Goal: Information Seeking & Learning: Learn about a topic

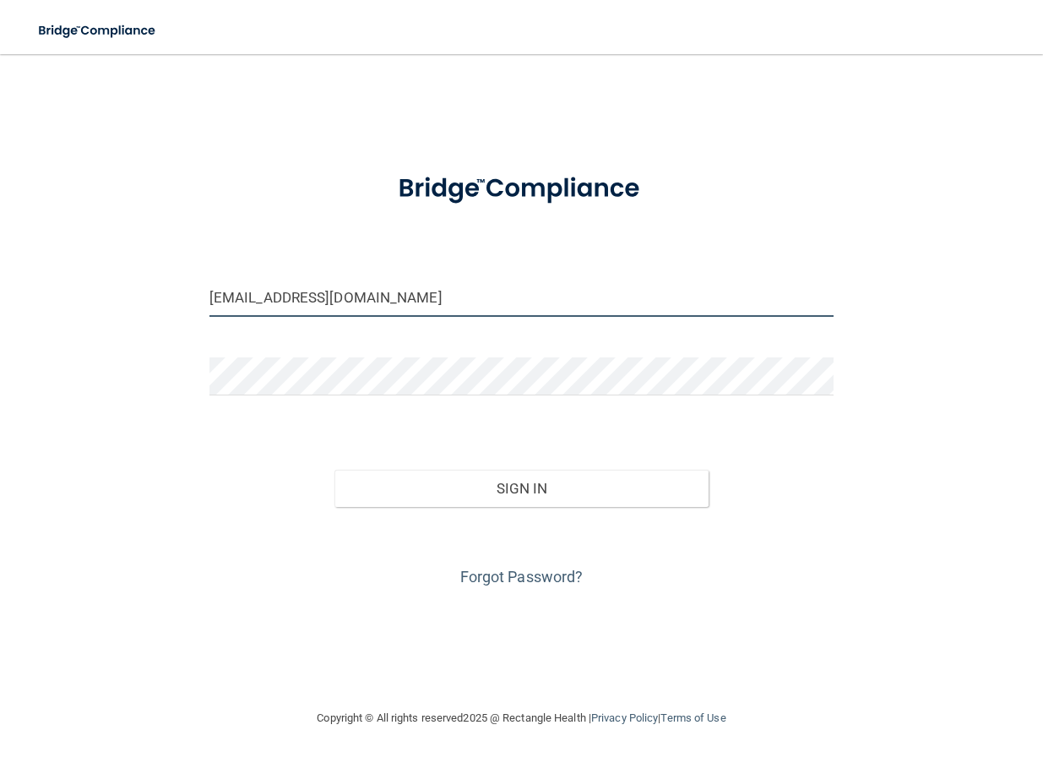
click at [417, 285] on input "[EMAIL_ADDRESS][DOMAIN_NAME]" at bounding box center [522, 298] width 624 height 38
drag, startPoint x: 483, startPoint y: 302, endPoint x: 70, endPoint y: 303, distance: 413.1
click at [70, 303] on div "[EMAIL_ADDRESS][DOMAIN_NAME] Invalid email/password. You don't have permission …" at bounding box center [522, 381] width 976 height 620
type input "[EMAIL_ADDRESS][DOMAIN_NAME]"
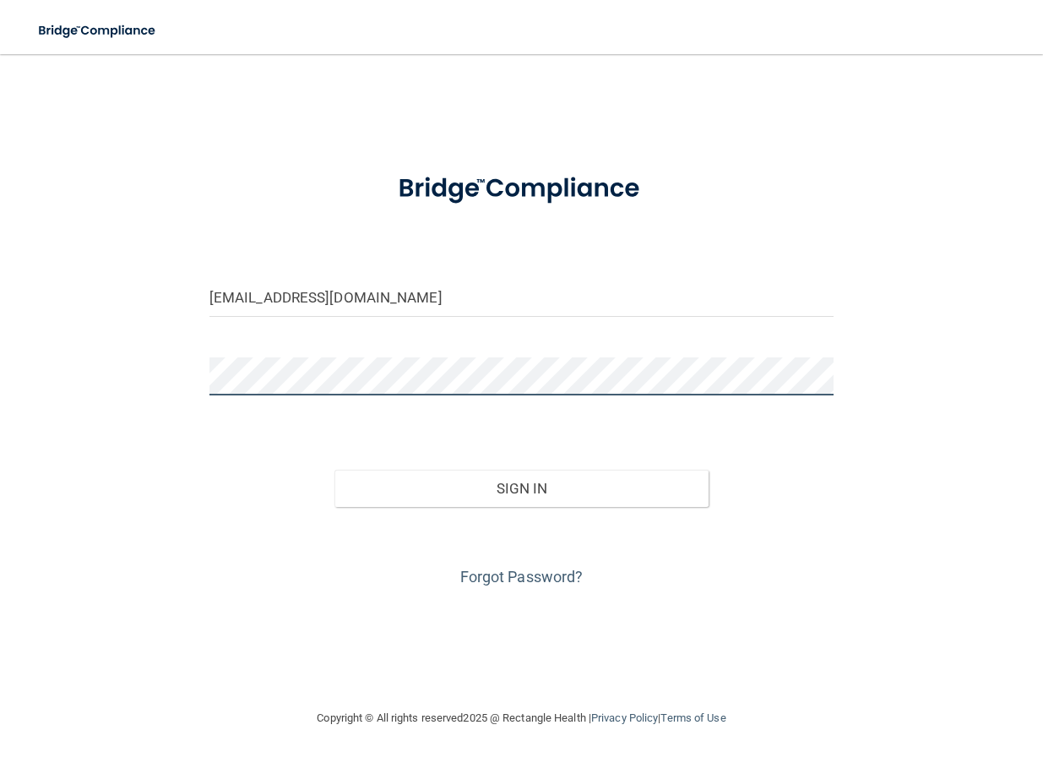
click at [335, 470] on button "Sign In" at bounding box center [522, 488] width 375 height 37
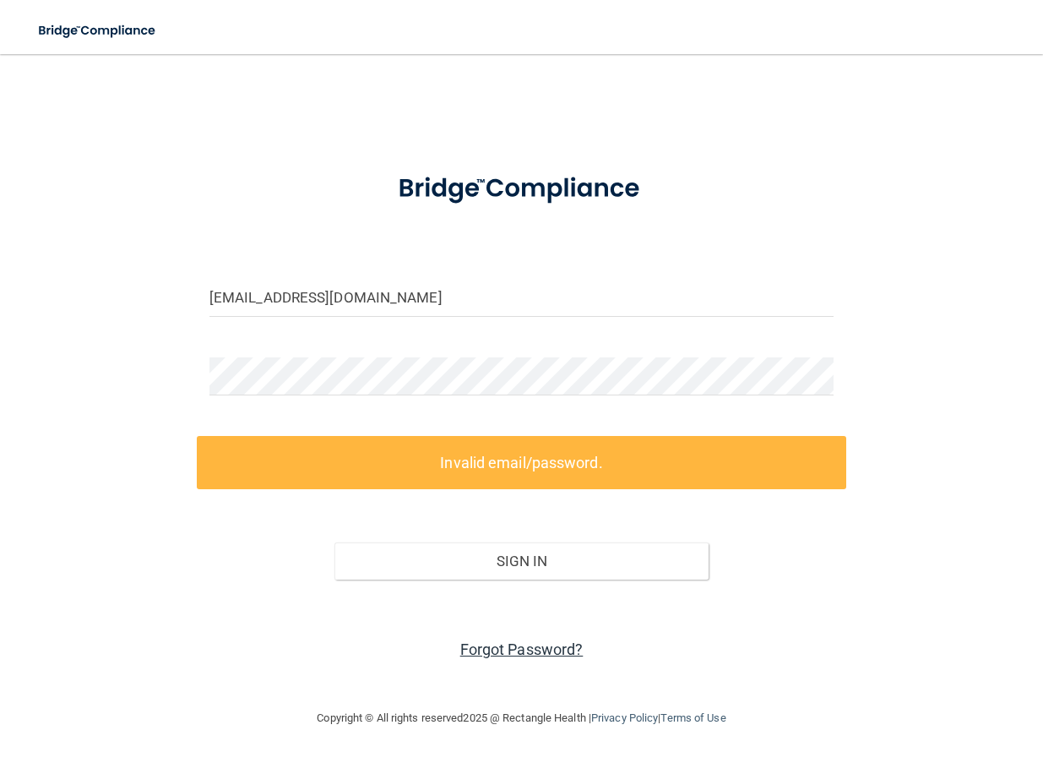
click at [509, 656] on link "Forgot Password?" at bounding box center [521, 649] width 123 height 18
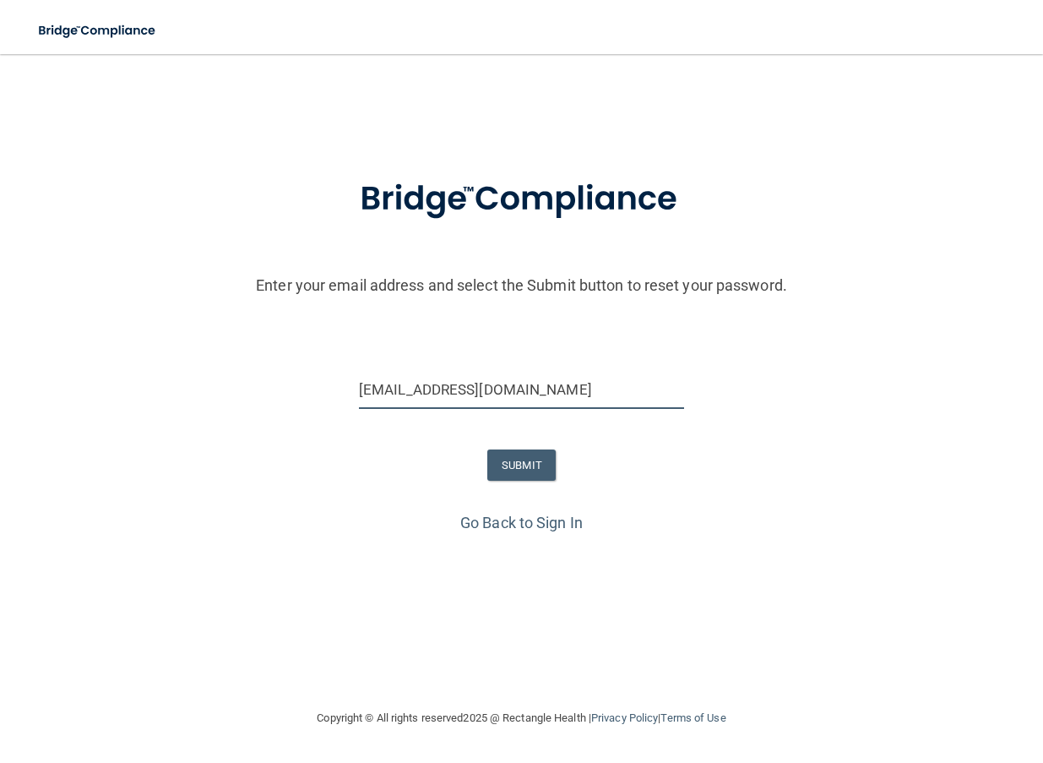
drag, startPoint x: 588, startPoint y: 386, endPoint x: 334, endPoint y: 373, distance: 254.6
click at [334, 373] on div "[EMAIL_ADDRESS][DOMAIN_NAME]" at bounding box center [522, 396] width 1052 height 51
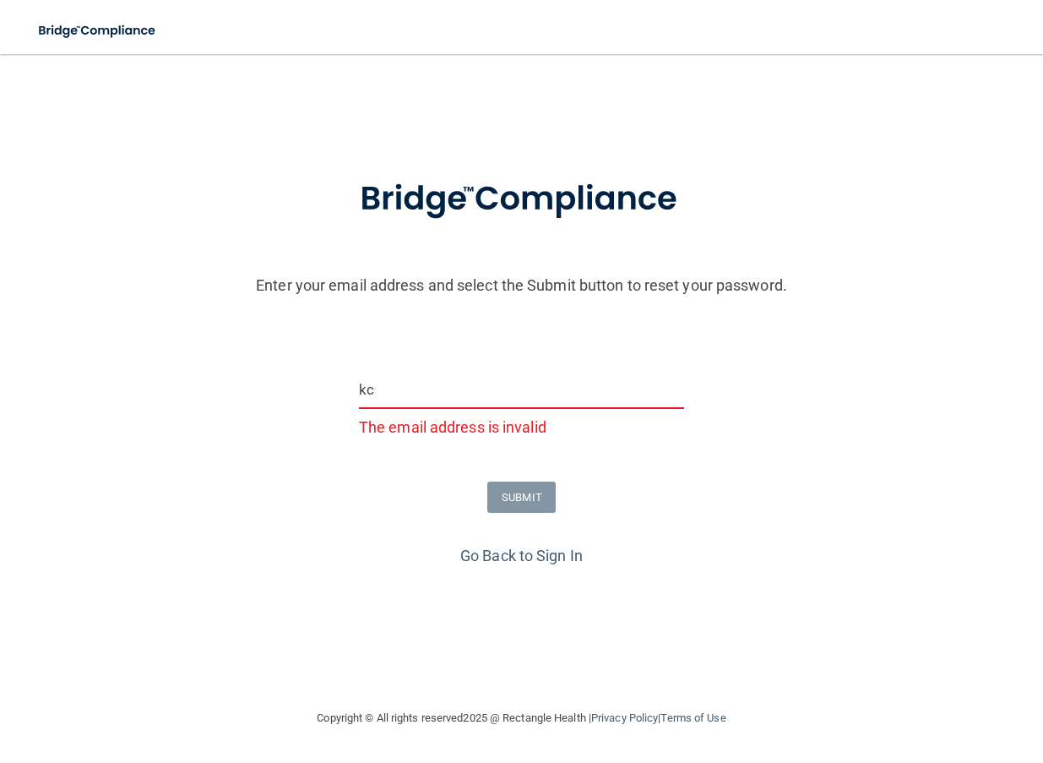
type input "k"
type input "c"
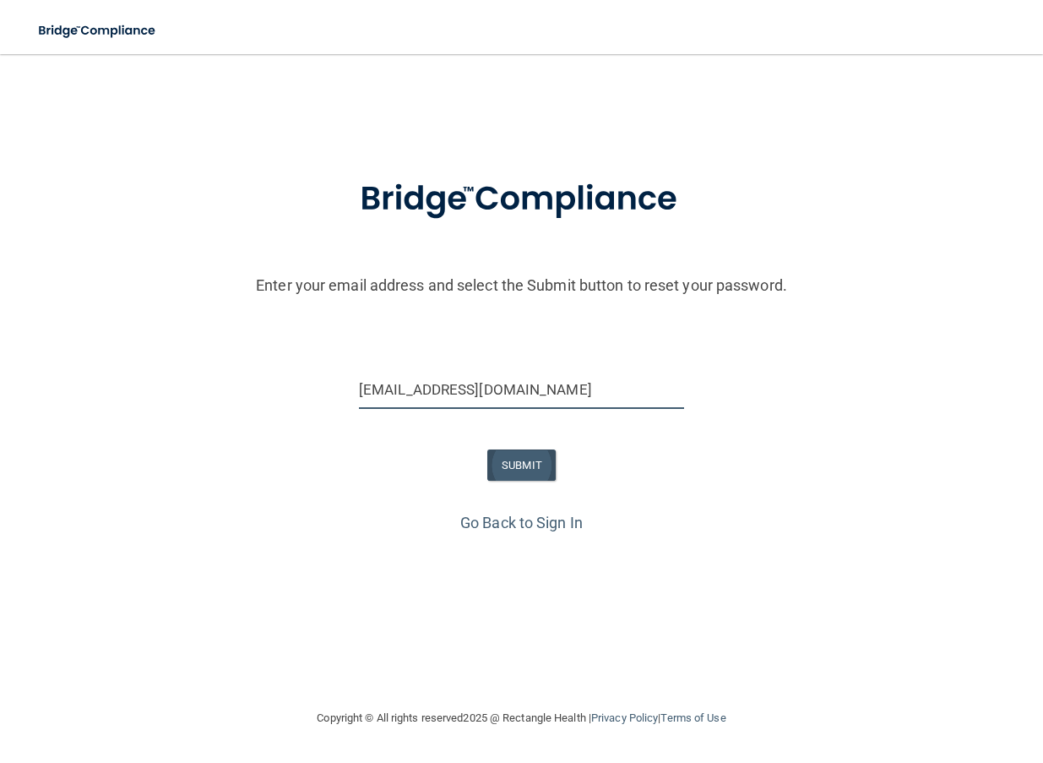
type input "[EMAIL_ADDRESS][DOMAIN_NAME]"
click at [534, 466] on button "SUBMIT" at bounding box center [521, 464] width 68 height 31
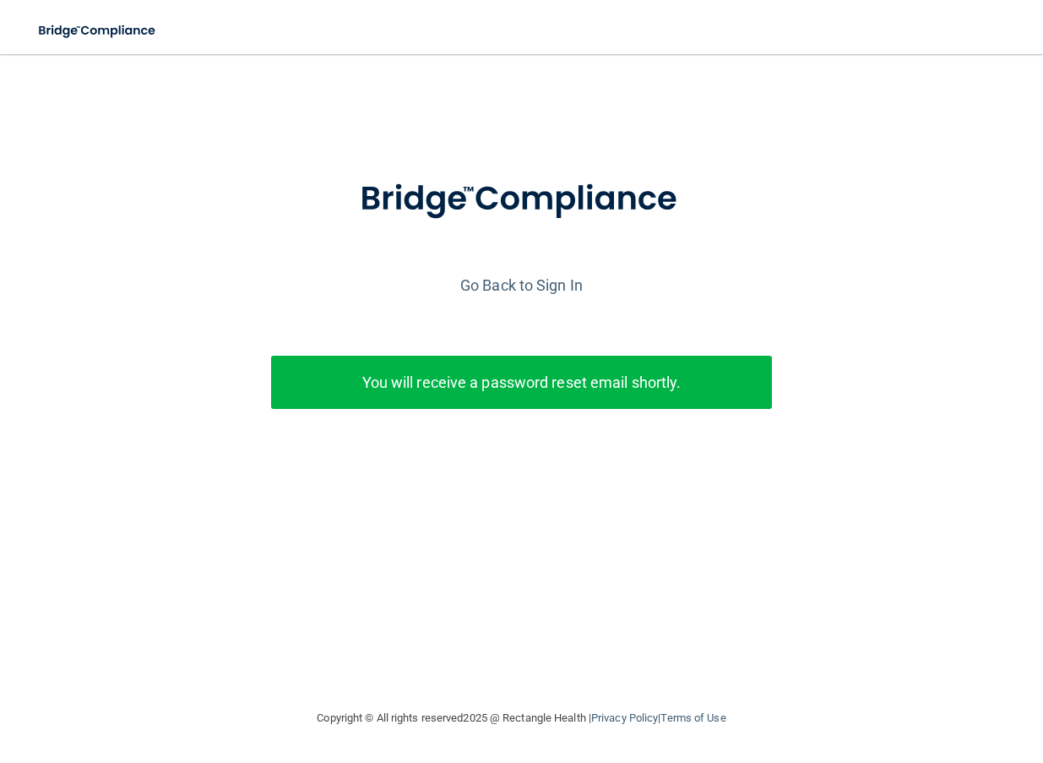
scroll to position [0, 1]
click at [563, 289] on link "Go Back to Sign In" at bounding box center [521, 285] width 123 height 18
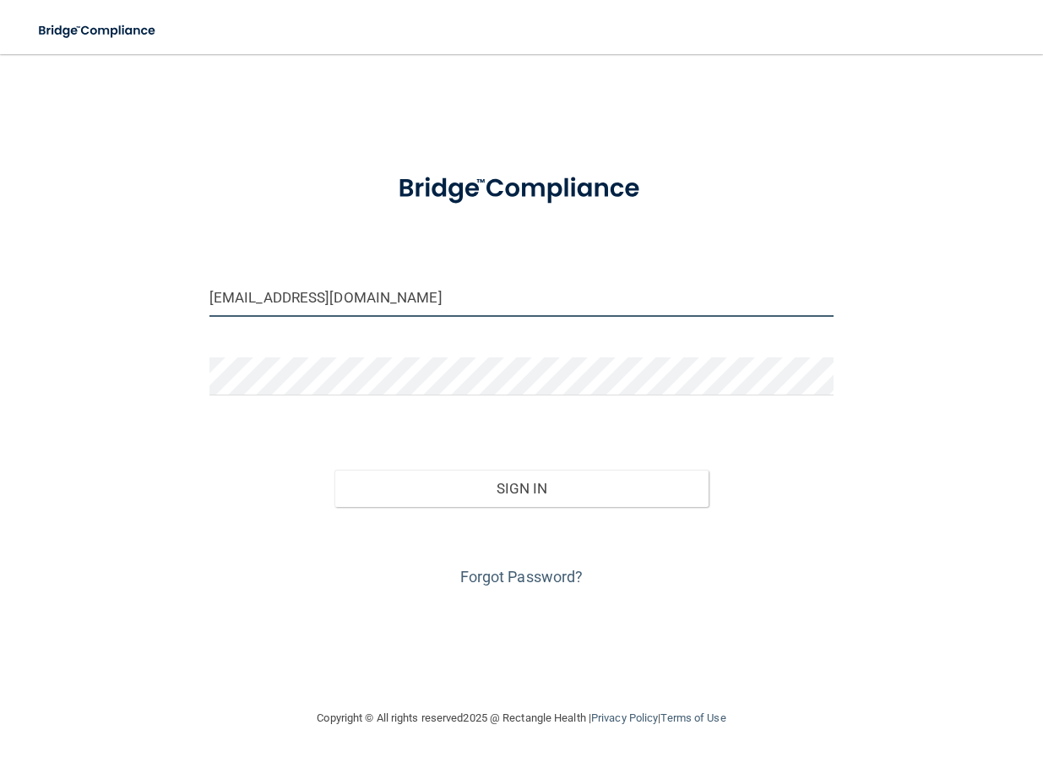
drag, startPoint x: 520, startPoint y: 292, endPoint x: -69, endPoint y: 295, distance: 589.7
click at [0, 295] on html "Toggle navigation Manage My Enterprise Manage My Location [EMAIL_ADDRESS][DOMAI…" at bounding box center [521, 381] width 1043 height 763
type input "[EMAIL_ADDRESS][DOMAIN_NAME]"
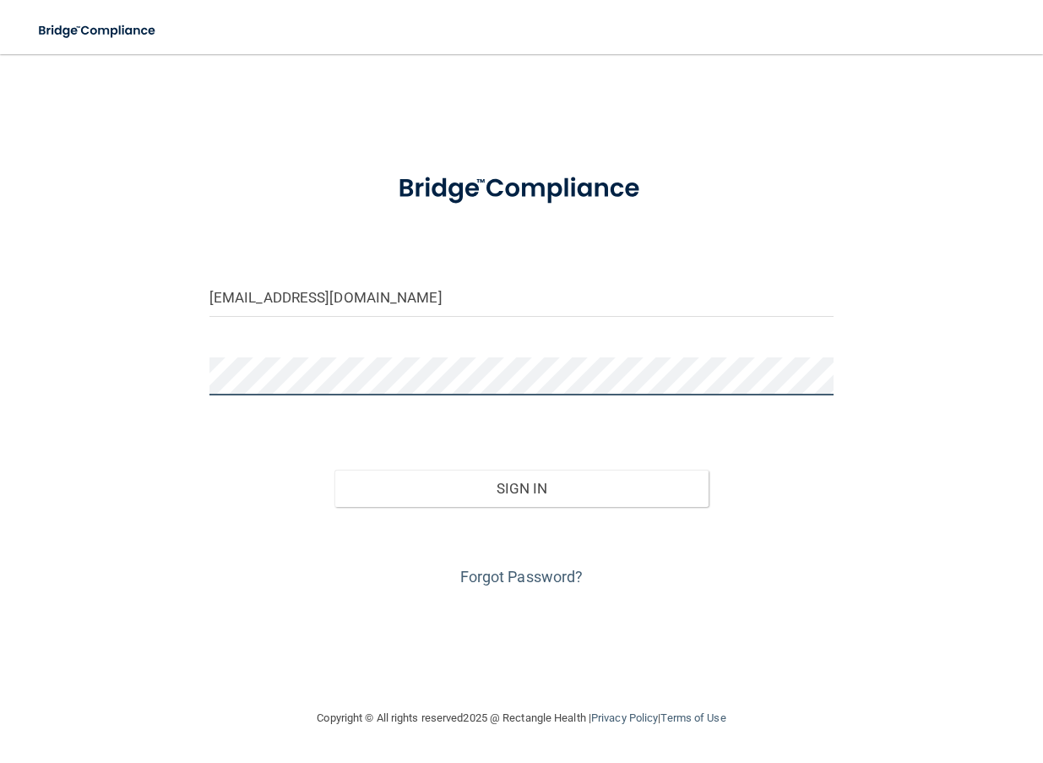
click at [335, 470] on button "Sign In" at bounding box center [522, 488] width 375 height 37
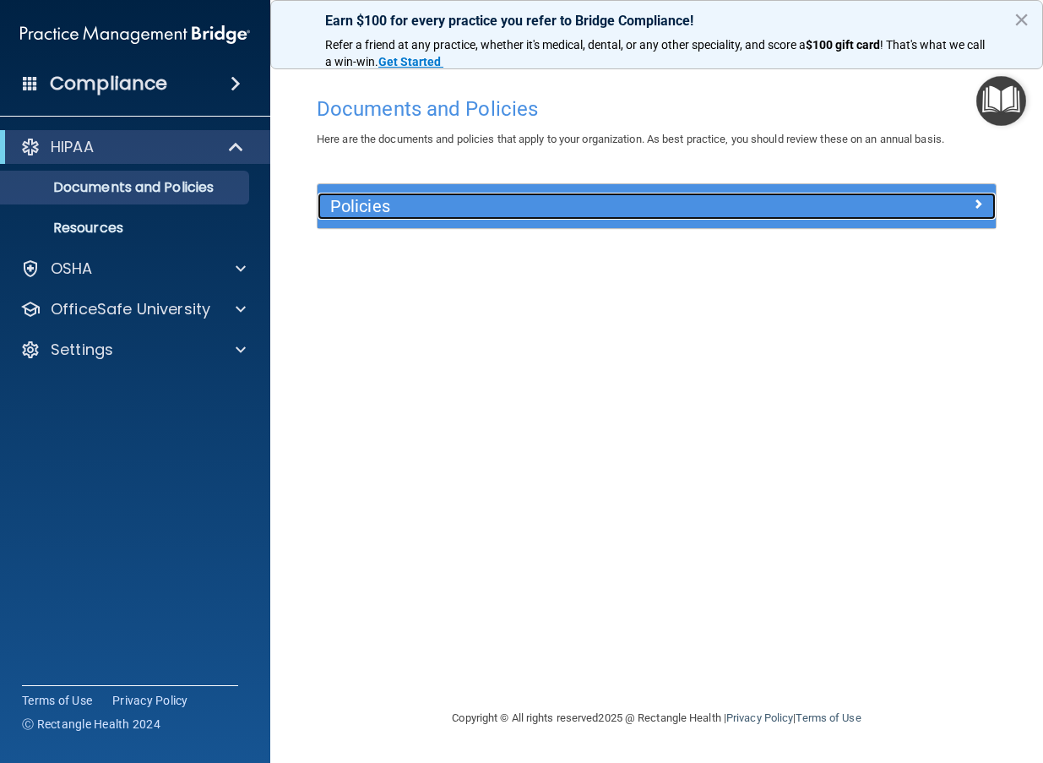
click at [977, 207] on span at bounding box center [978, 203] width 10 height 20
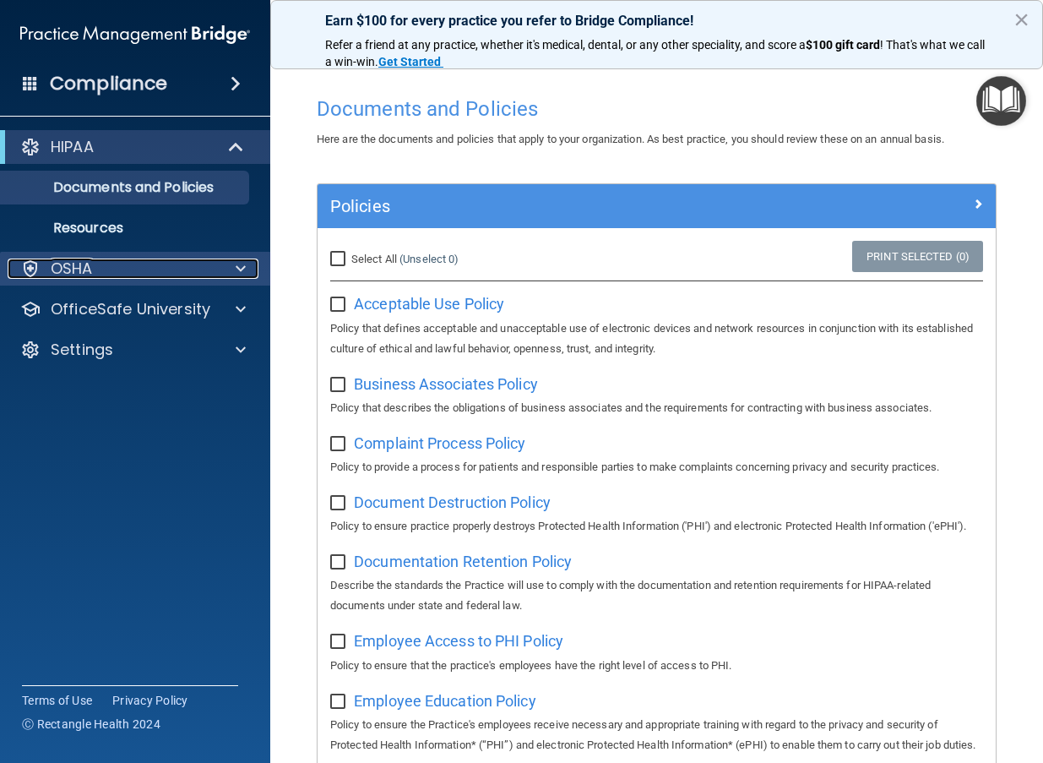
click at [209, 276] on div "OSHA" at bounding box center [113, 269] width 210 height 20
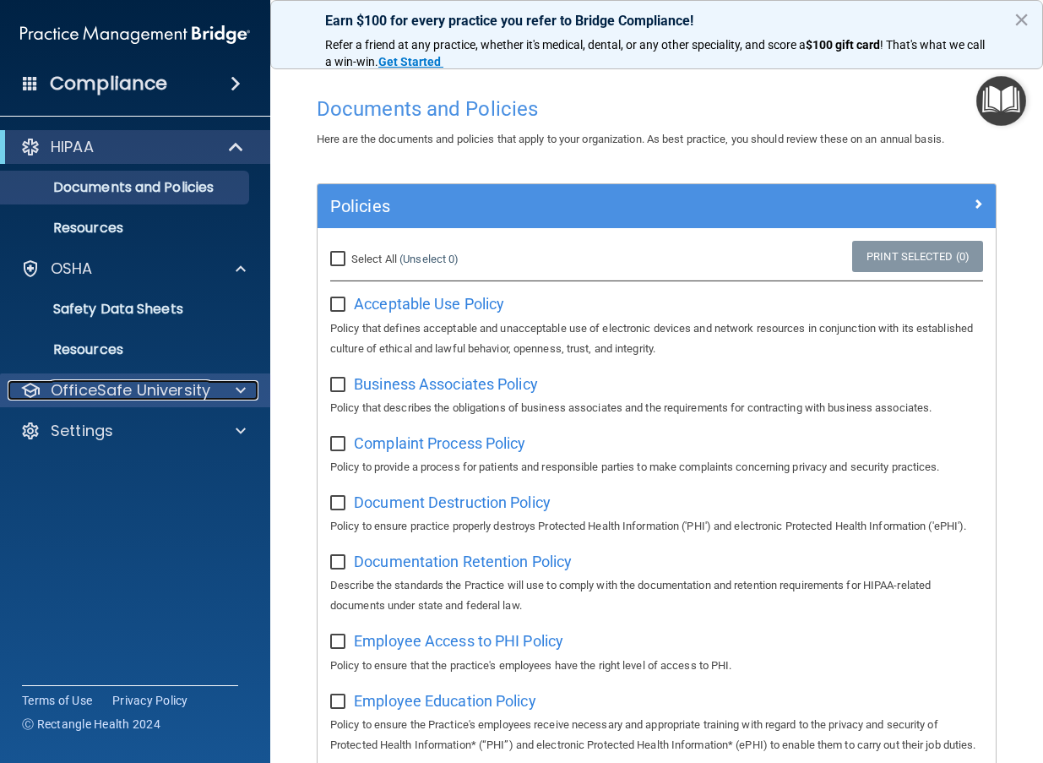
click at [191, 398] on p "OfficeSafe University" at bounding box center [131, 390] width 160 height 20
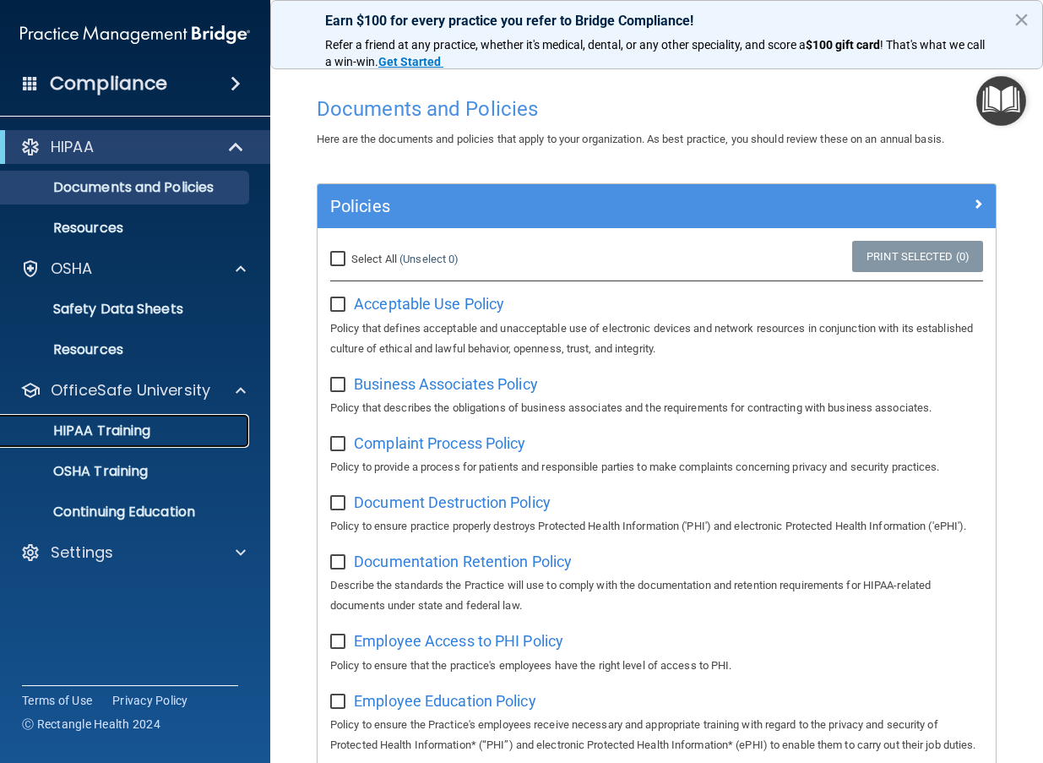
click at [173, 441] on link "HIPAA Training" at bounding box center [116, 431] width 266 height 34
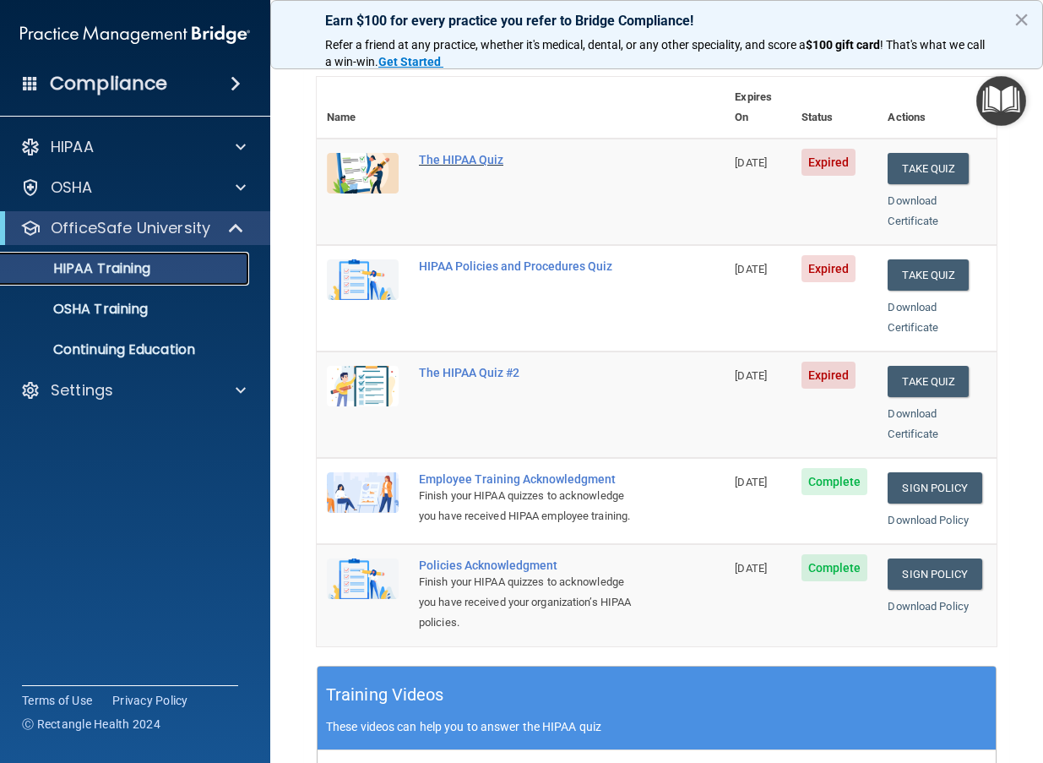
scroll to position [177, 0]
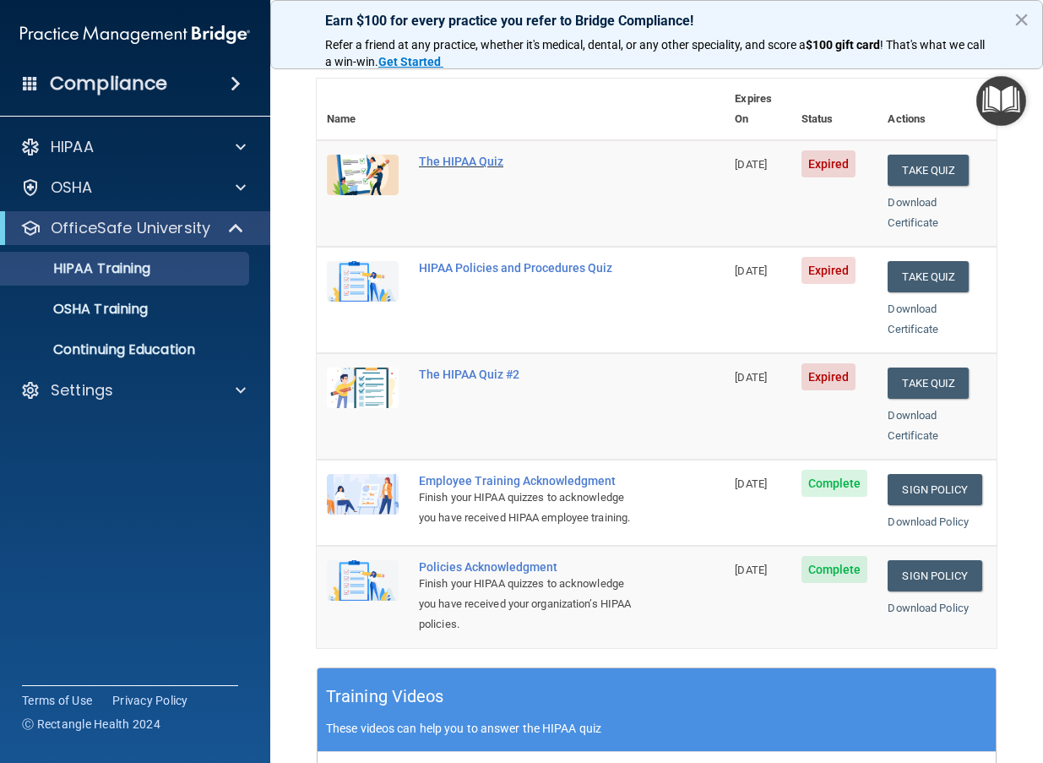
click at [470, 155] on div "The HIPAA Quiz" at bounding box center [529, 162] width 221 height 14
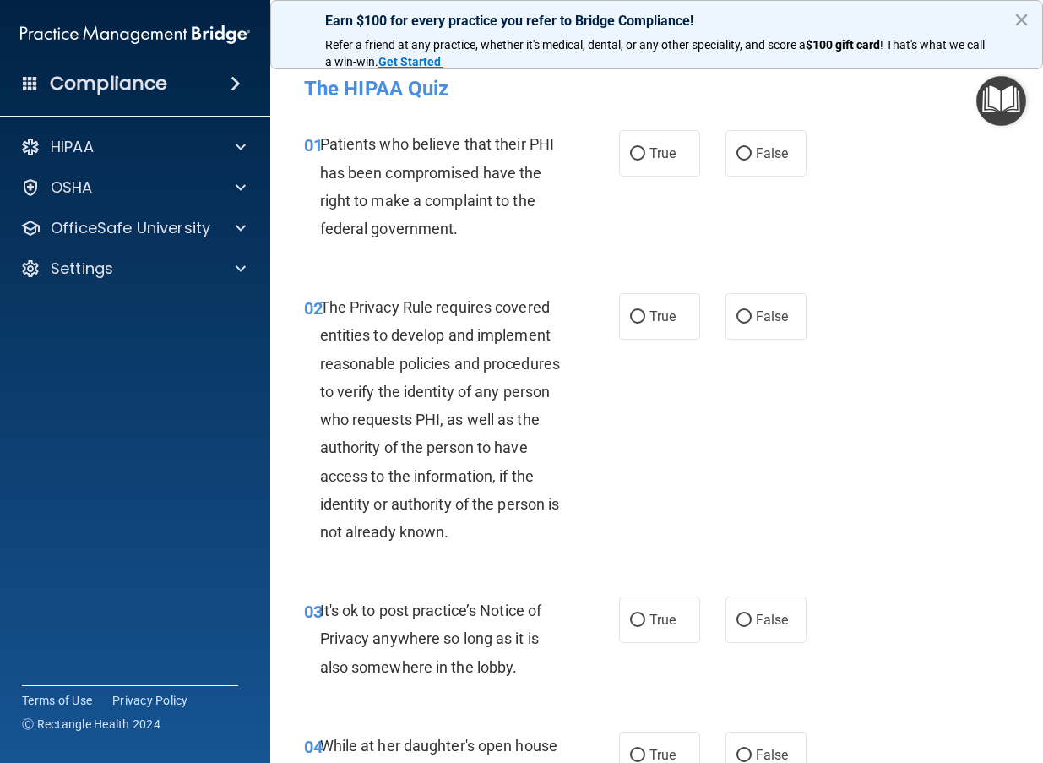
scroll to position [1, 0]
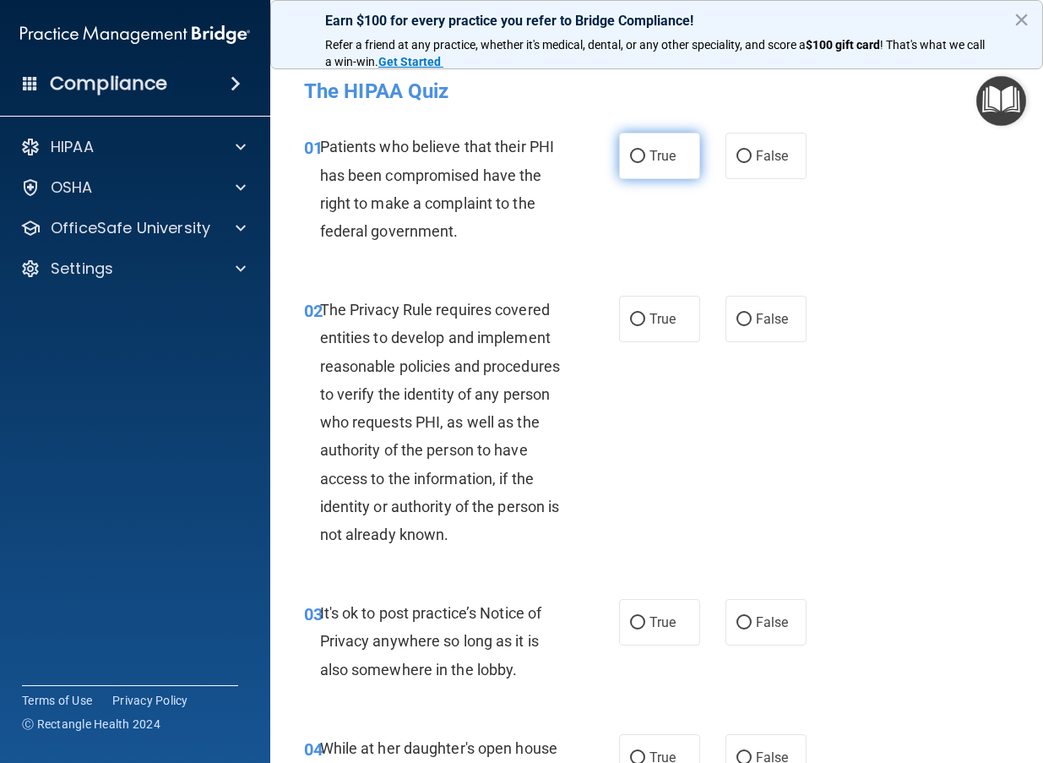
click at [646, 158] on label "True" at bounding box center [659, 156] width 81 height 46
click at [645, 158] on input "True" at bounding box center [637, 156] width 15 height 13
radio input "true"
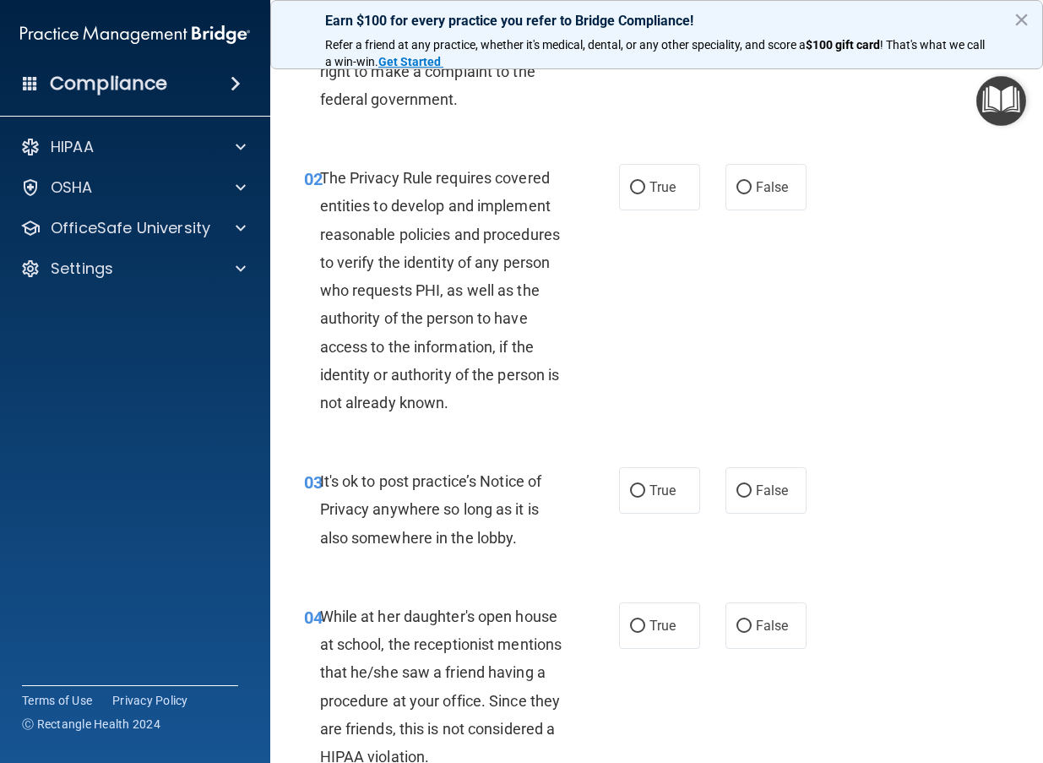
scroll to position [126, 0]
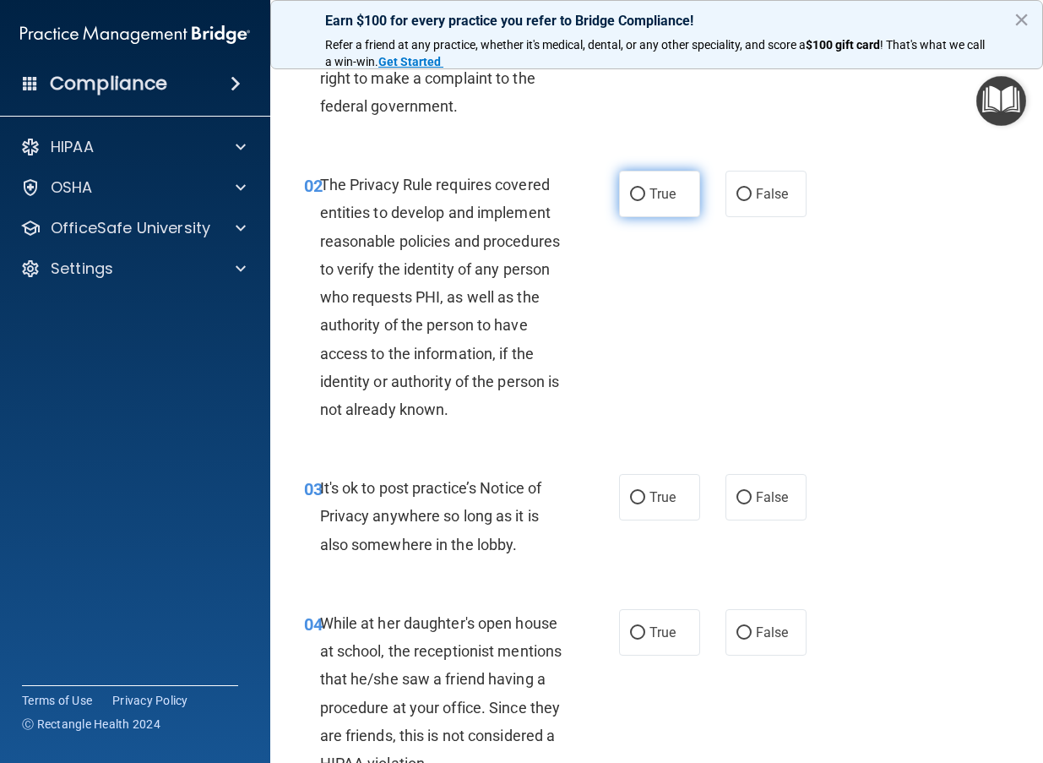
click at [640, 194] on input "True" at bounding box center [637, 194] width 15 height 13
radio input "true"
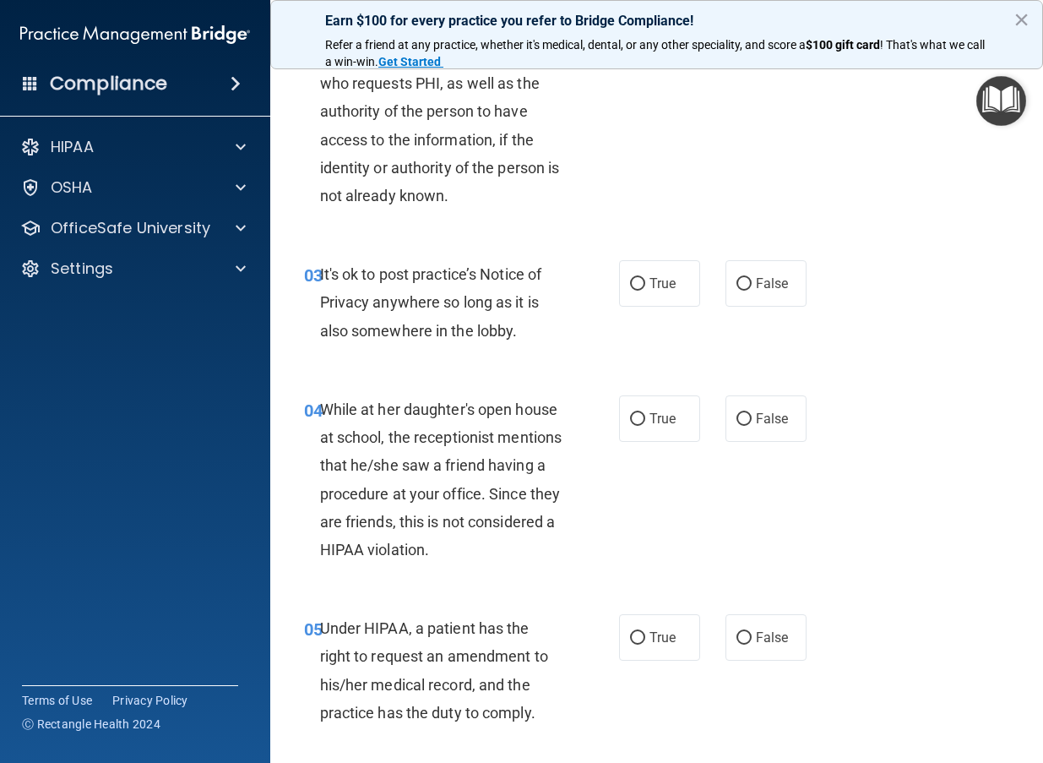
scroll to position [338, 0]
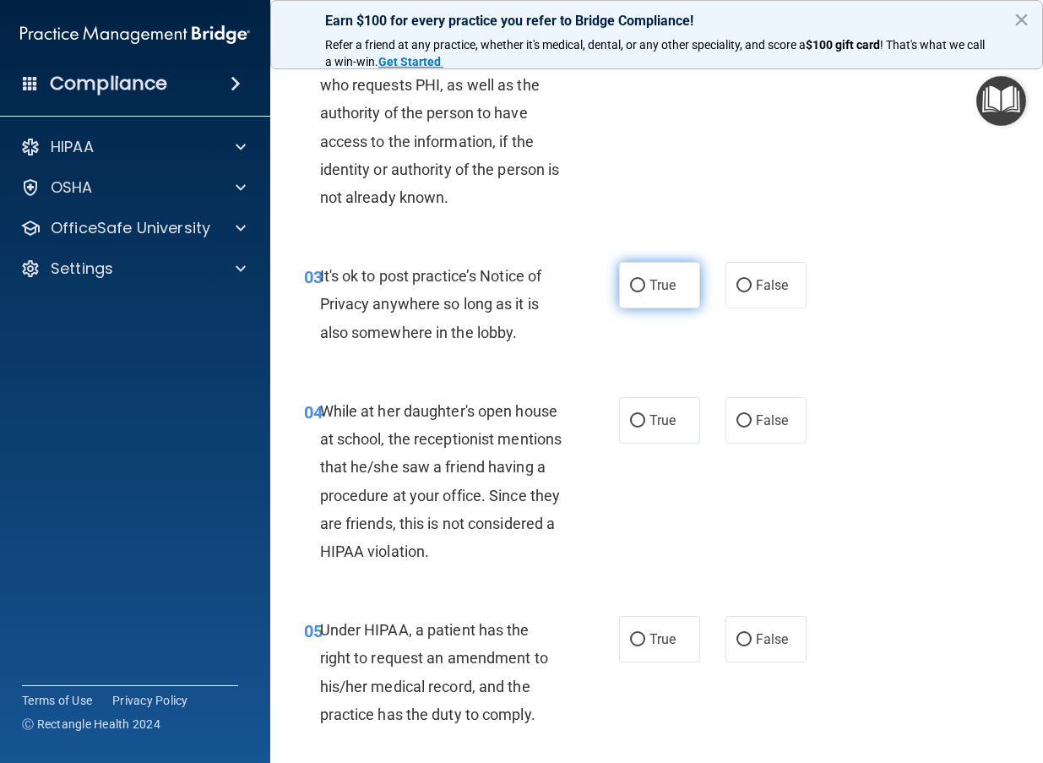
click at [640, 291] on input "True" at bounding box center [637, 286] width 15 height 13
radio input "true"
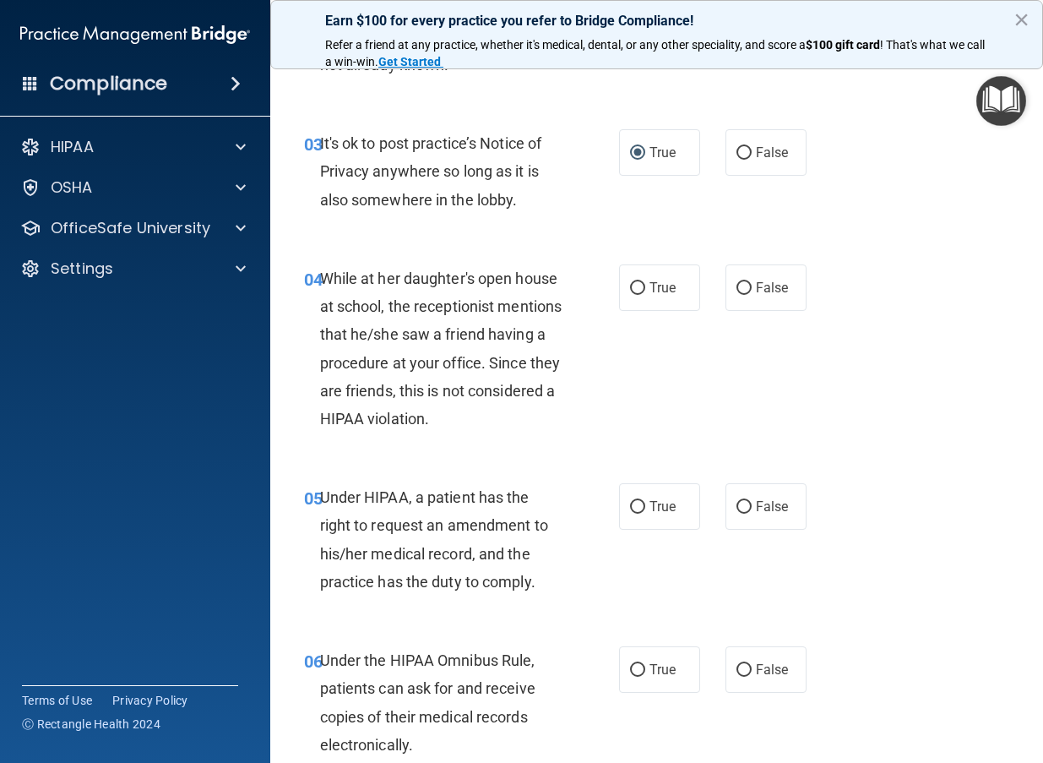
scroll to position [502, 0]
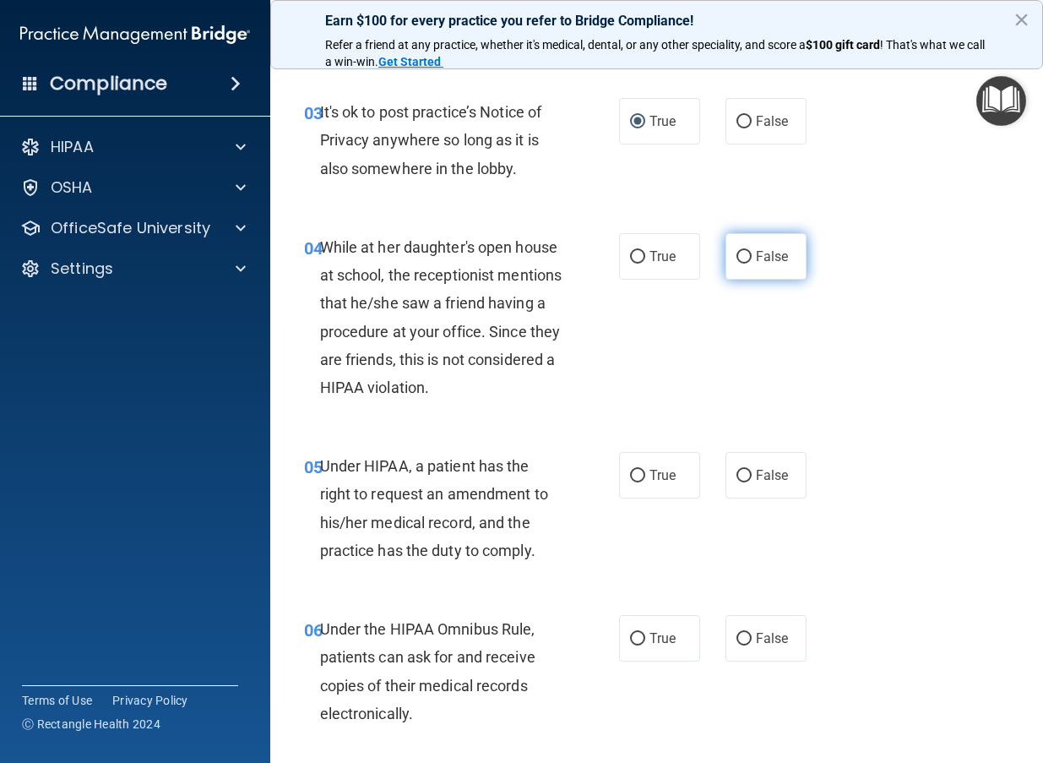
click at [743, 260] on input "False" at bounding box center [744, 257] width 15 height 13
radio input "true"
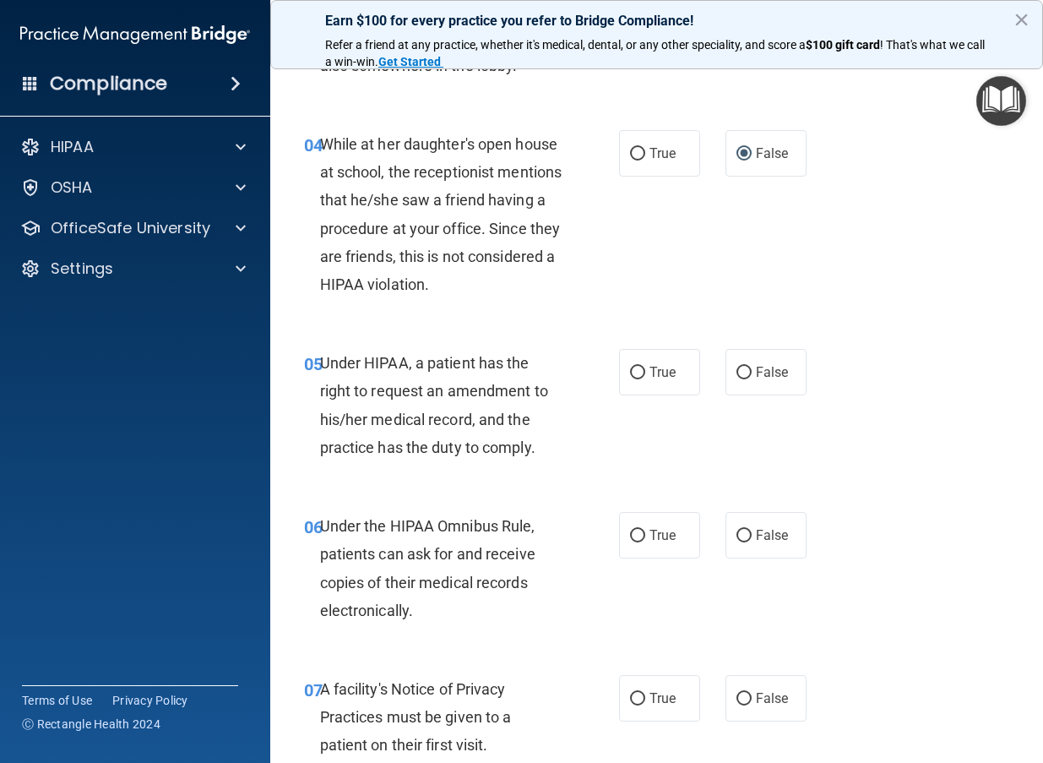
scroll to position [603, 0]
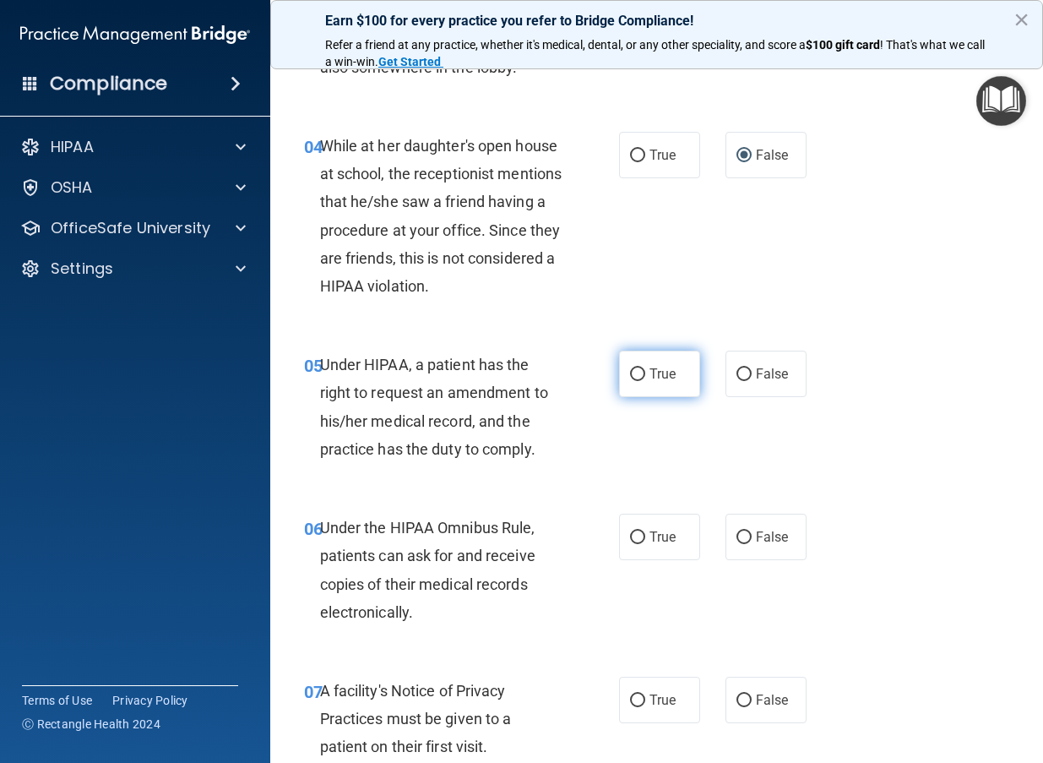
click at [634, 375] on input "True" at bounding box center [637, 374] width 15 height 13
radio input "true"
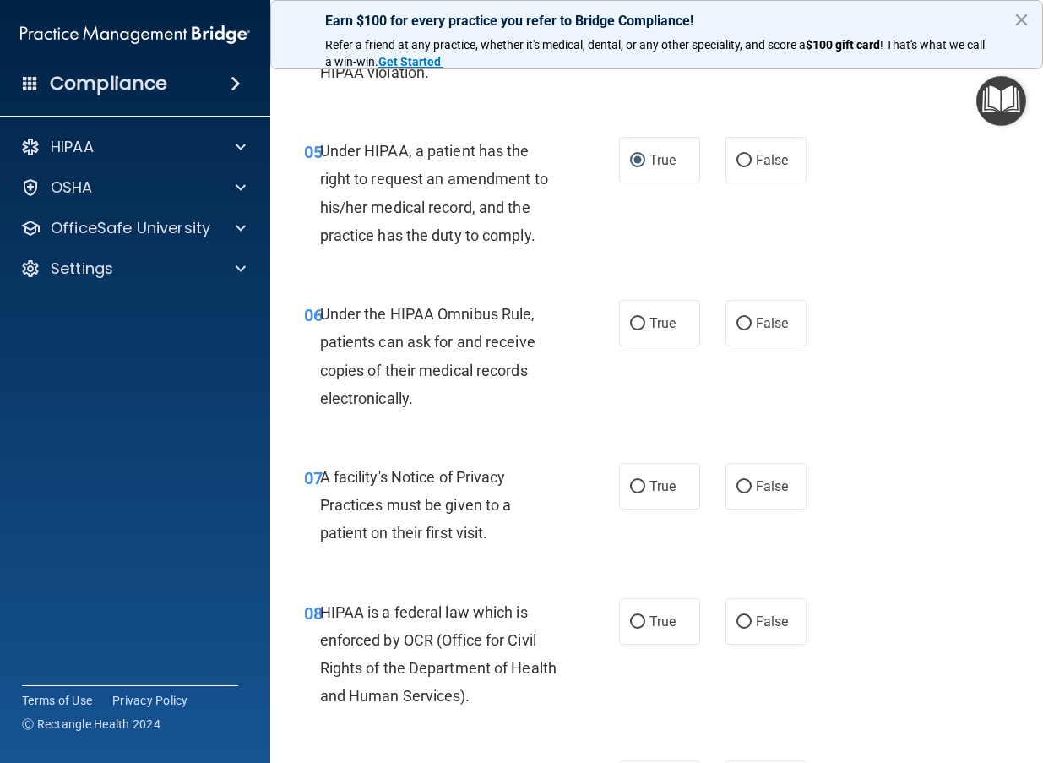
scroll to position [818, 0]
click at [742, 329] on label "False" at bounding box center [766, 322] width 81 height 46
click at [742, 329] on input "False" at bounding box center [744, 323] width 15 height 13
radio input "true"
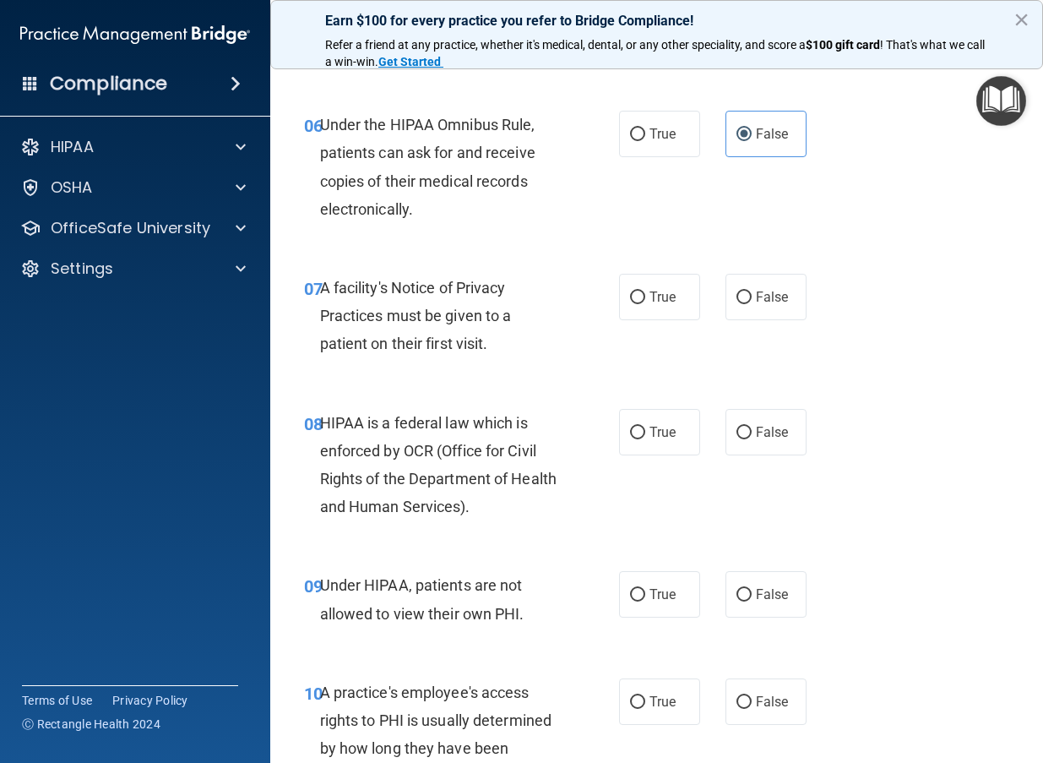
scroll to position [1008, 0]
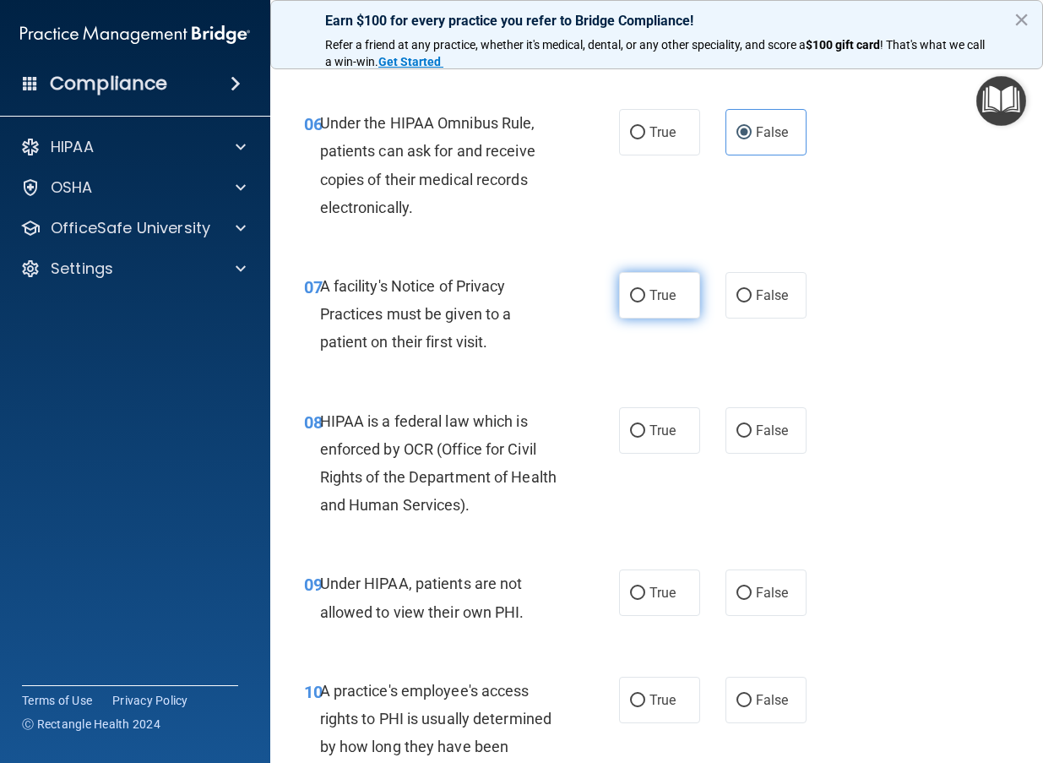
drag, startPoint x: 646, startPoint y: 291, endPoint x: 644, endPoint y: 311, distance: 20.4
click at [646, 291] on label "True" at bounding box center [659, 295] width 81 height 46
click at [645, 291] on input "True" at bounding box center [637, 296] width 15 height 13
radio input "true"
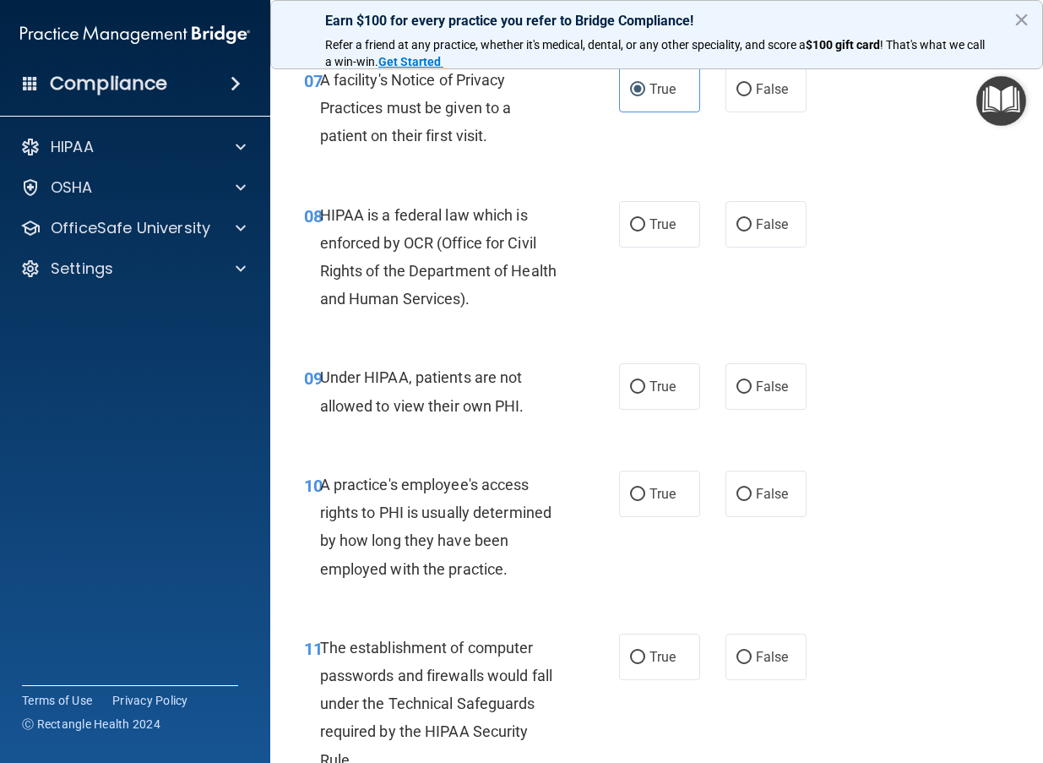
scroll to position [1222, 0]
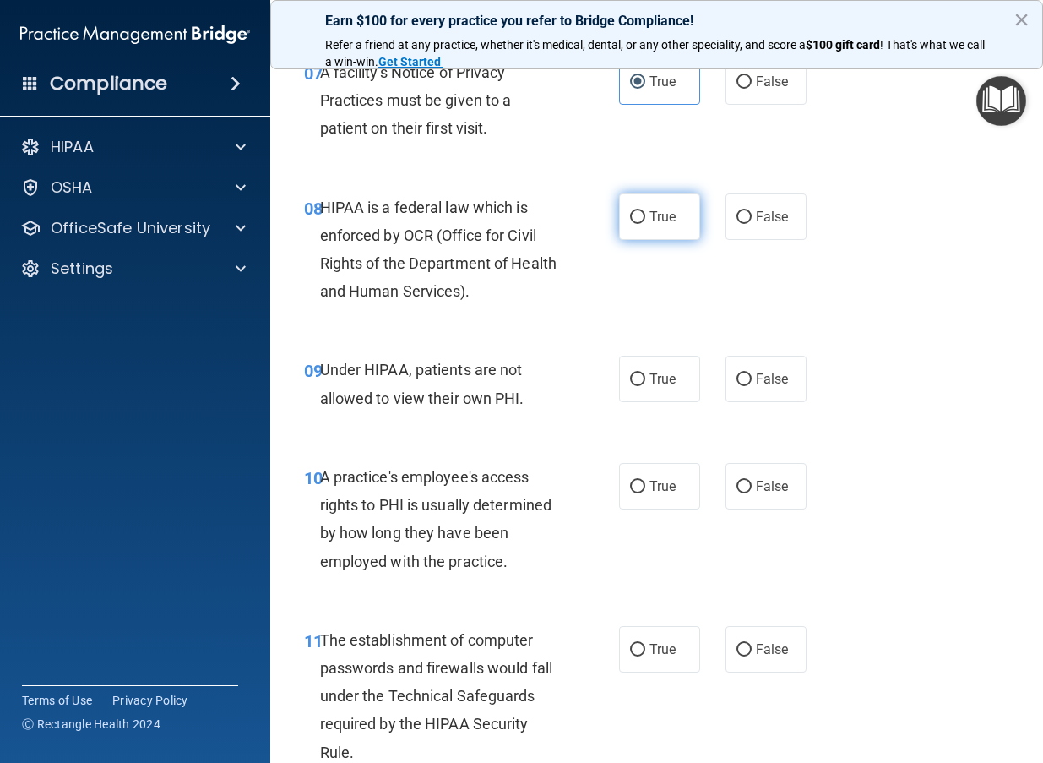
drag, startPoint x: 639, startPoint y: 220, endPoint x: 634, endPoint y: 231, distance: 12.9
click at [639, 220] on input "True" at bounding box center [637, 217] width 15 height 13
radio input "true"
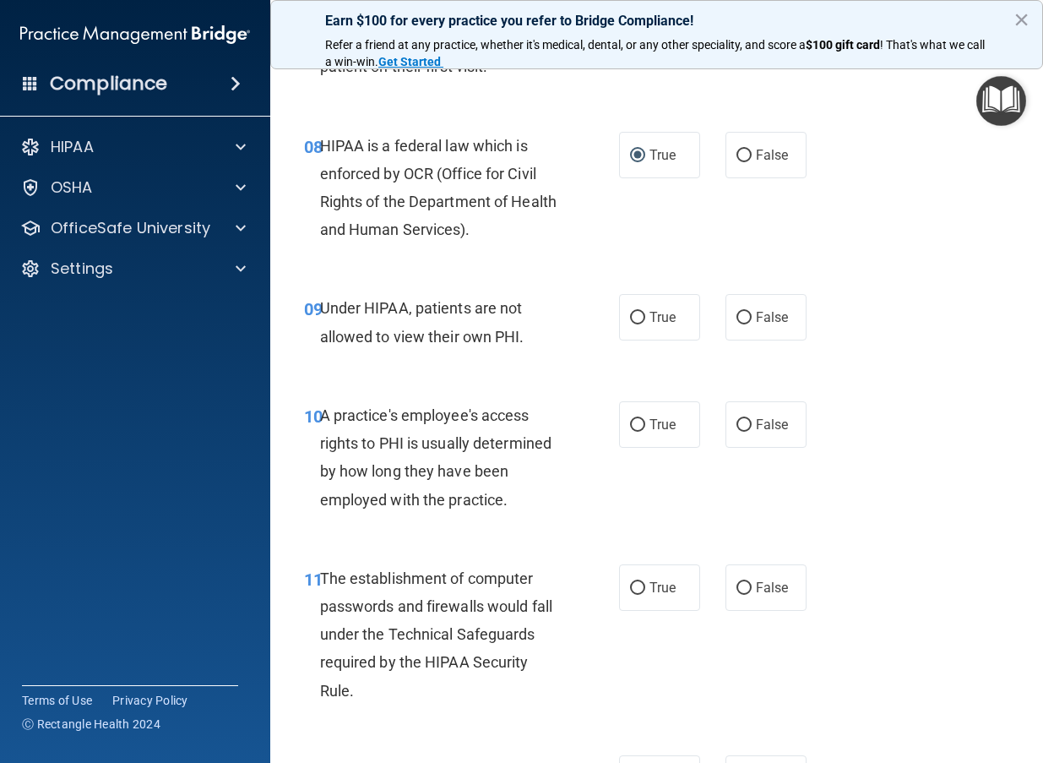
scroll to position [1288, 0]
click at [751, 312] on label "False" at bounding box center [766, 317] width 81 height 46
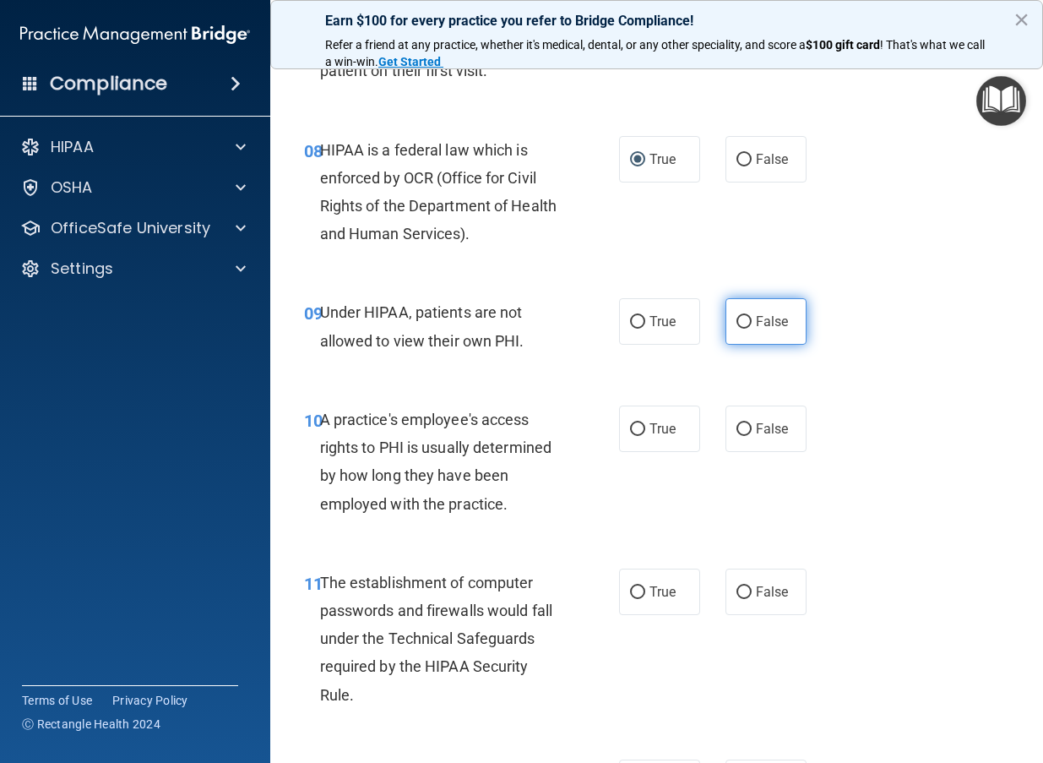
click at [747, 324] on input "False" at bounding box center [744, 322] width 15 height 13
radio input "true"
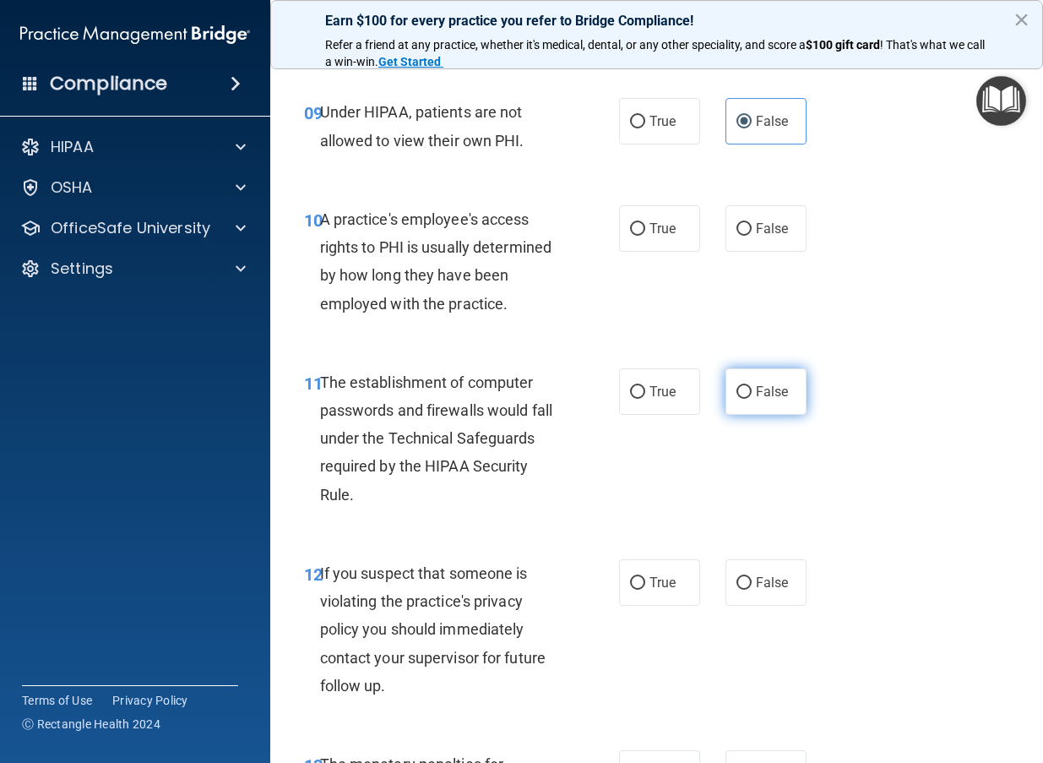
scroll to position [1473, 0]
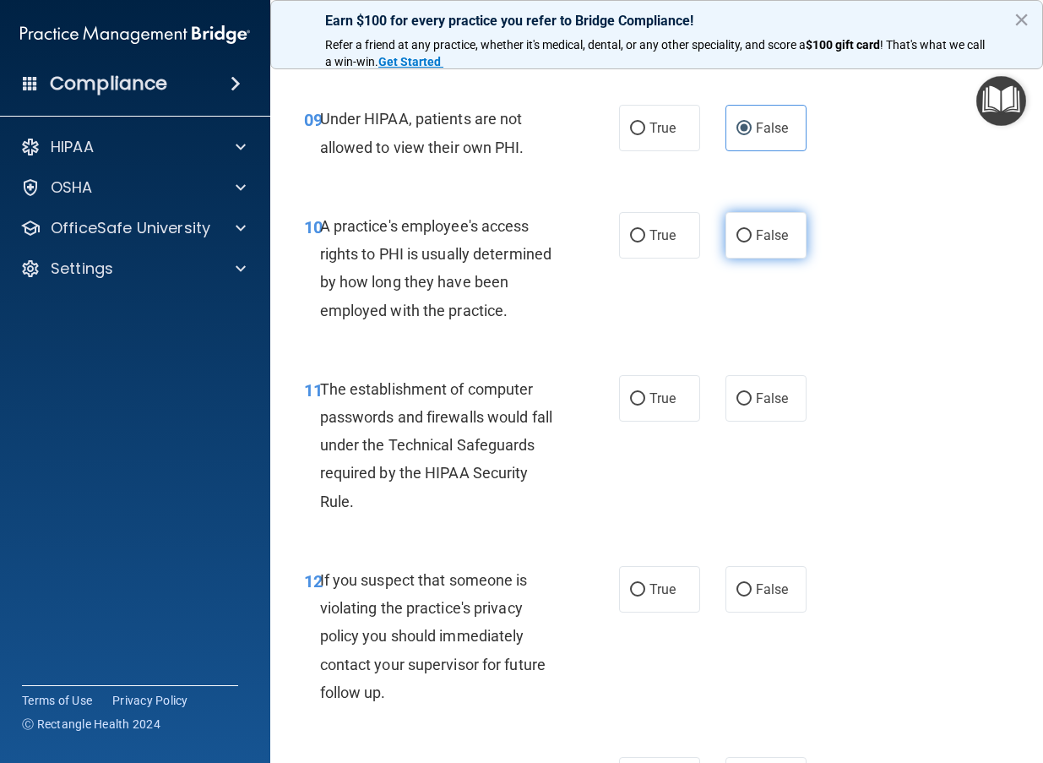
click at [747, 230] on input "False" at bounding box center [744, 236] width 15 height 13
radio input "true"
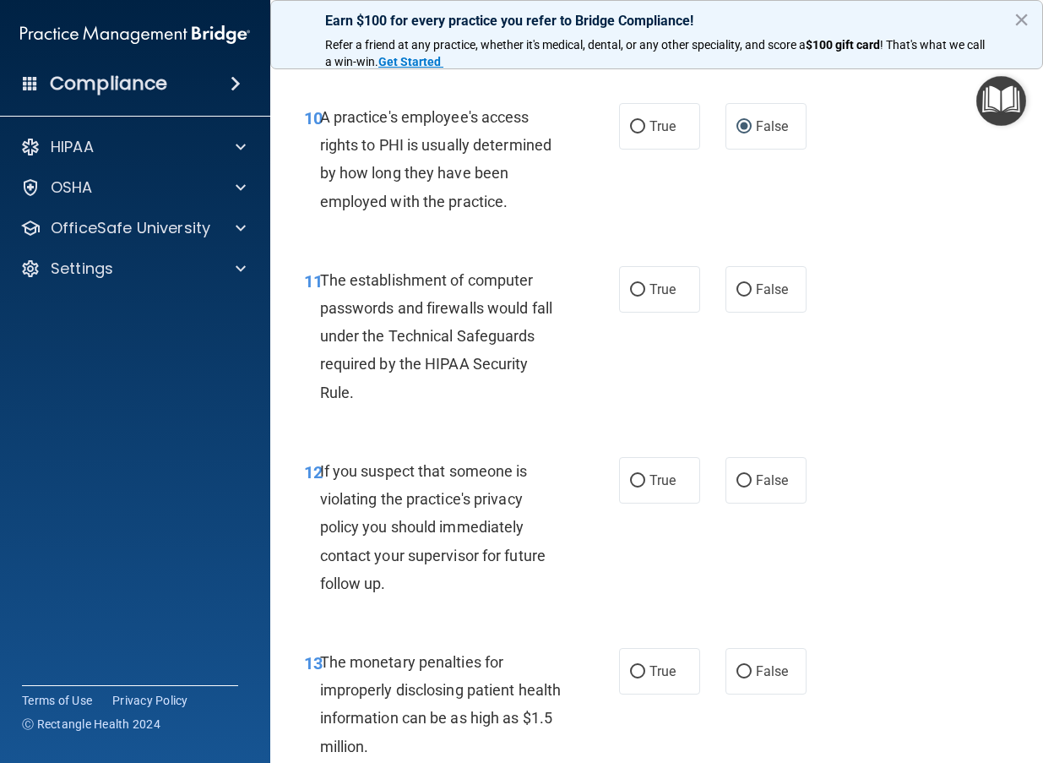
scroll to position [1597, 0]
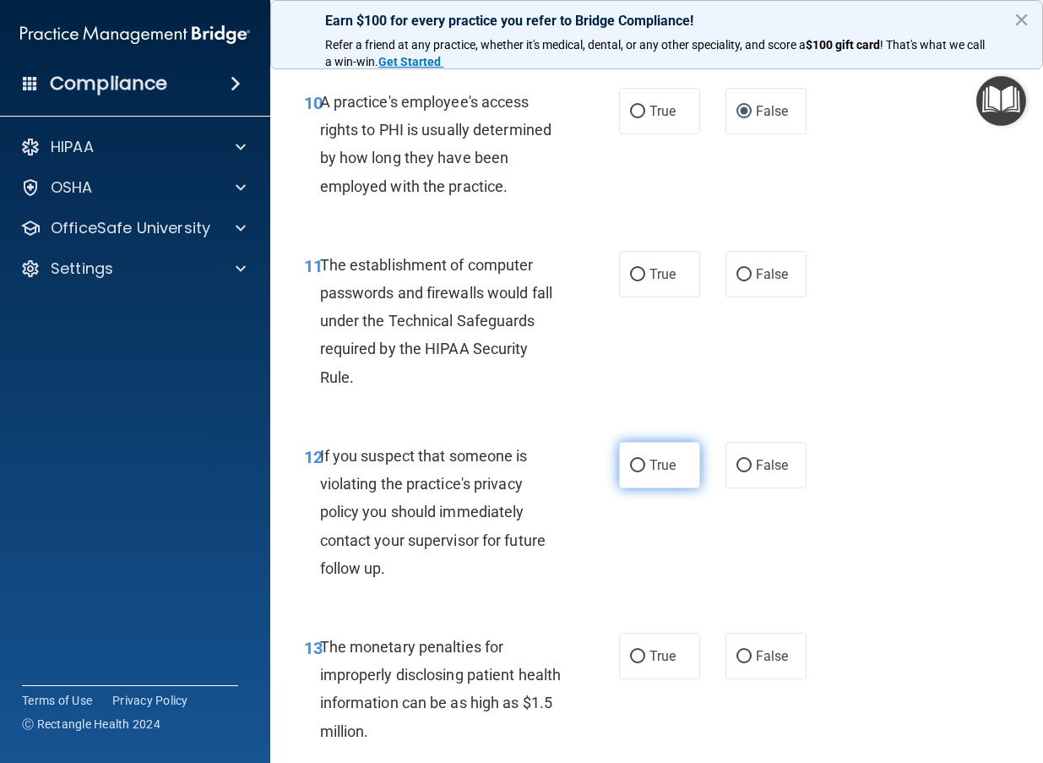
click at [645, 462] on label "True" at bounding box center [659, 465] width 81 height 46
click at [645, 462] on input "True" at bounding box center [637, 466] width 15 height 13
radio input "true"
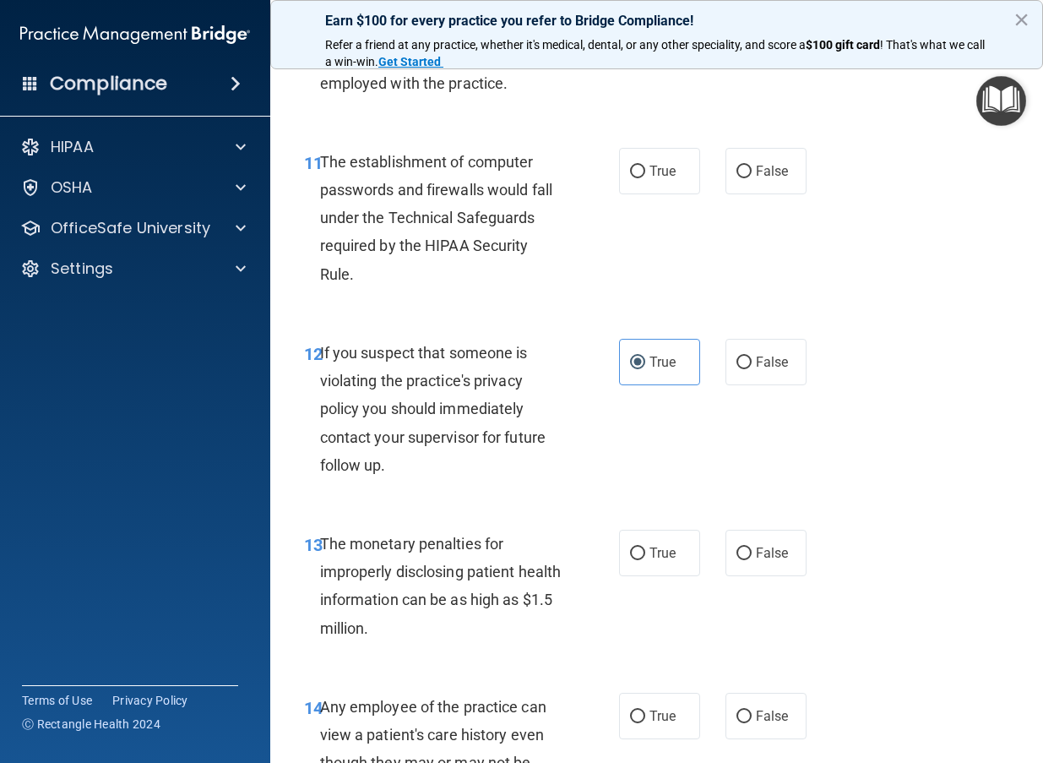
scroll to position [1677, 0]
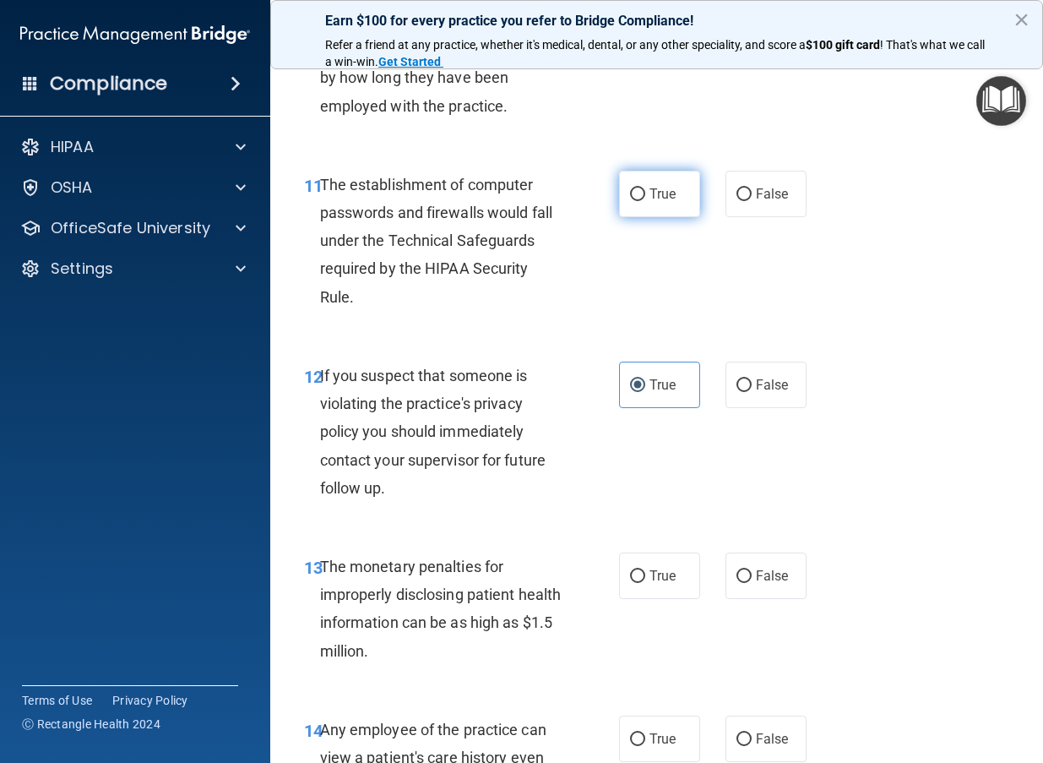
click at [643, 194] on input "True" at bounding box center [637, 194] width 15 height 13
radio input "true"
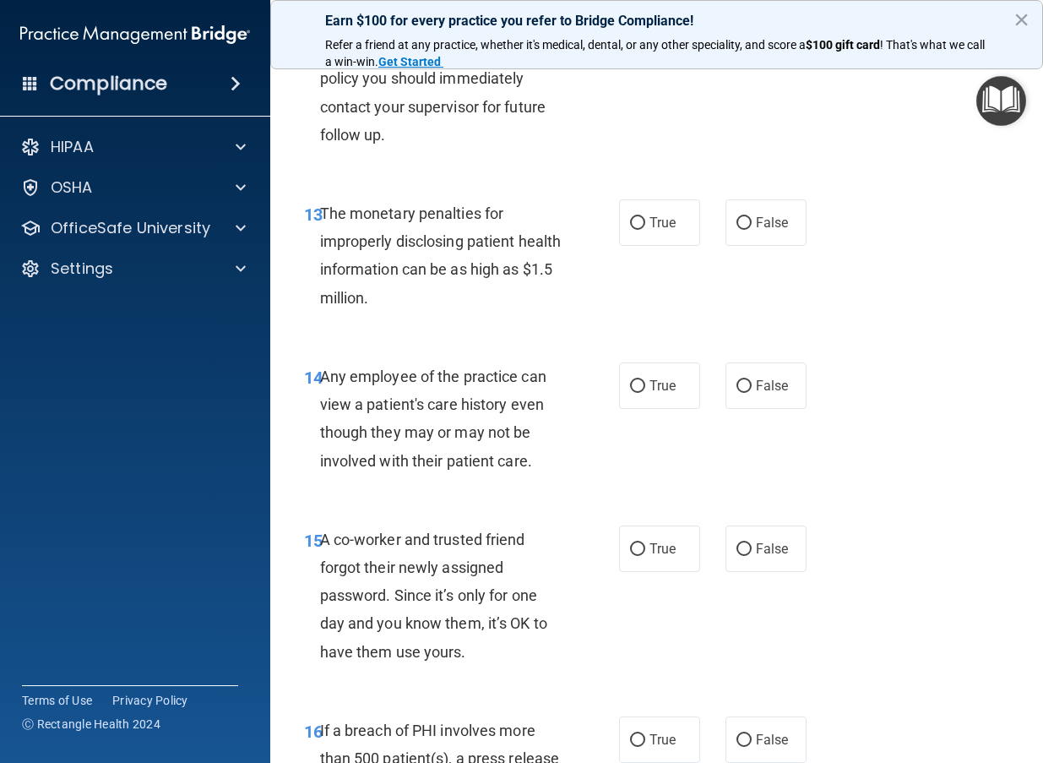
scroll to position [2023, 0]
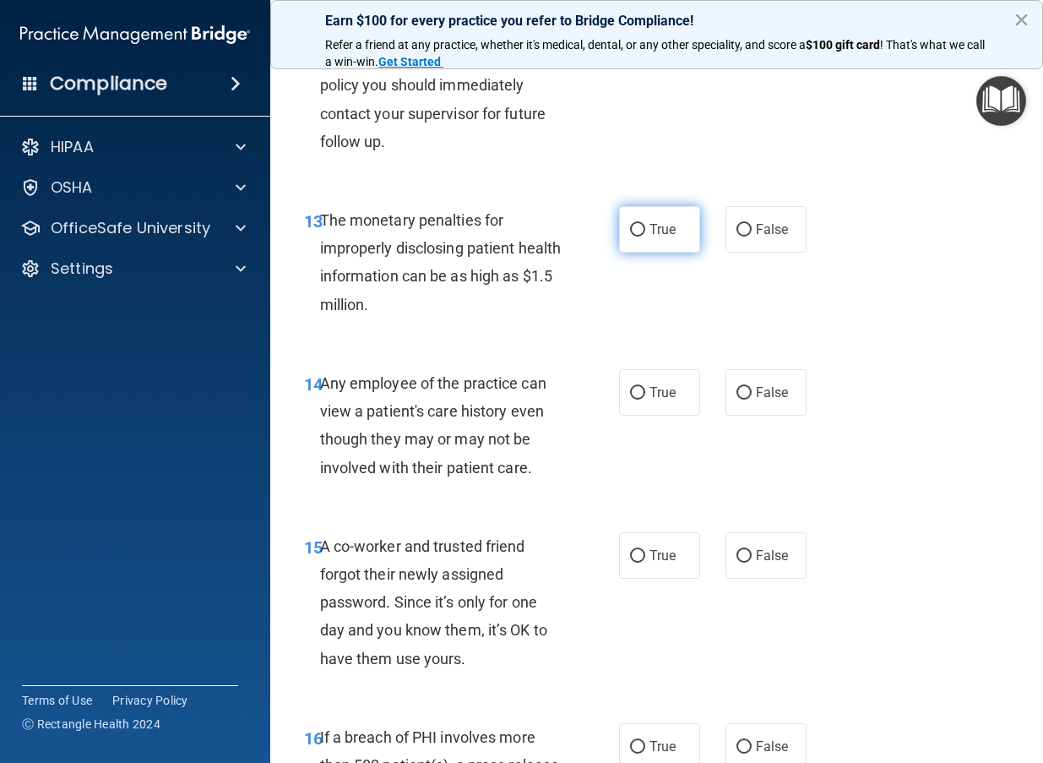
click at [651, 228] on span "True" at bounding box center [663, 229] width 26 height 16
click at [645, 228] on input "True" at bounding box center [637, 230] width 15 height 13
radio input "true"
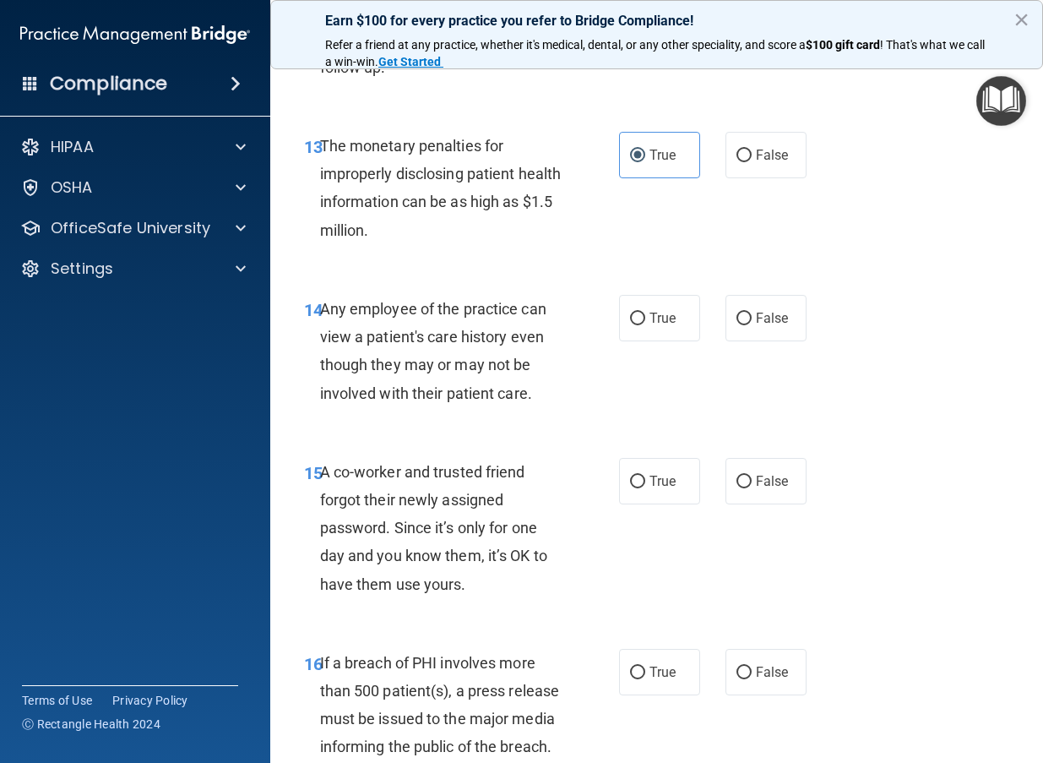
scroll to position [2110, 0]
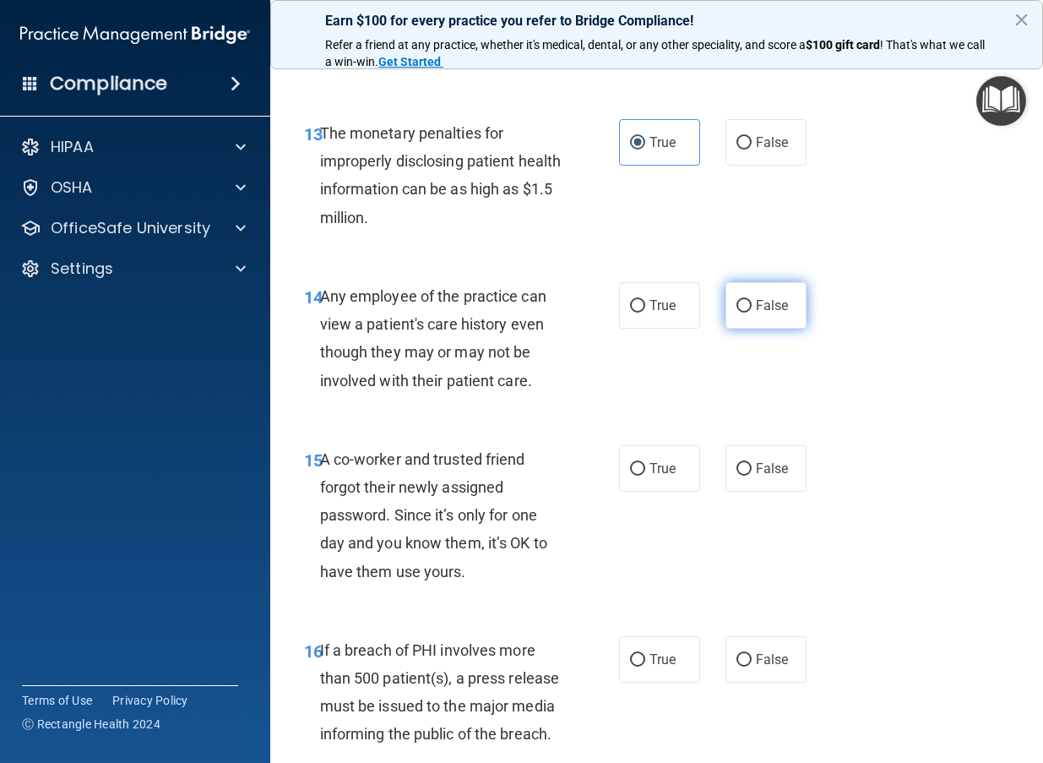
click at [748, 311] on input "False" at bounding box center [744, 306] width 15 height 13
radio input "true"
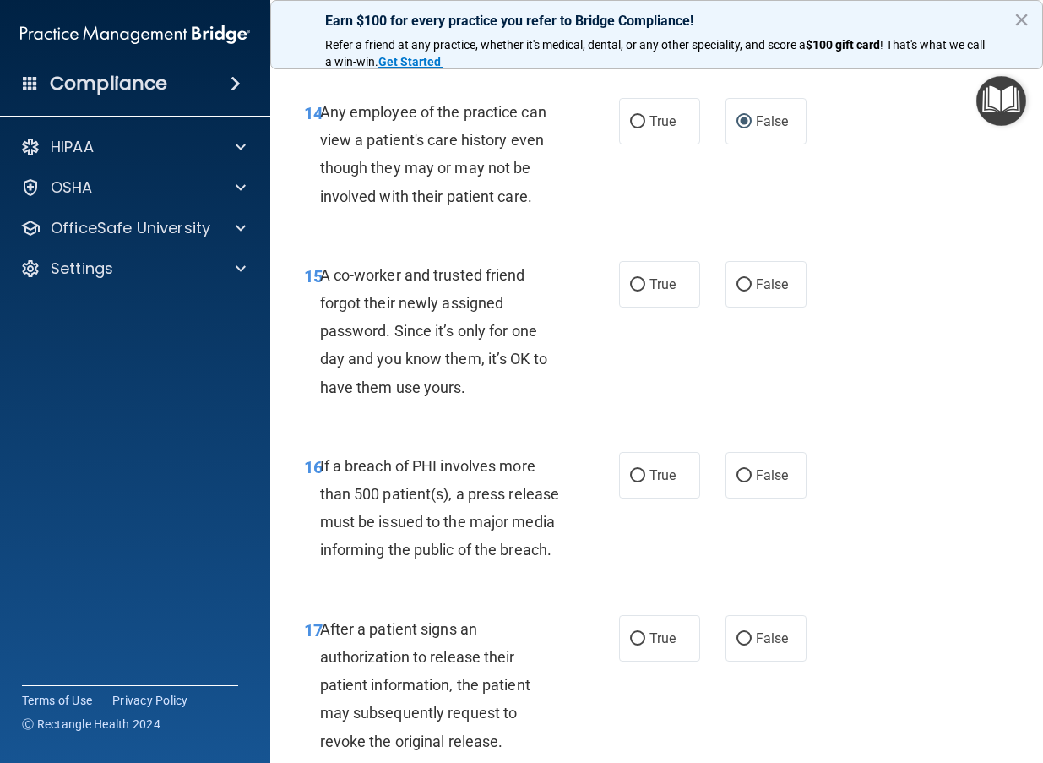
scroll to position [2289, 0]
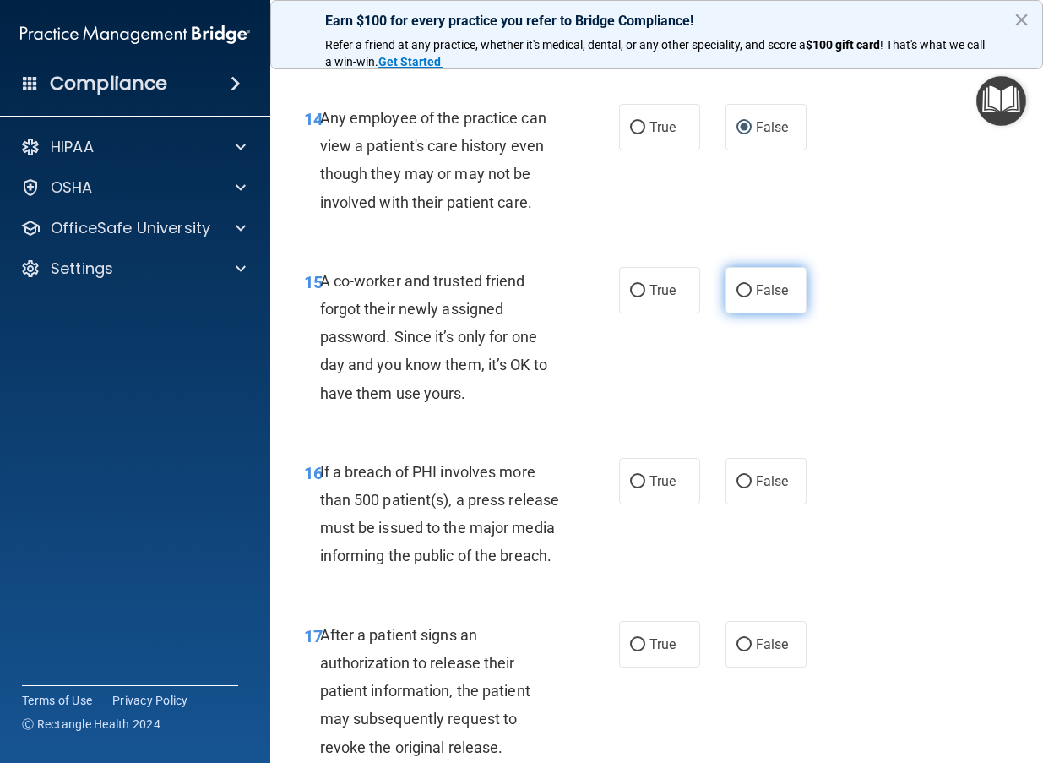
click at [740, 293] on input "False" at bounding box center [744, 291] width 15 height 13
radio input "true"
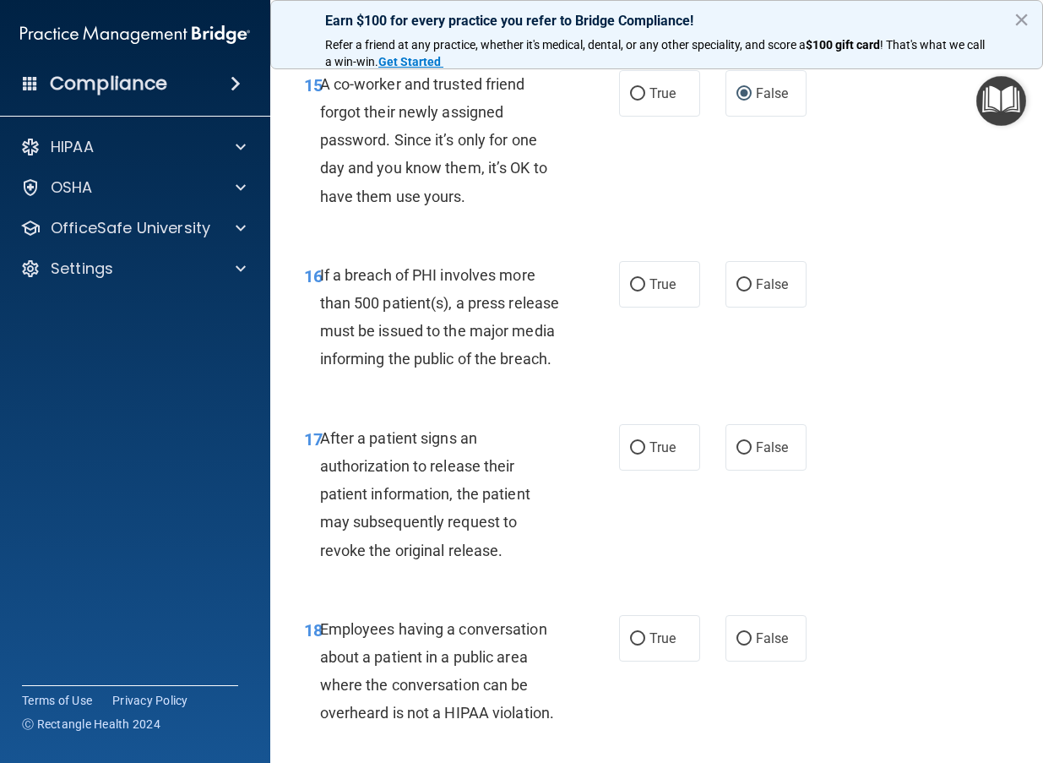
scroll to position [2483, 0]
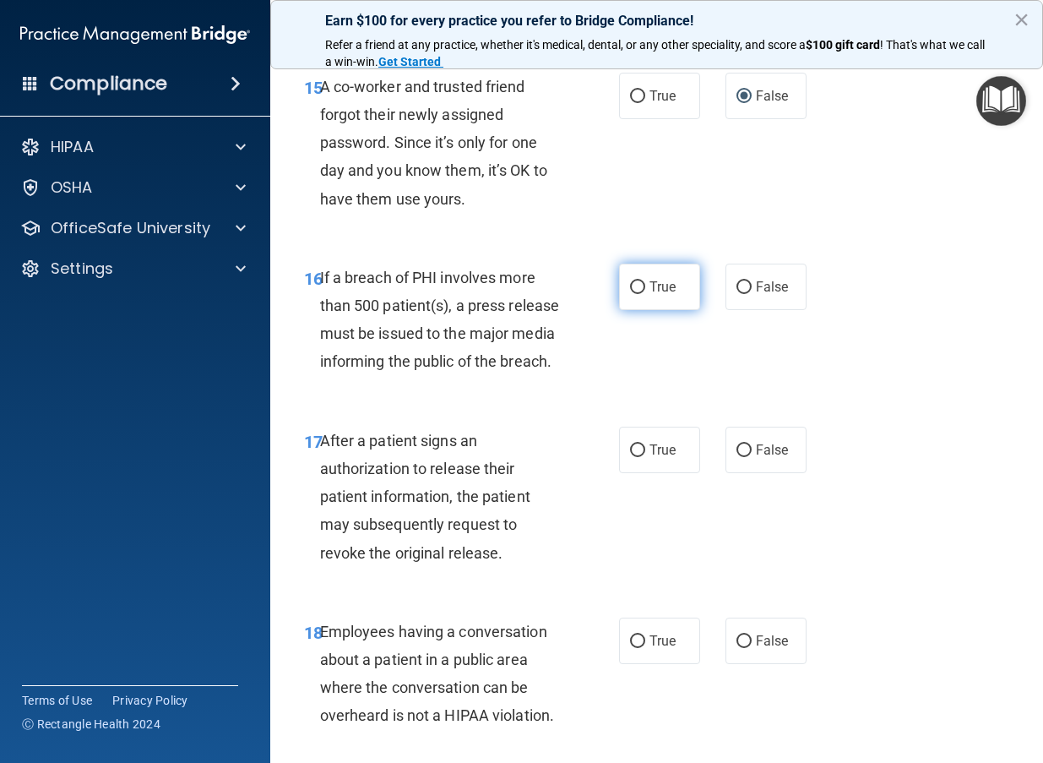
click at [657, 295] on label "True" at bounding box center [659, 287] width 81 height 46
click at [645, 294] on input "True" at bounding box center [637, 287] width 15 height 13
radio input "true"
click at [654, 454] on span "True" at bounding box center [663, 450] width 26 height 16
click at [645, 454] on input "True" at bounding box center [637, 450] width 15 height 13
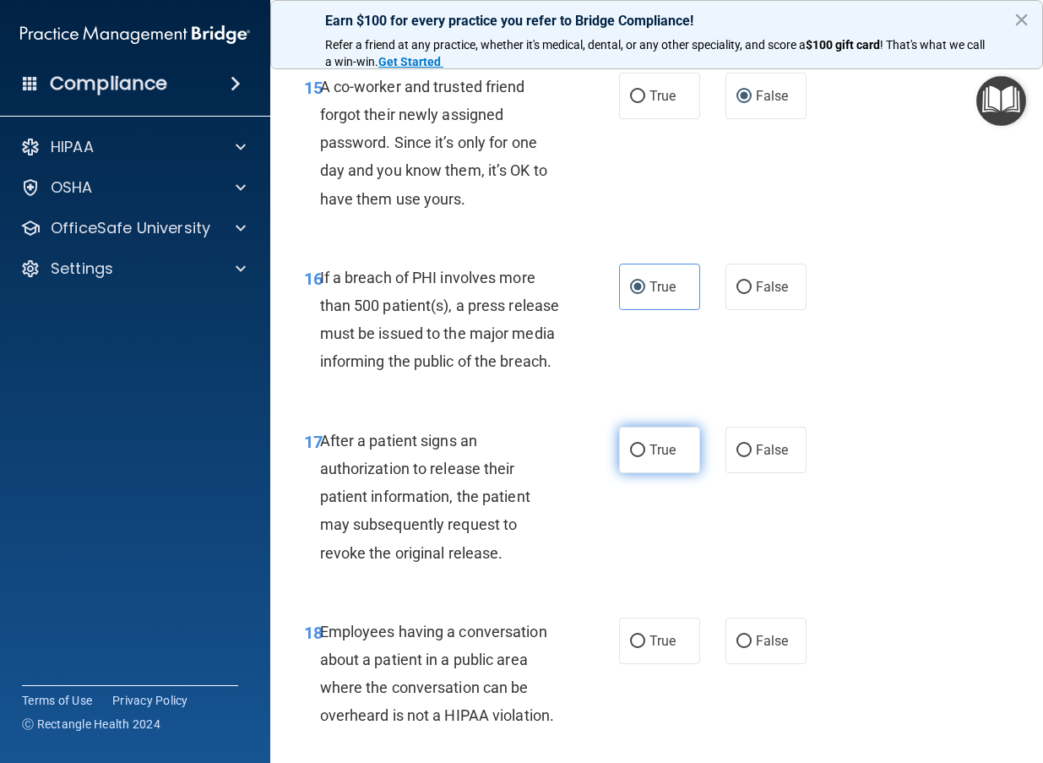
radio input "true"
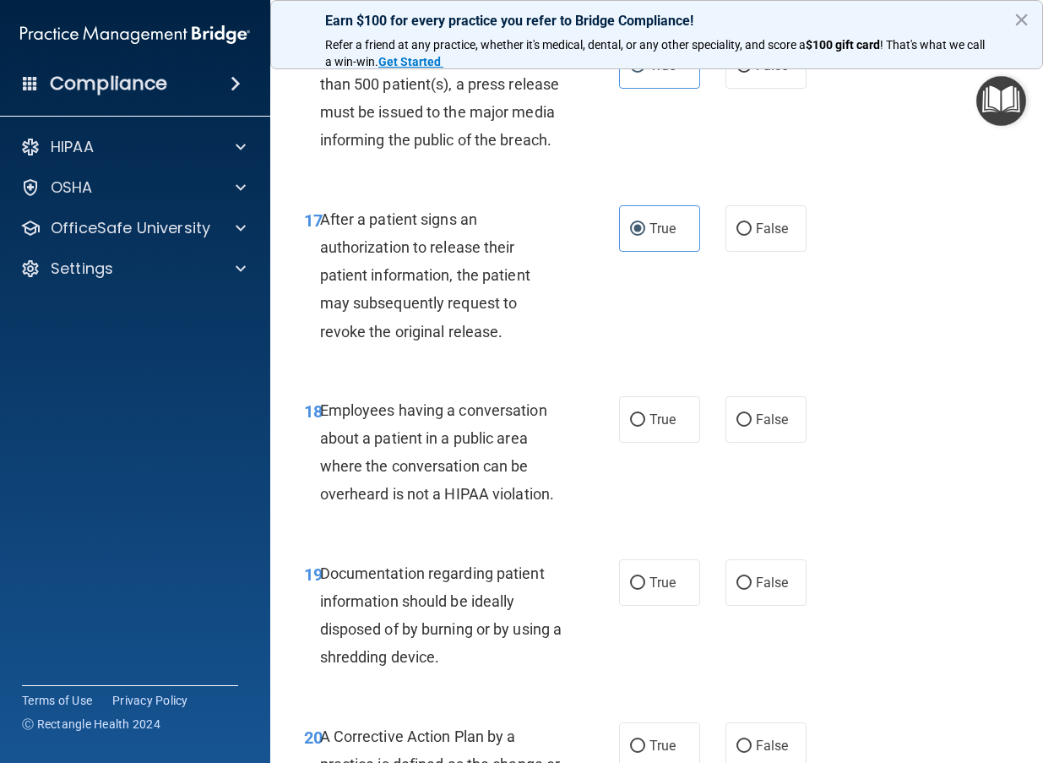
scroll to position [2714, 0]
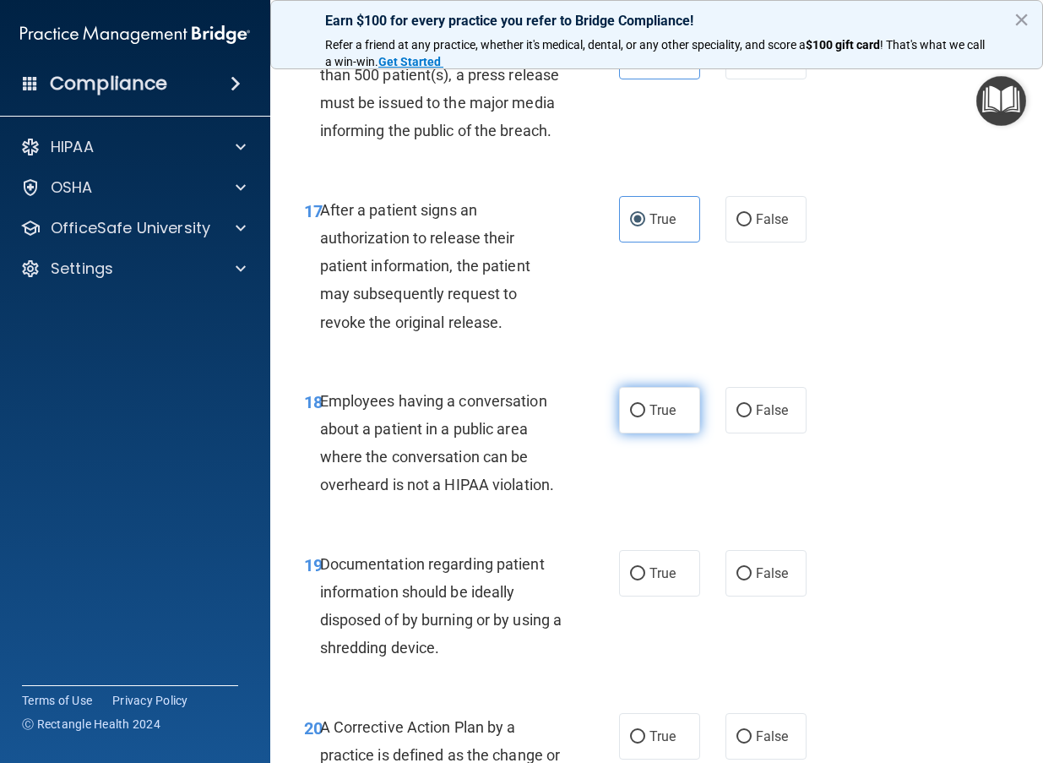
click at [666, 414] on span "True" at bounding box center [663, 410] width 26 height 16
click at [645, 414] on input "True" at bounding box center [637, 411] width 15 height 13
radio input "true"
click at [651, 412] on span "True" at bounding box center [663, 410] width 26 height 16
click at [645, 412] on input "True" at bounding box center [637, 411] width 15 height 13
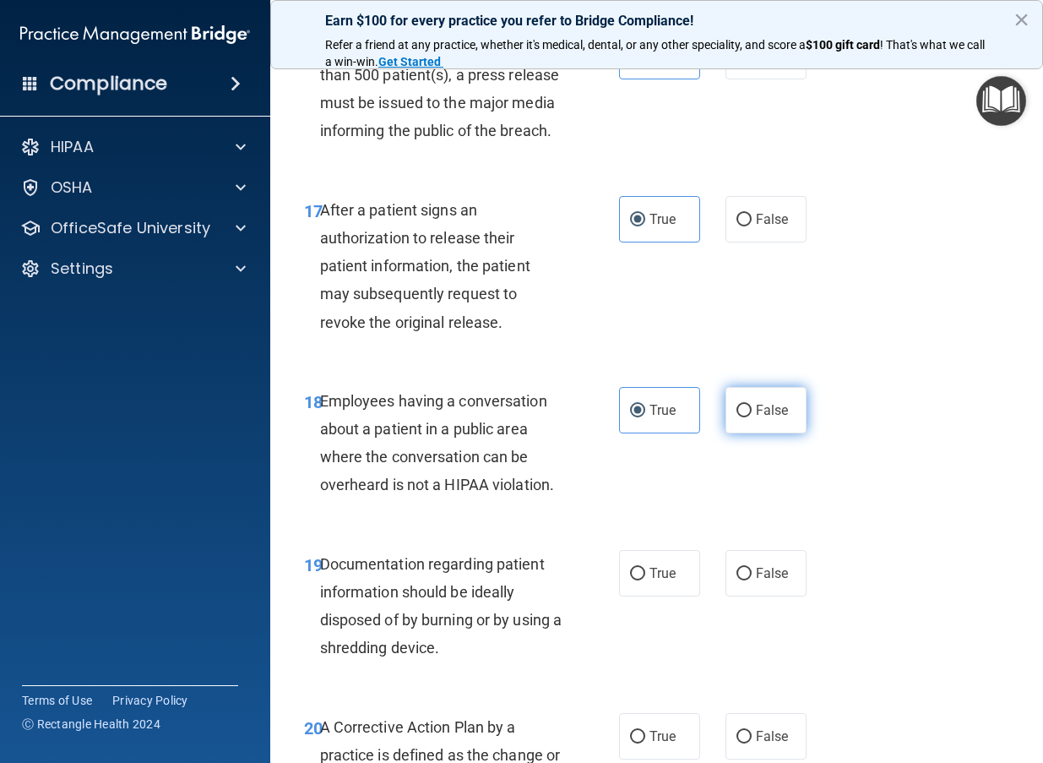
click at [751, 408] on input "False" at bounding box center [744, 411] width 15 height 13
radio input "true"
radio input "false"
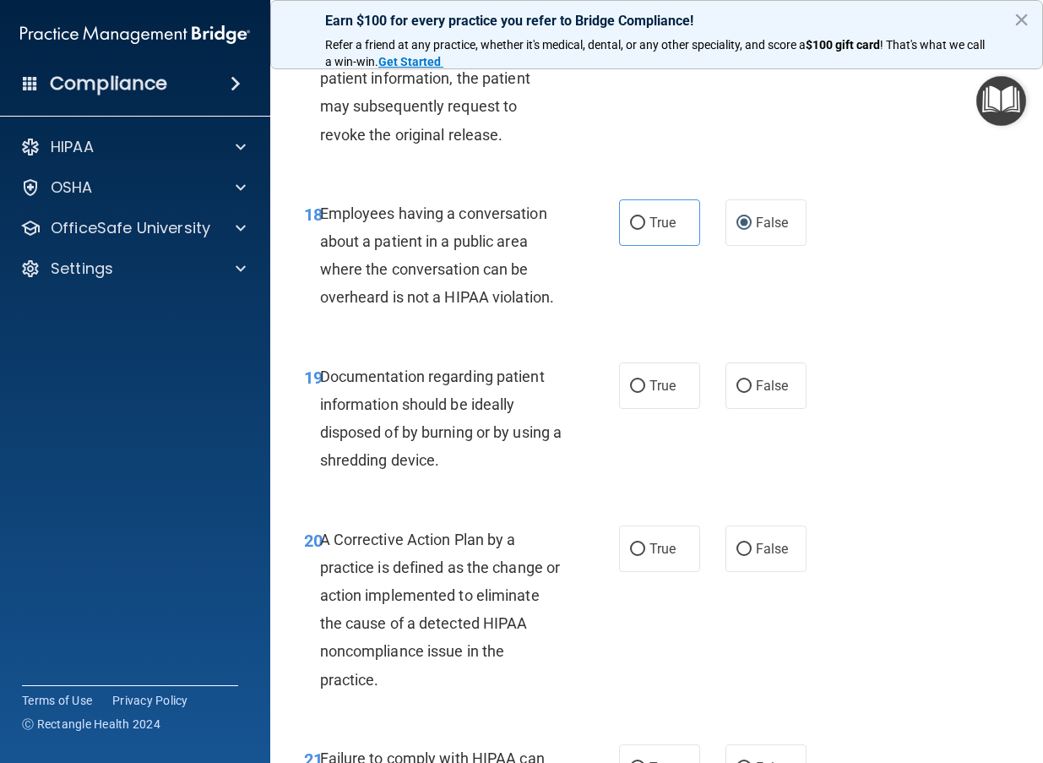
scroll to position [2902, 0]
click at [650, 384] on span "True" at bounding box center [663, 385] width 26 height 16
click at [645, 384] on input "True" at bounding box center [637, 385] width 15 height 13
radio input "true"
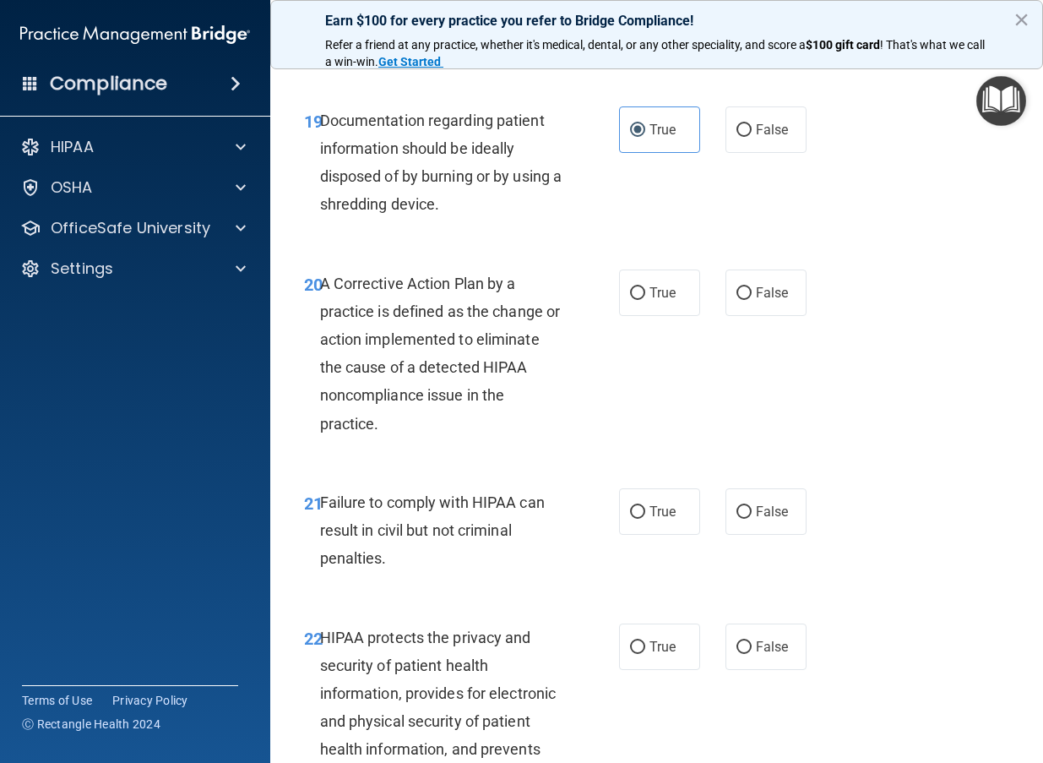
scroll to position [3163, 0]
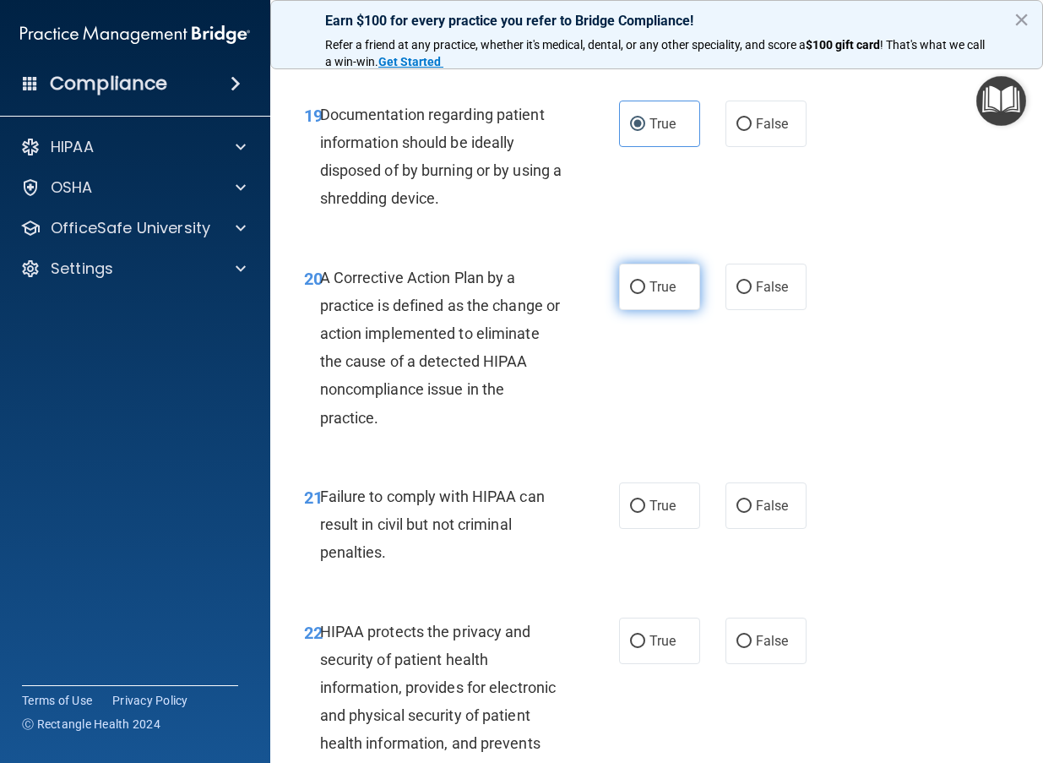
drag, startPoint x: 649, startPoint y: 279, endPoint x: 650, endPoint y: 290, distance: 11.0
click at [648, 280] on label "True" at bounding box center [659, 287] width 81 height 46
click at [645, 281] on input "True" at bounding box center [637, 287] width 15 height 13
radio input "true"
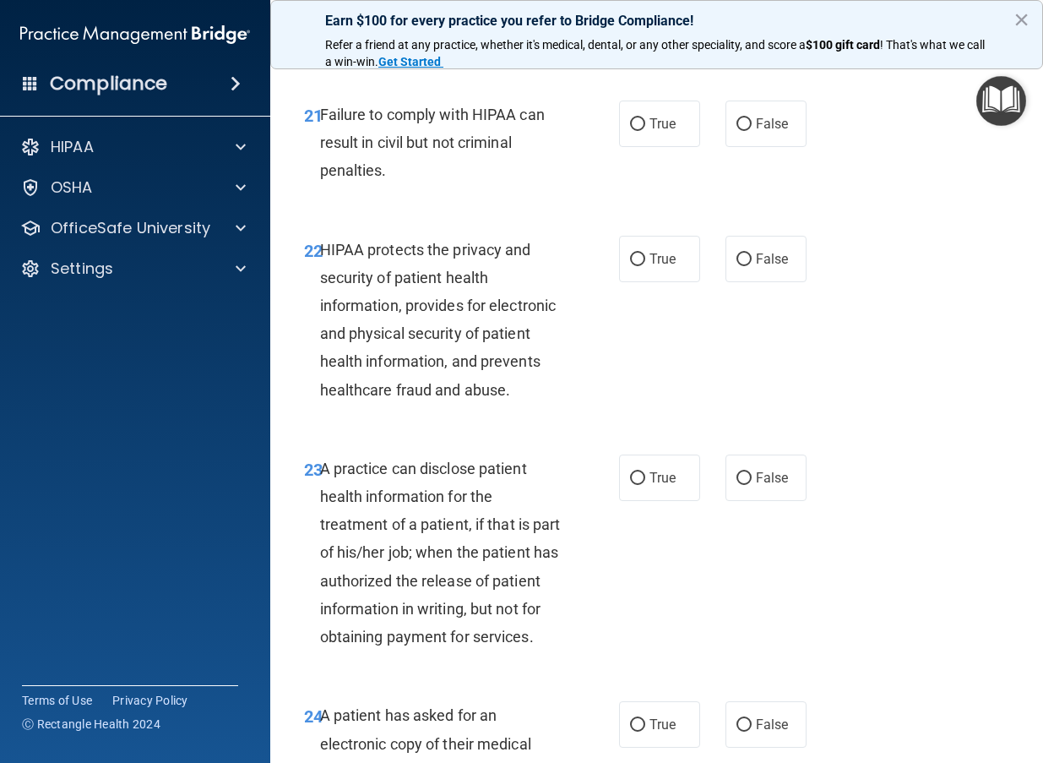
scroll to position [3542, 0]
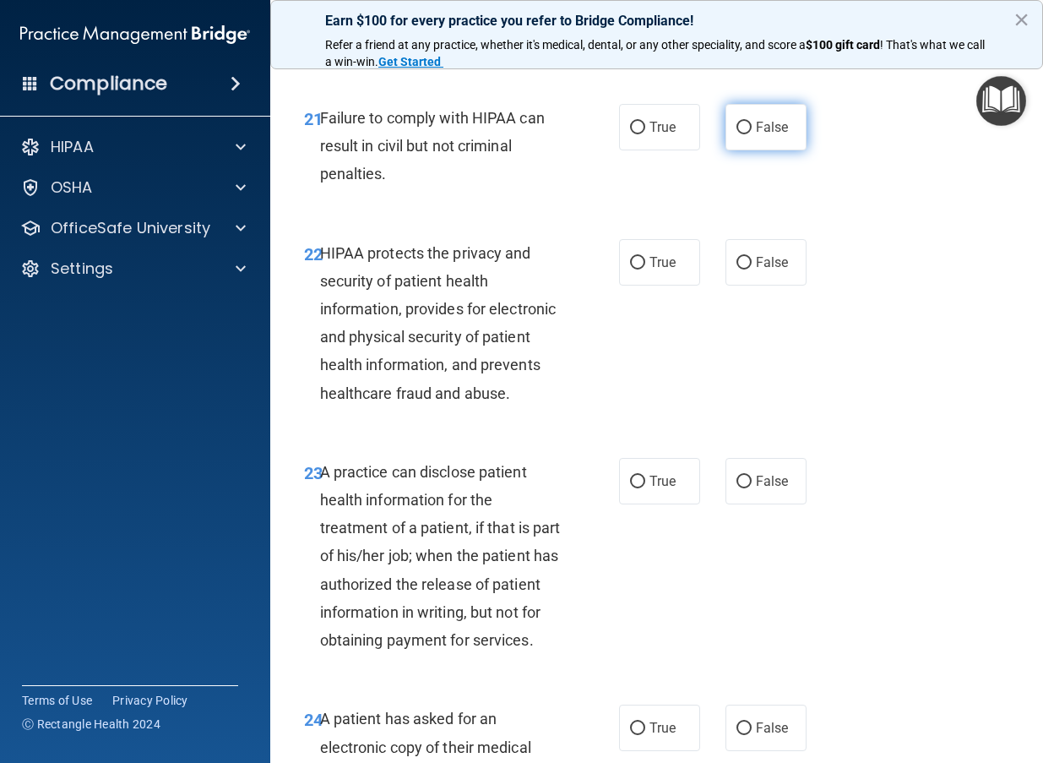
click at [737, 127] on input "False" at bounding box center [744, 128] width 15 height 13
radio input "true"
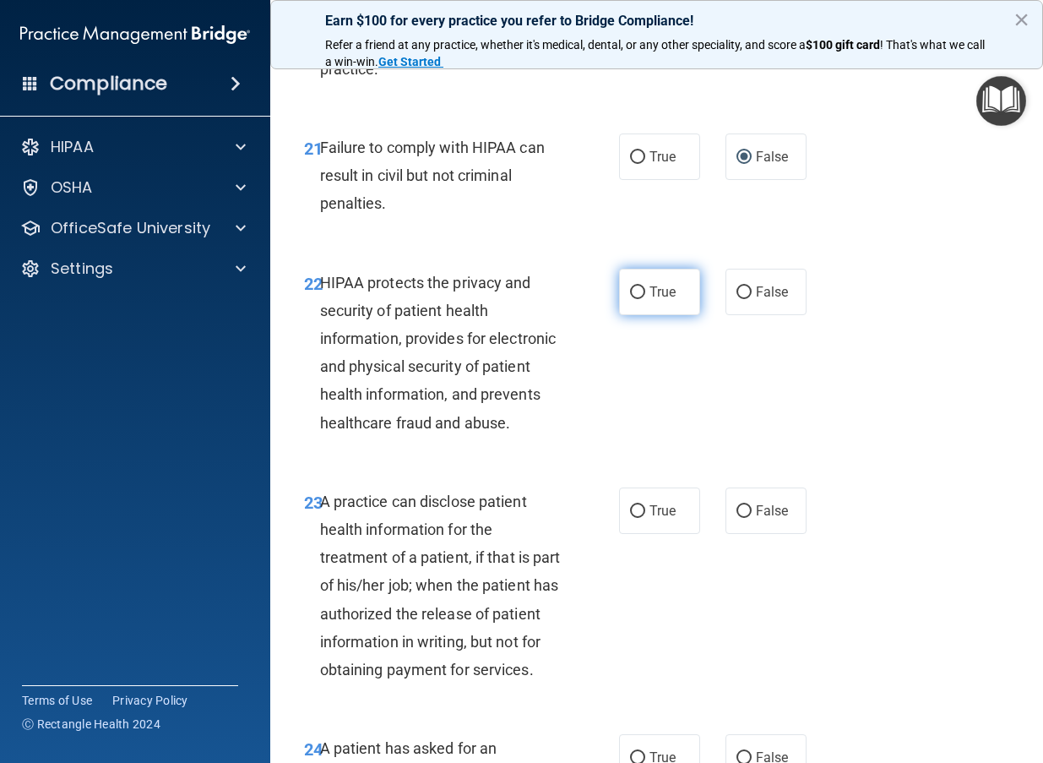
scroll to position [3508, 0]
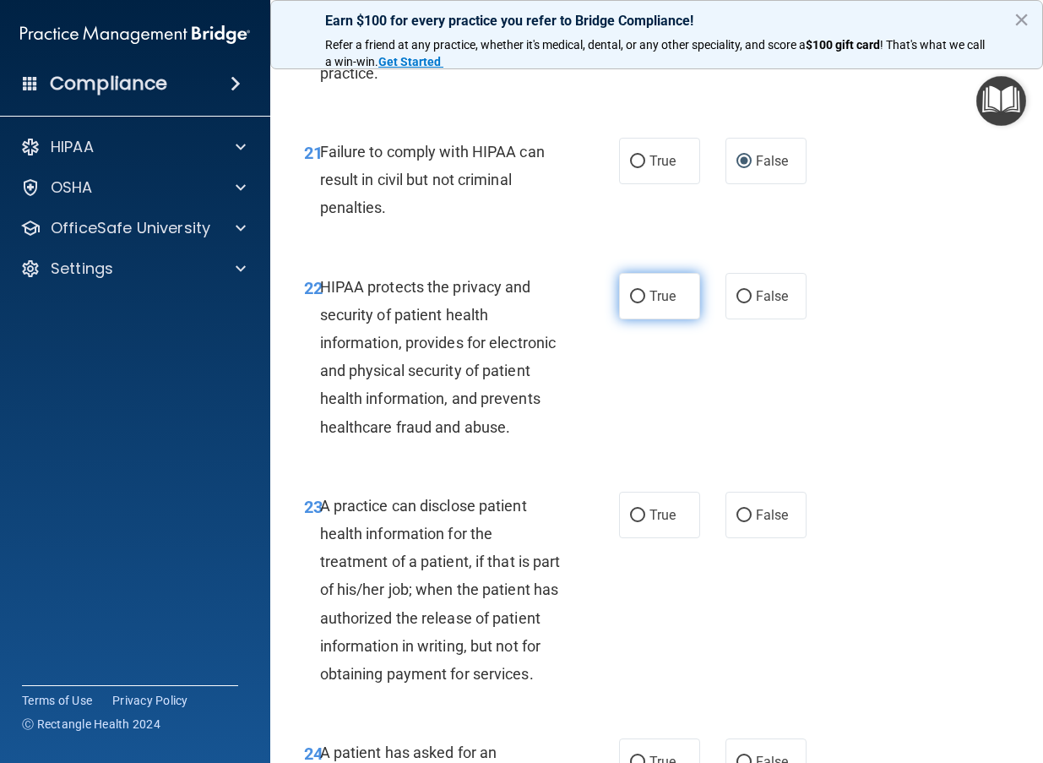
click at [663, 306] on label "True" at bounding box center [659, 296] width 81 height 46
click at [645, 303] on input "True" at bounding box center [637, 297] width 15 height 13
radio input "true"
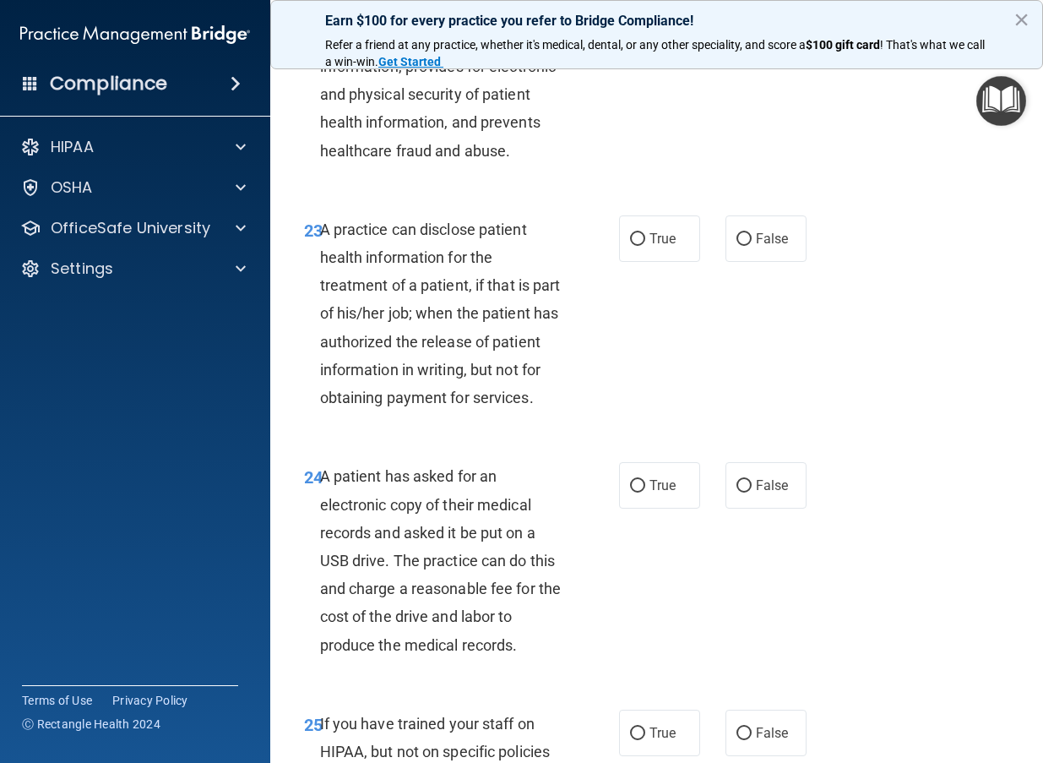
scroll to position [3782, 0]
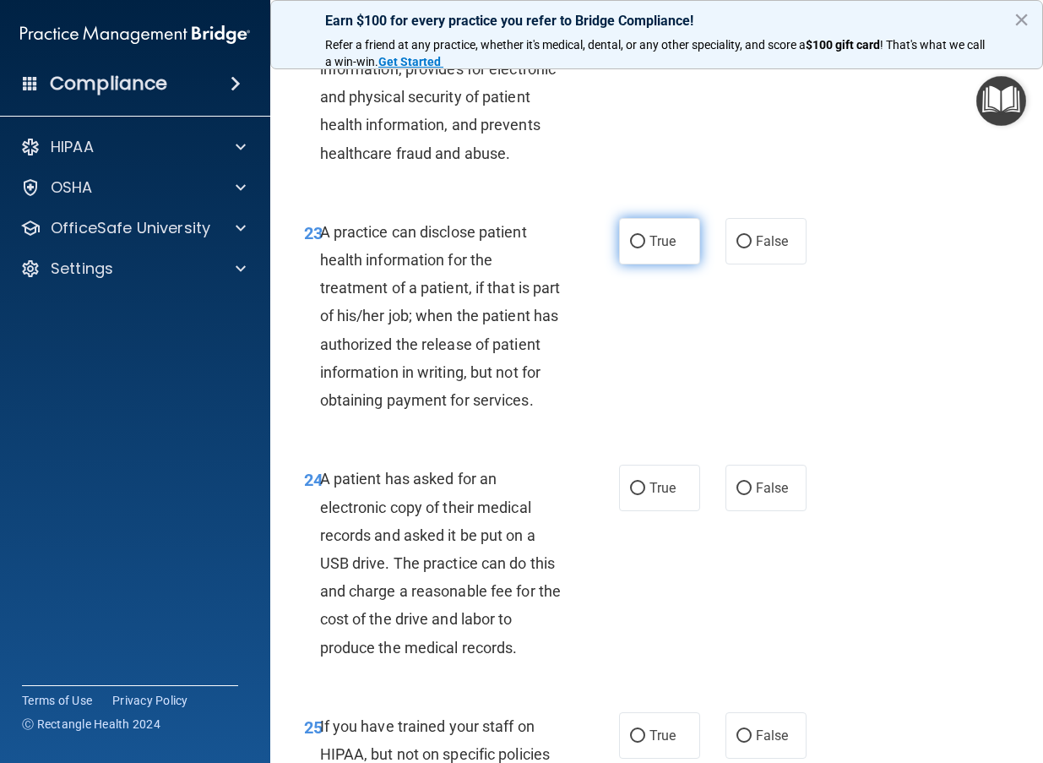
click at [651, 250] on label "True" at bounding box center [659, 241] width 81 height 46
click at [645, 248] on input "True" at bounding box center [637, 242] width 15 height 13
radio input "true"
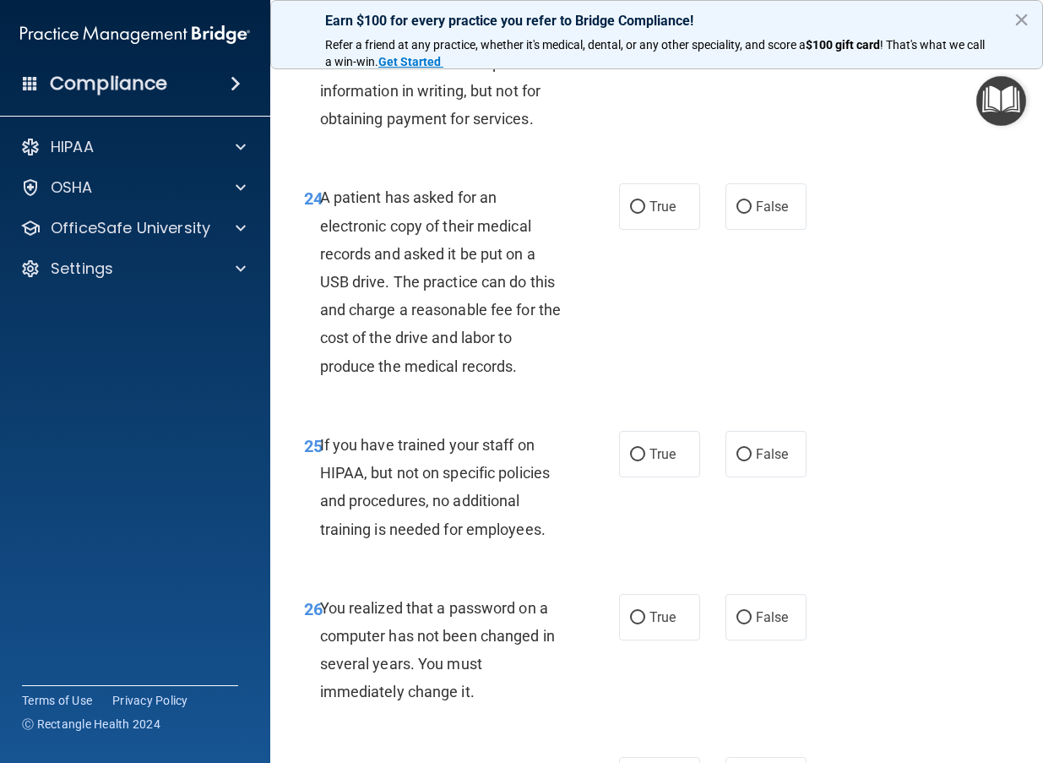
scroll to position [4065, 0]
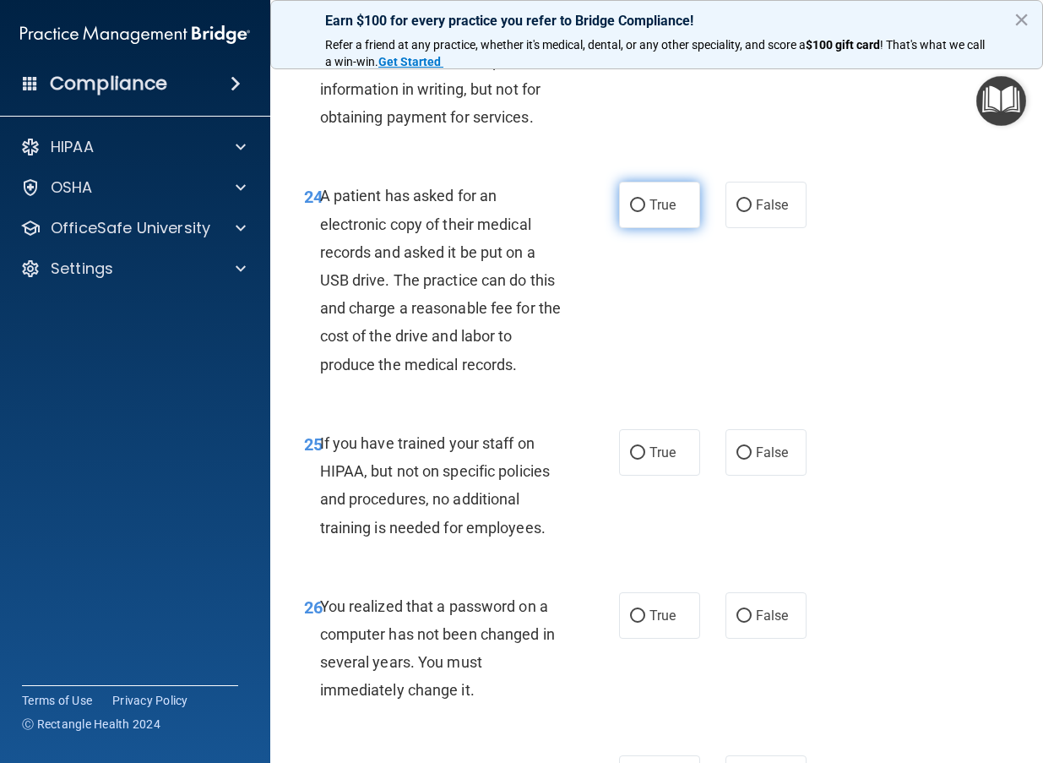
click at [656, 206] on span "True" at bounding box center [663, 205] width 26 height 16
click at [645, 206] on input "True" at bounding box center [637, 205] width 15 height 13
radio input "true"
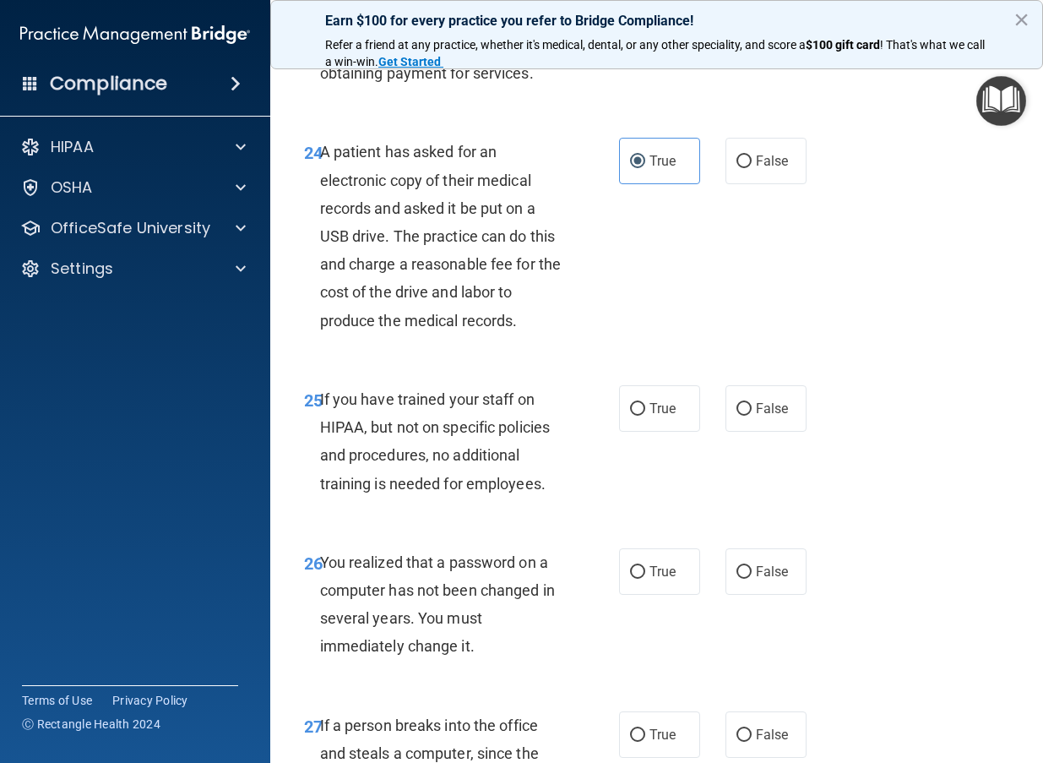
scroll to position [4111, 0]
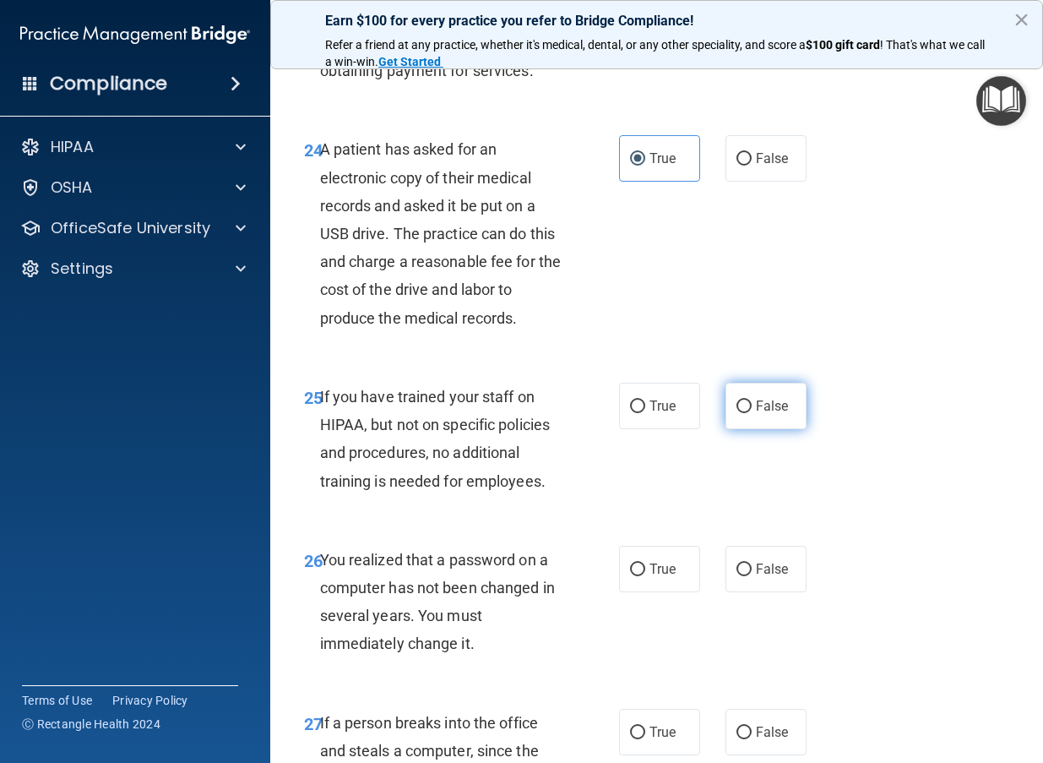
click at [753, 411] on label "False" at bounding box center [766, 406] width 81 height 46
click at [752, 411] on input "False" at bounding box center [744, 406] width 15 height 13
radio input "true"
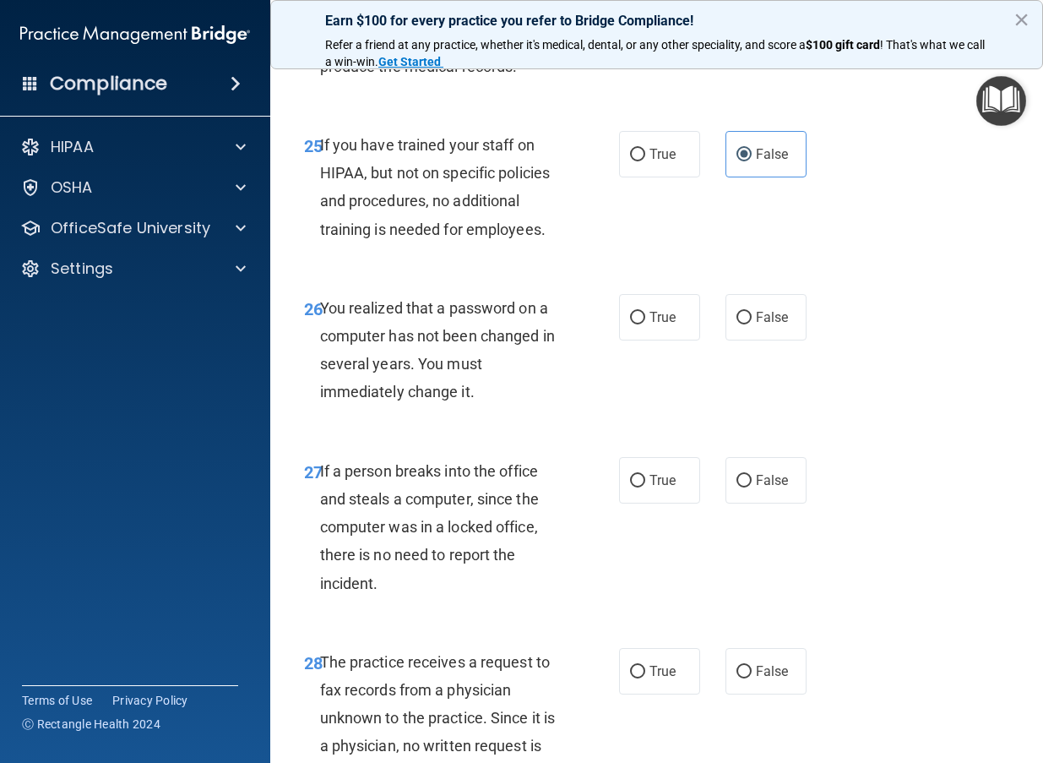
scroll to position [4364, 0]
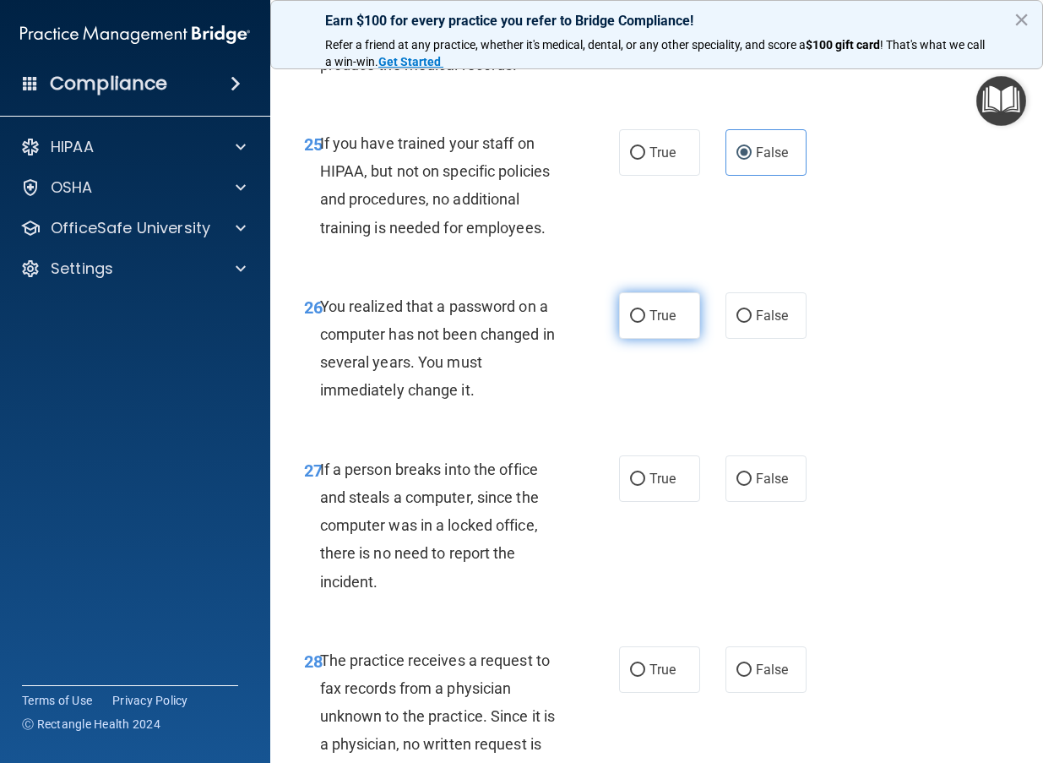
click at [641, 320] on input "True" at bounding box center [637, 316] width 15 height 13
radio input "true"
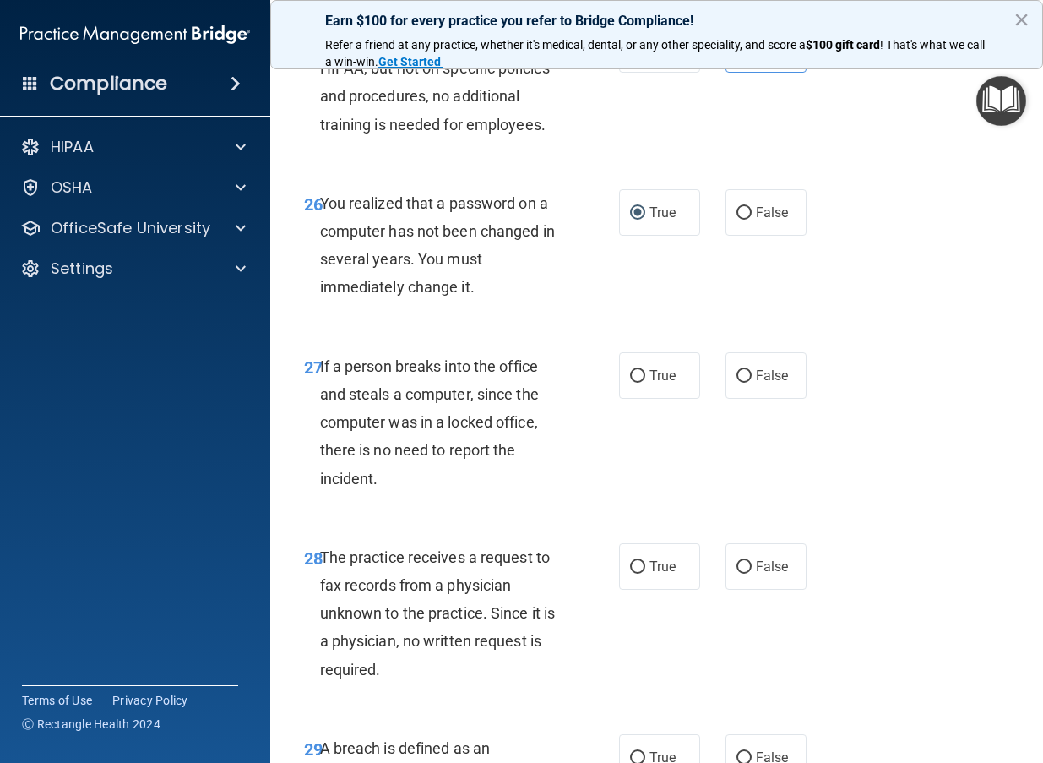
scroll to position [4469, 0]
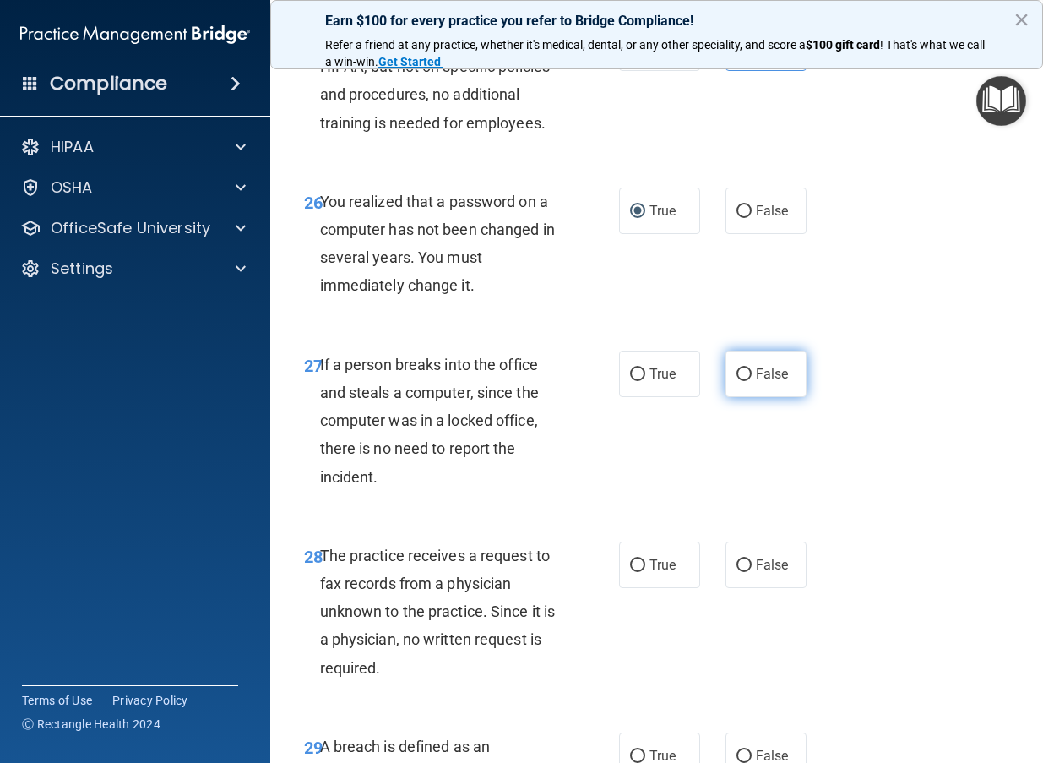
drag, startPoint x: 774, startPoint y: 372, endPoint x: 762, endPoint y: 382, distance: 15.6
click at [774, 372] on span "False" at bounding box center [772, 374] width 33 height 16
click at [752, 372] on input "False" at bounding box center [744, 374] width 15 height 13
radio input "true"
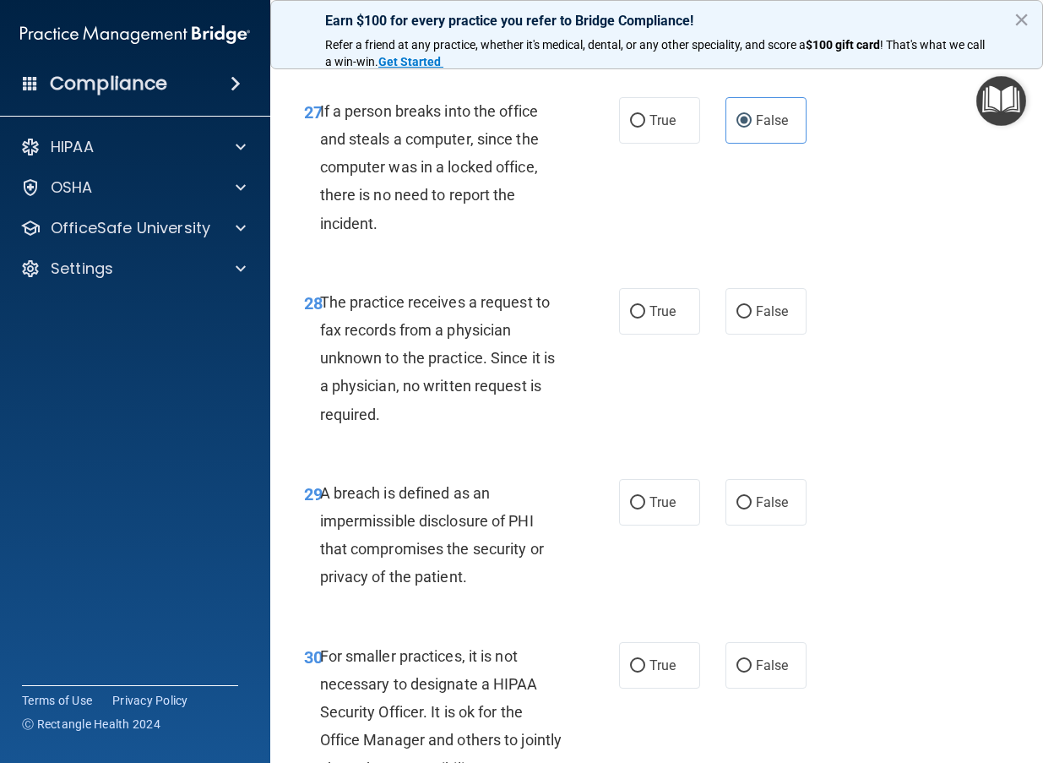
scroll to position [4732, 0]
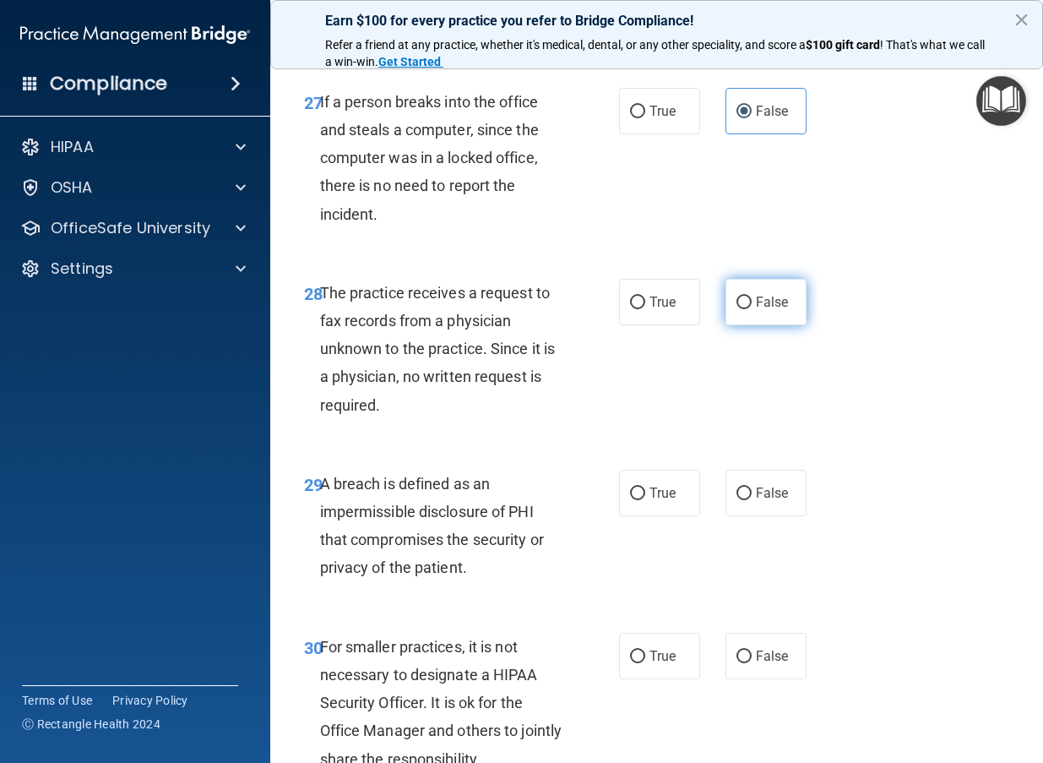
click at [749, 324] on label "False" at bounding box center [766, 302] width 81 height 46
click at [749, 309] on input "False" at bounding box center [744, 303] width 15 height 13
radio input "true"
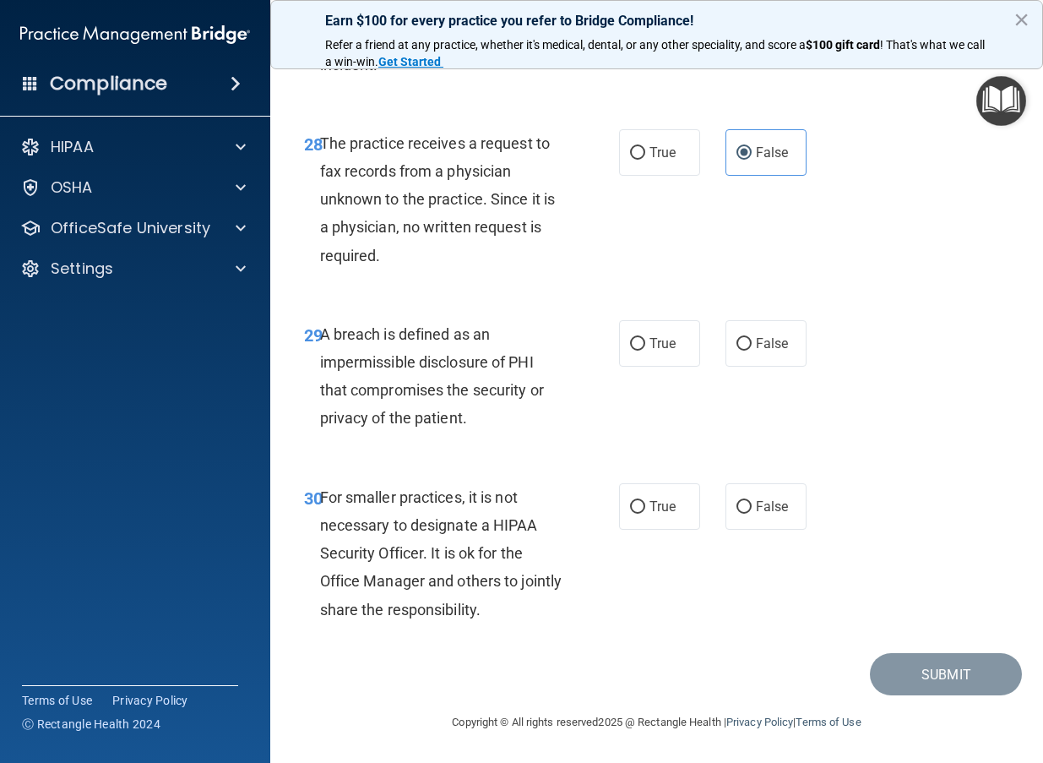
scroll to position [4878, 0]
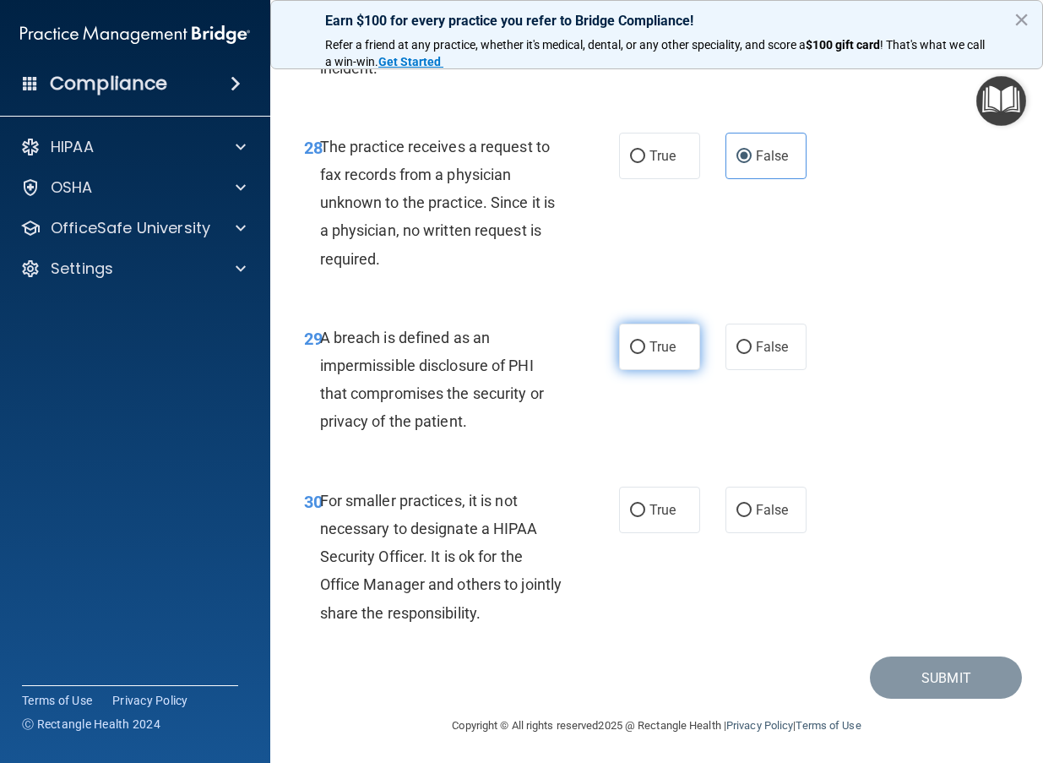
click at [662, 366] on label "True" at bounding box center [659, 347] width 81 height 46
click at [645, 354] on input "True" at bounding box center [637, 347] width 15 height 13
radio input "true"
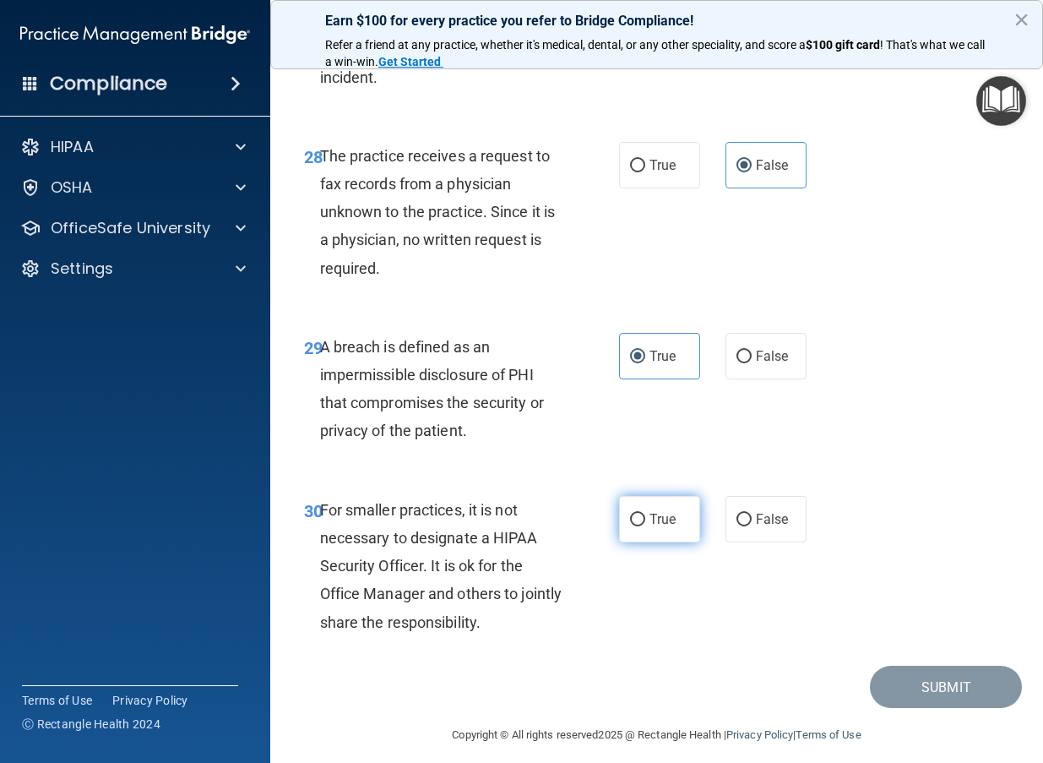
scroll to position [4868, 0]
click at [659, 512] on span "True" at bounding box center [663, 520] width 26 height 16
click at [645, 515] on input "True" at bounding box center [637, 521] width 15 height 13
radio input "true"
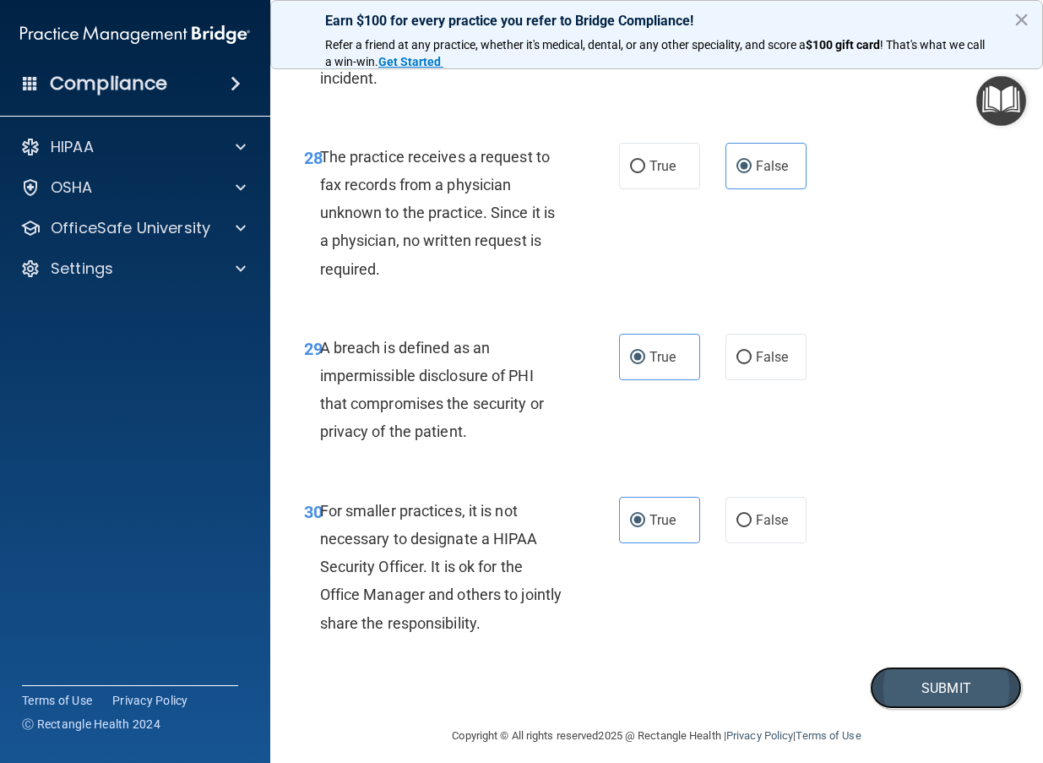
click at [956, 696] on button "Submit" at bounding box center [946, 688] width 152 height 43
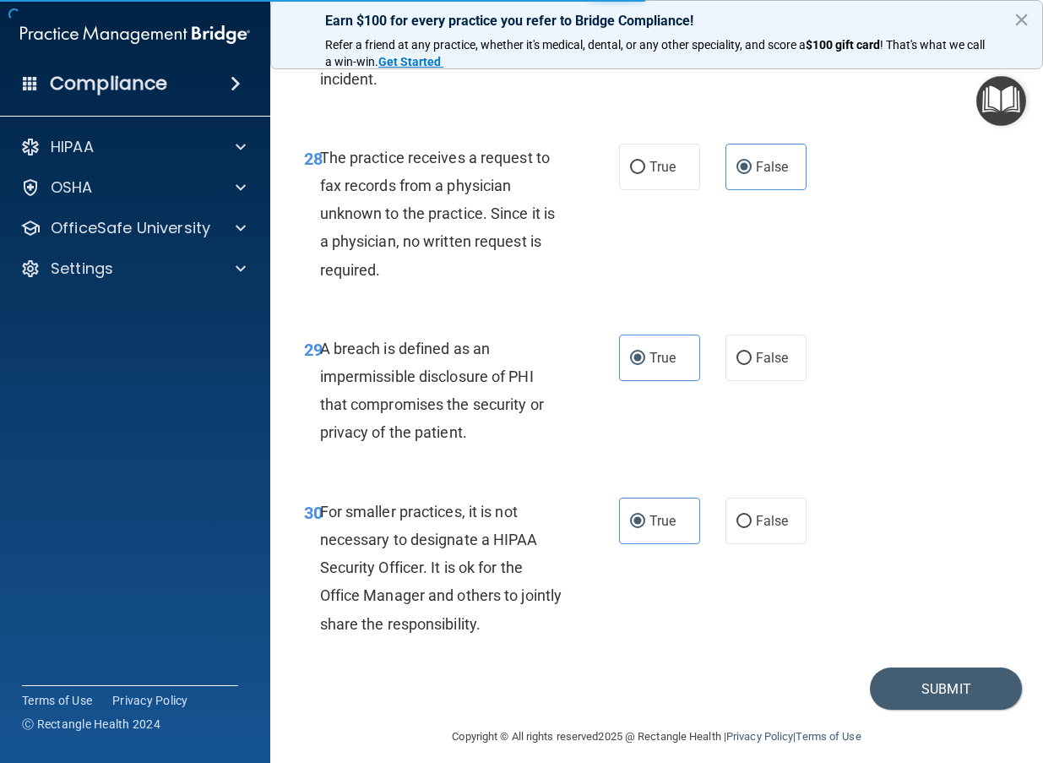
click at [1021, 25] on button "×" at bounding box center [1022, 19] width 16 height 27
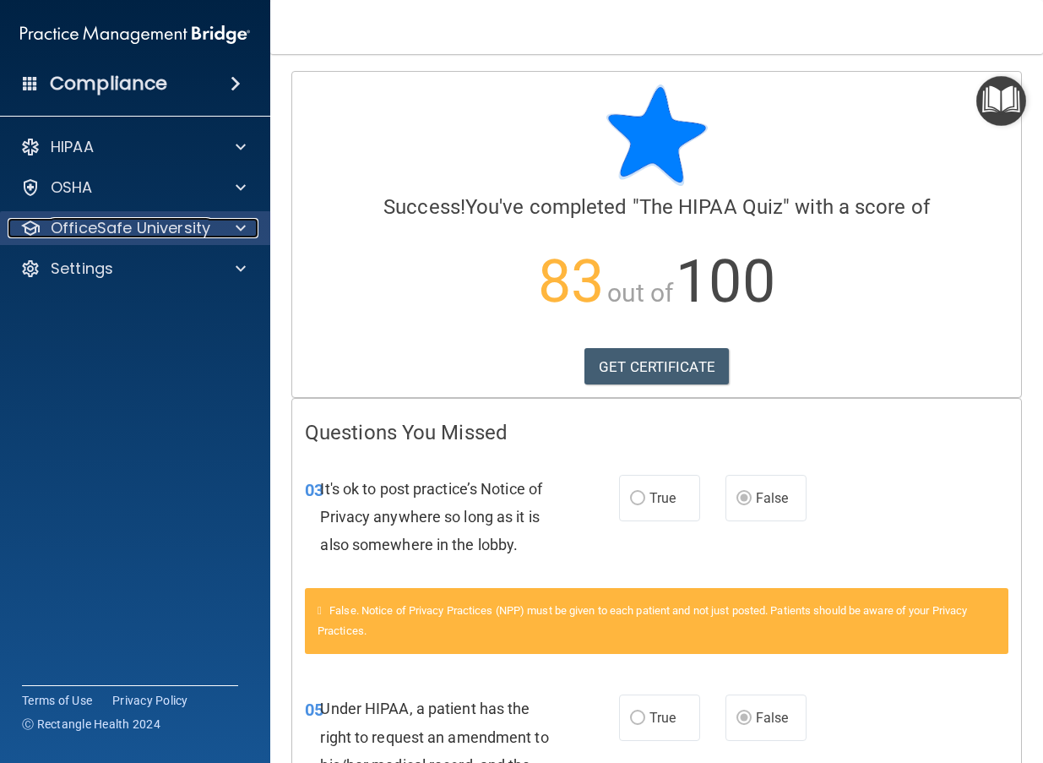
click at [233, 231] on div at bounding box center [238, 228] width 42 height 20
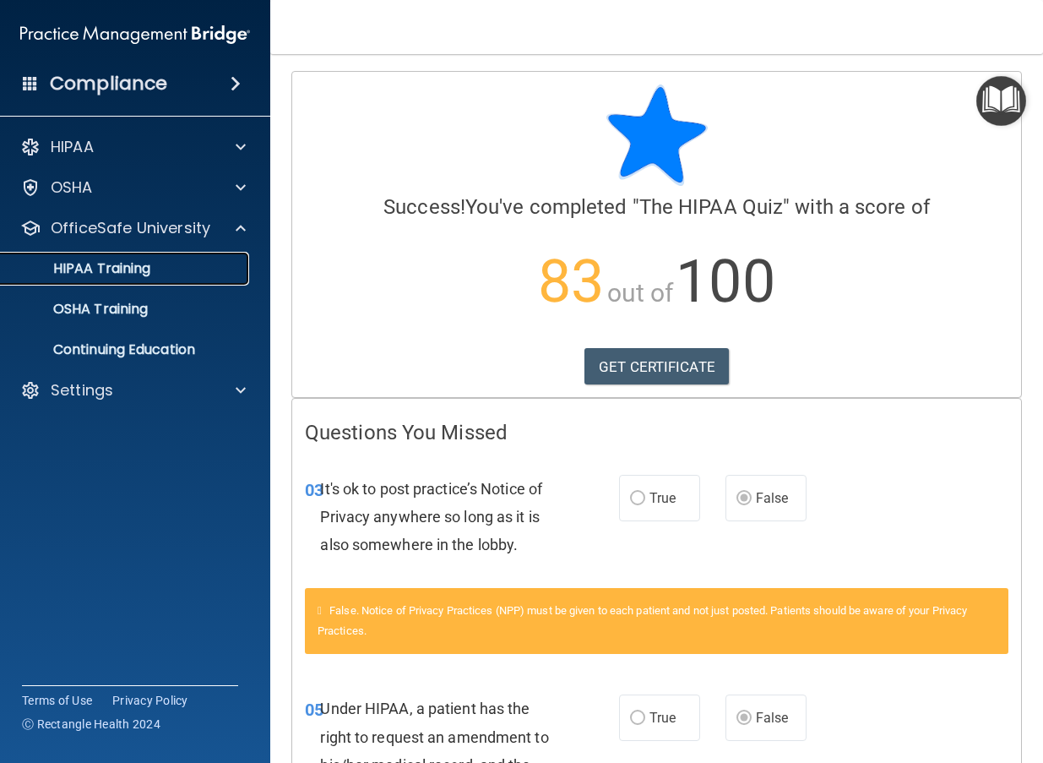
click at [198, 273] on div "HIPAA Training" at bounding box center [126, 268] width 231 height 17
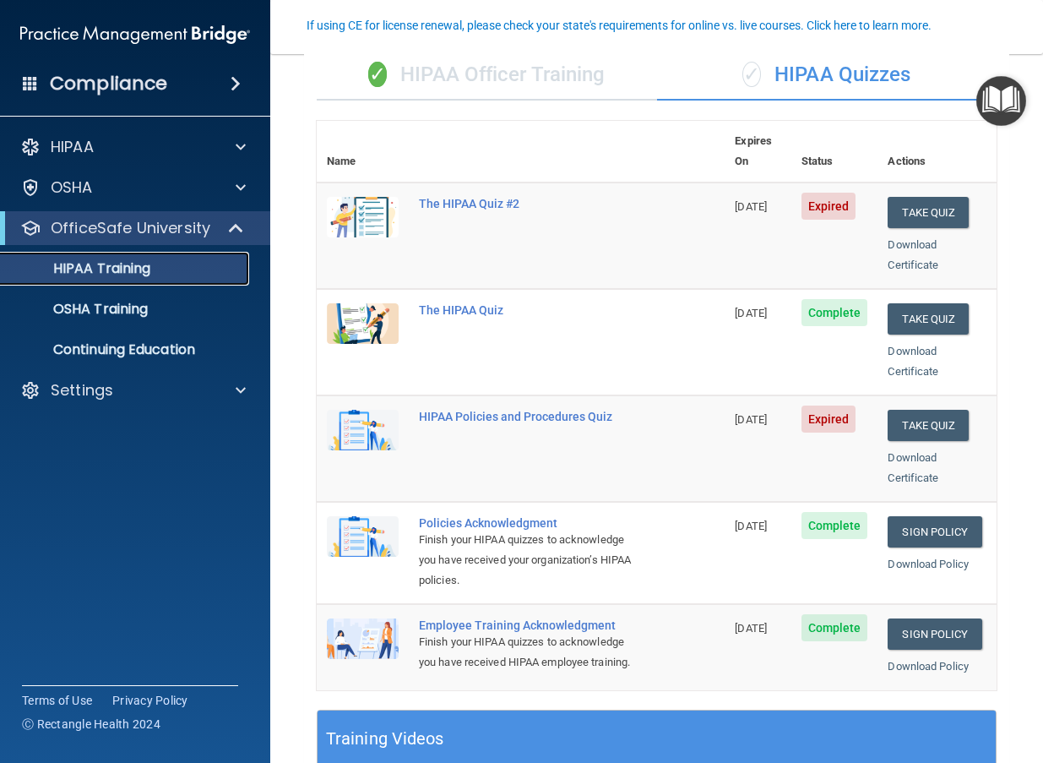
scroll to position [150, 0]
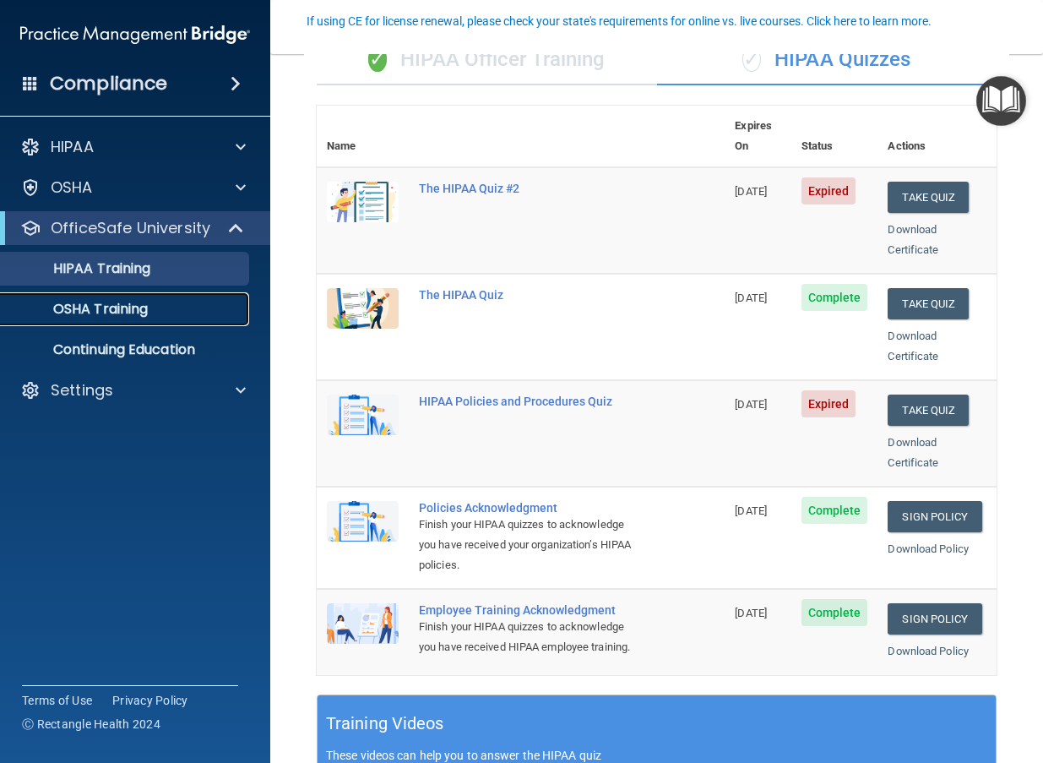
click at [187, 319] on link "OSHA Training" at bounding box center [116, 309] width 266 height 34
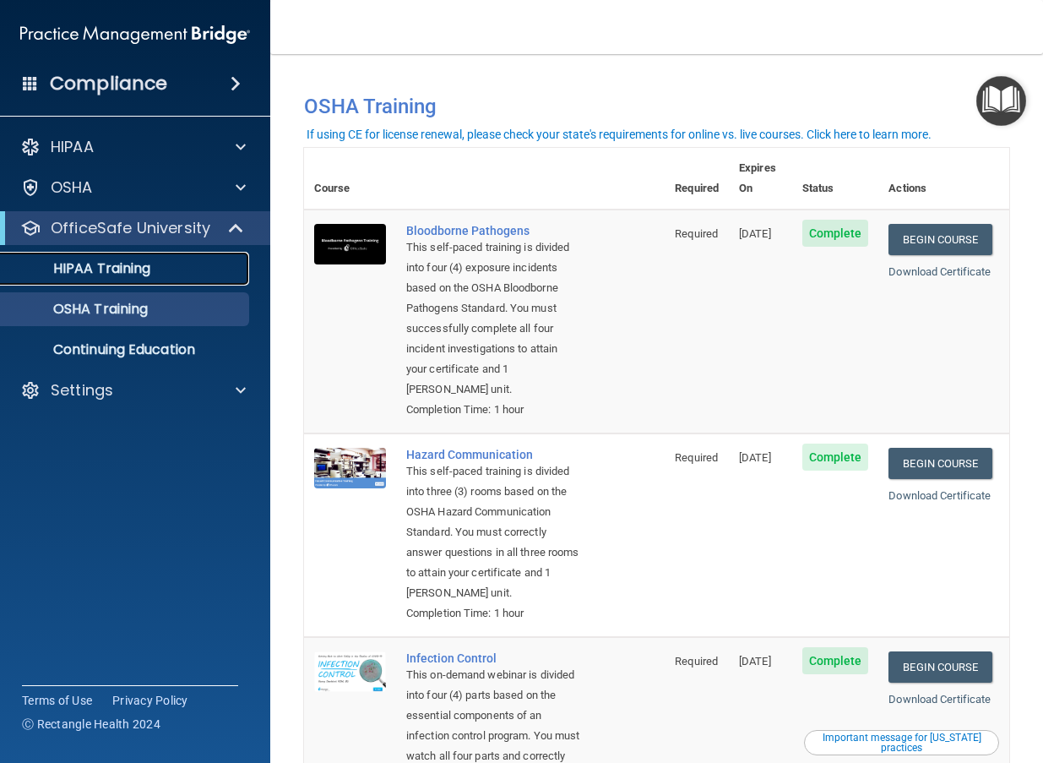
click at [177, 275] on div "HIPAA Training" at bounding box center [126, 268] width 231 height 17
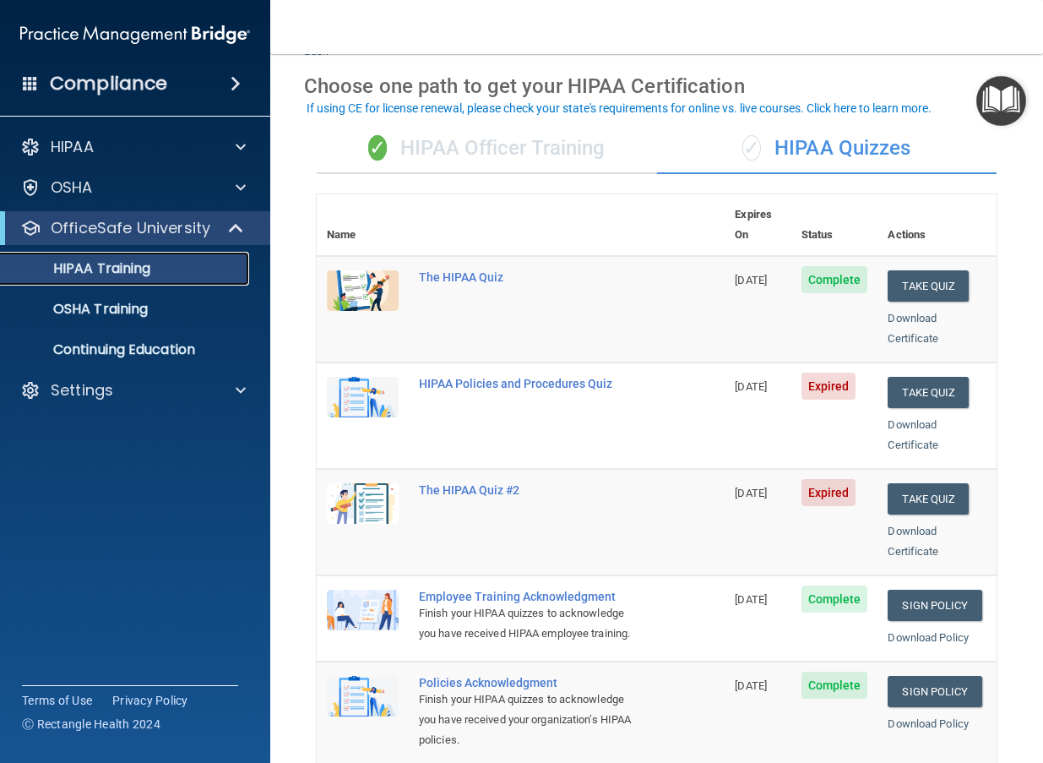
scroll to position [67, 0]
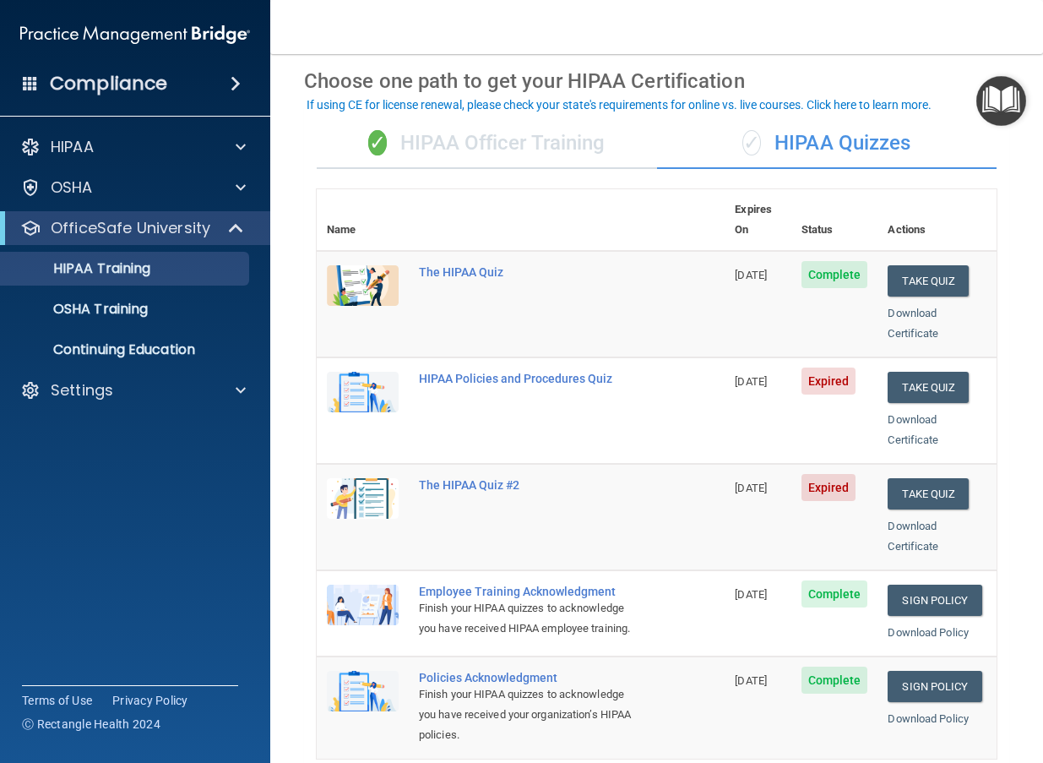
click at [504, 139] on div "✓ HIPAA Officer Training" at bounding box center [487, 143] width 340 height 51
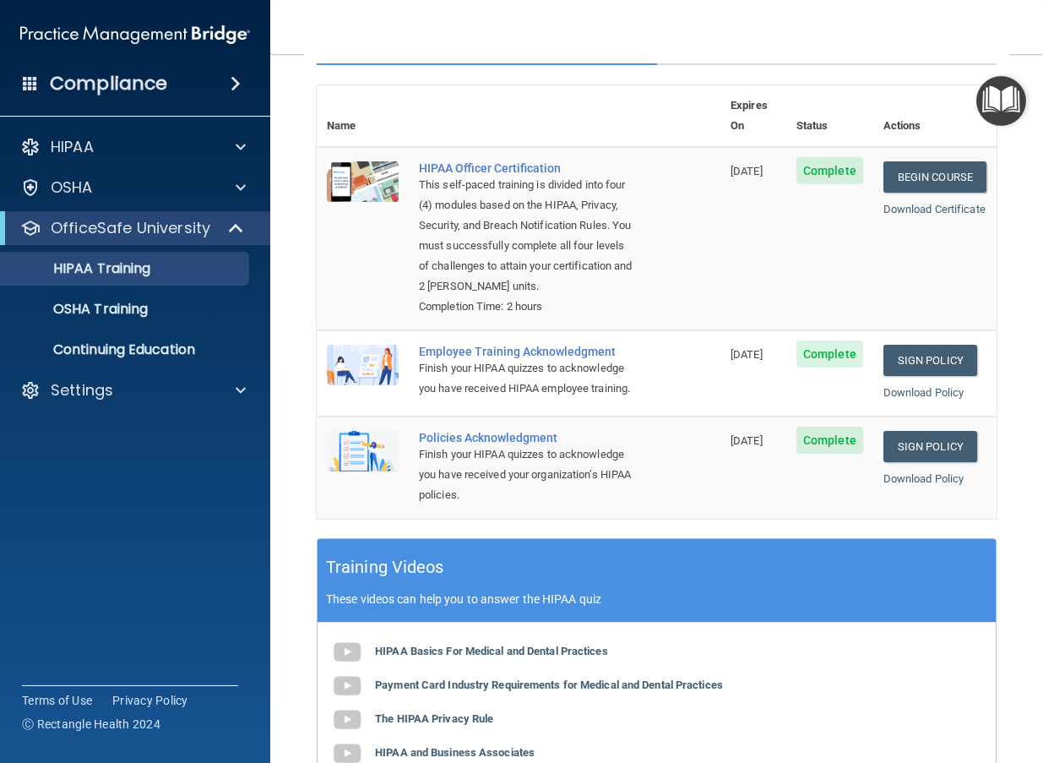
scroll to position [0, 0]
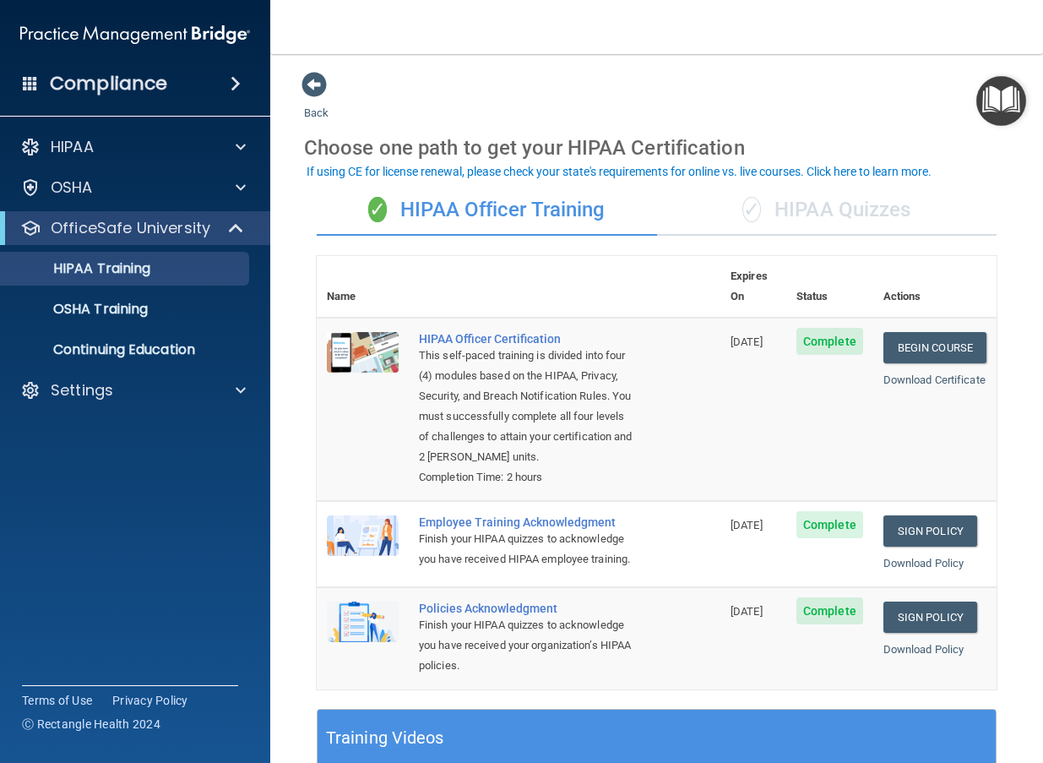
click at [848, 217] on div "✓ HIPAA Quizzes" at bounding box center [827, 210] width 340 height 51
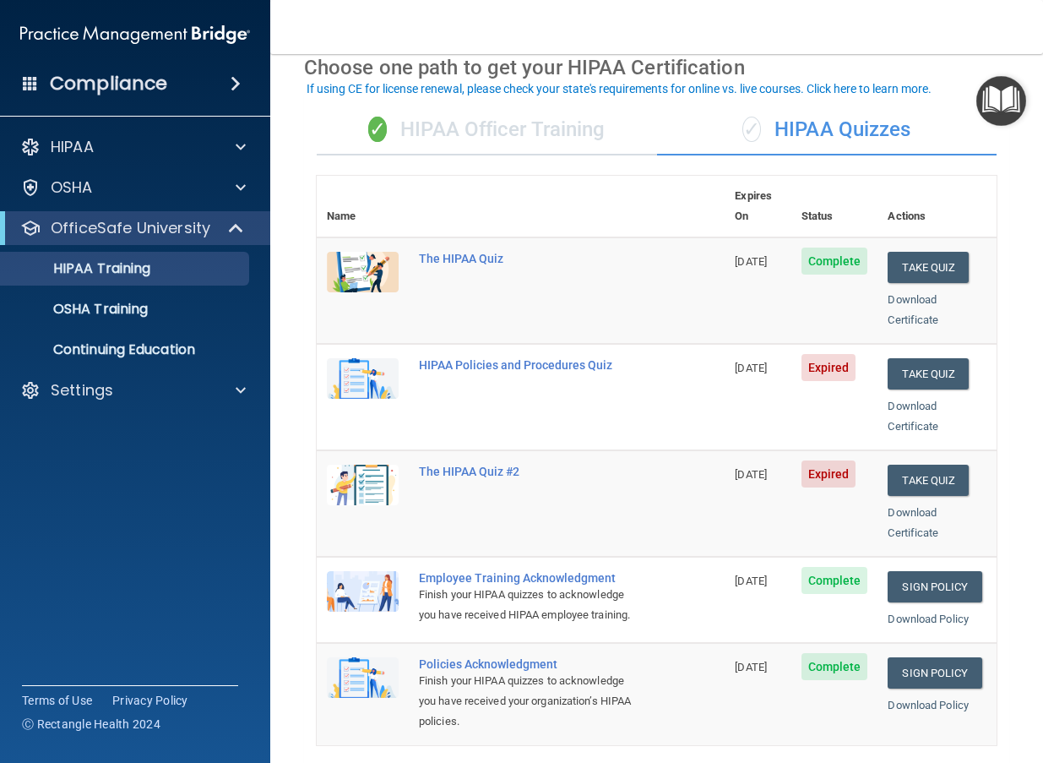
scroll to position [74, 0]
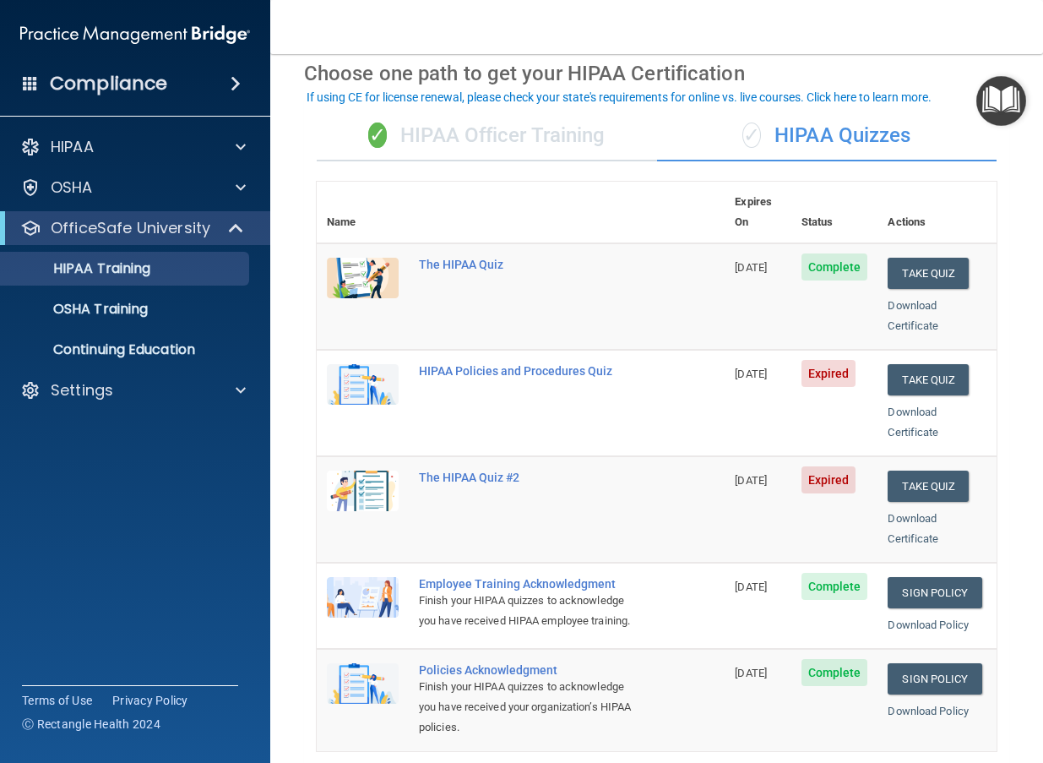
click at [232, 81] on span at bounding box center [236, 84] width 10 height 20
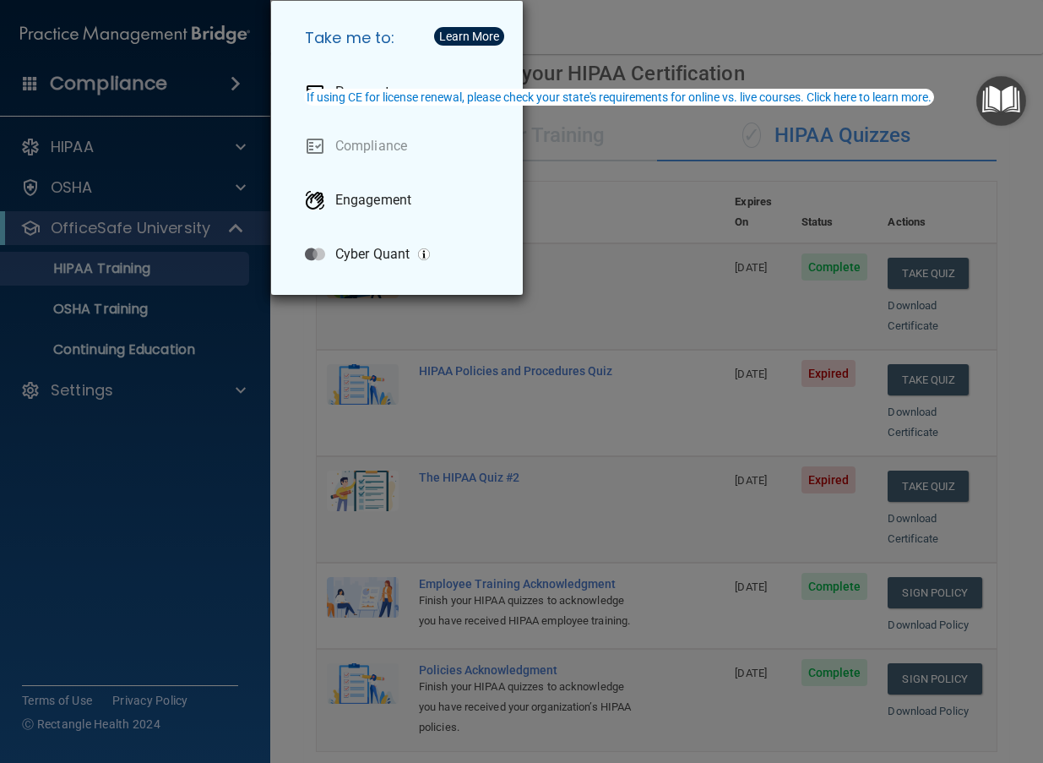
click at [827, 35] on div "Take me to: Payments Compliance Engagement Cyber Quant" at bounding box center [521, 381] width 1043 height 763
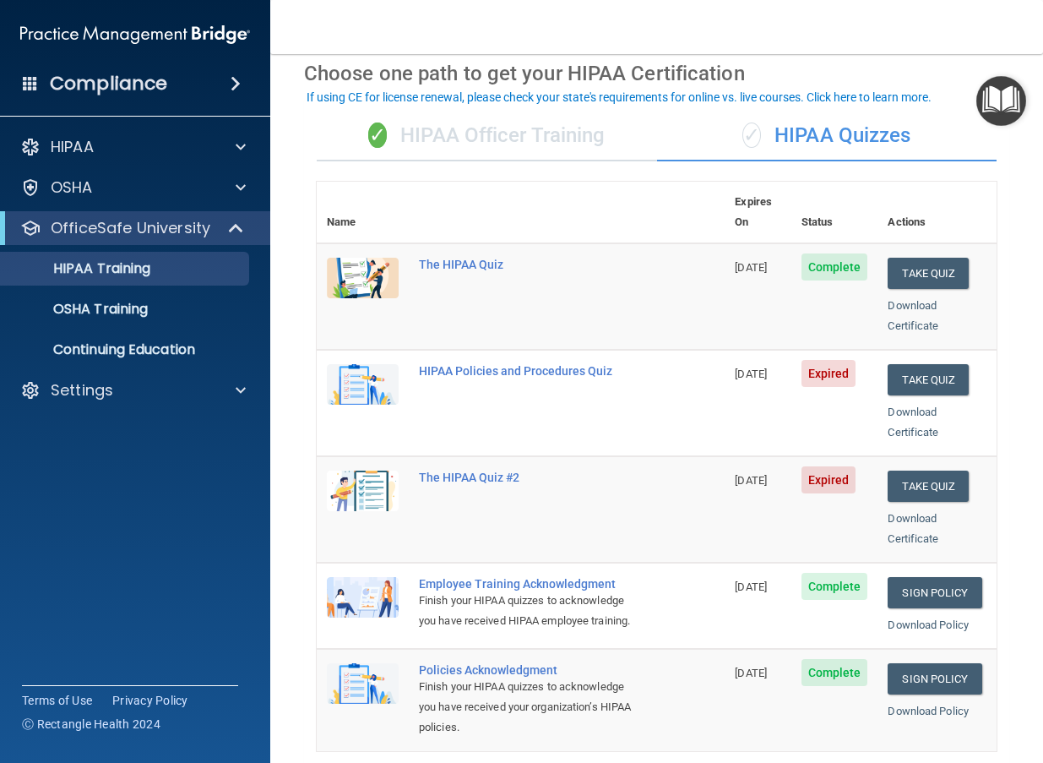
click at [231, 86] on span at bounding box center [236, 84] width 10 height 20
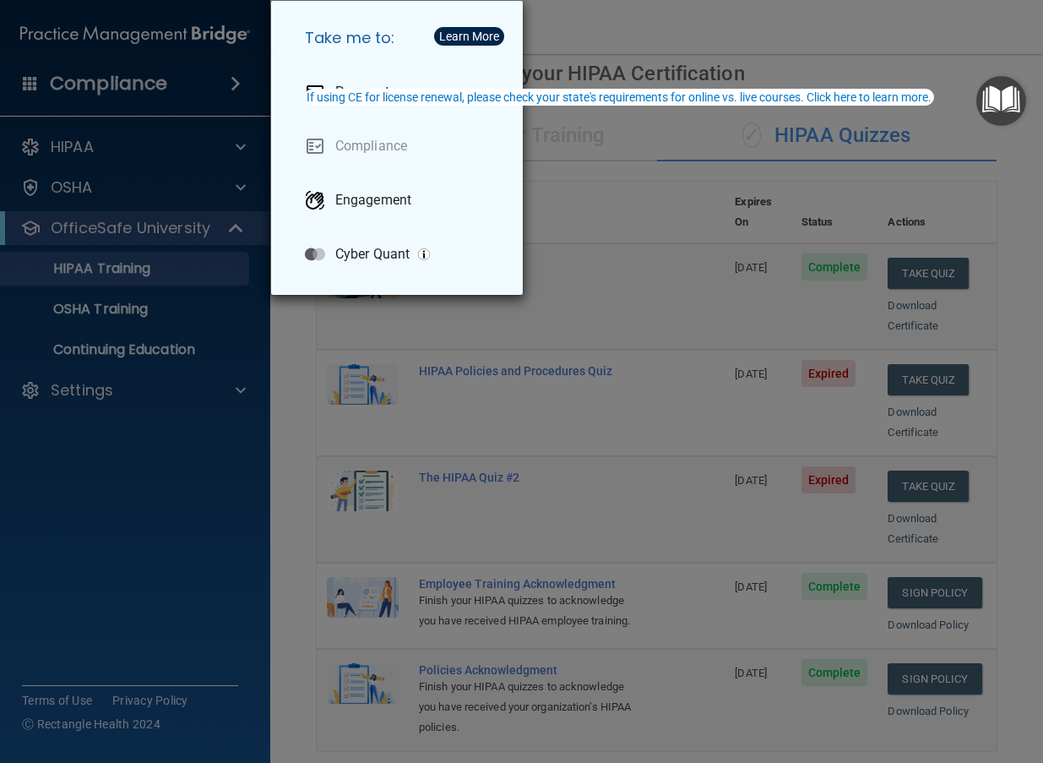
drag, startPoint x: 209, startPoint y: 516, endPoint x: 204, endPoint y: 499, distance: 17.4
click at [208, 518] on div "Take me to: Payments Compliance Engagement Cyber Quant" at bounding box center [521, 381] width 1043 height 763
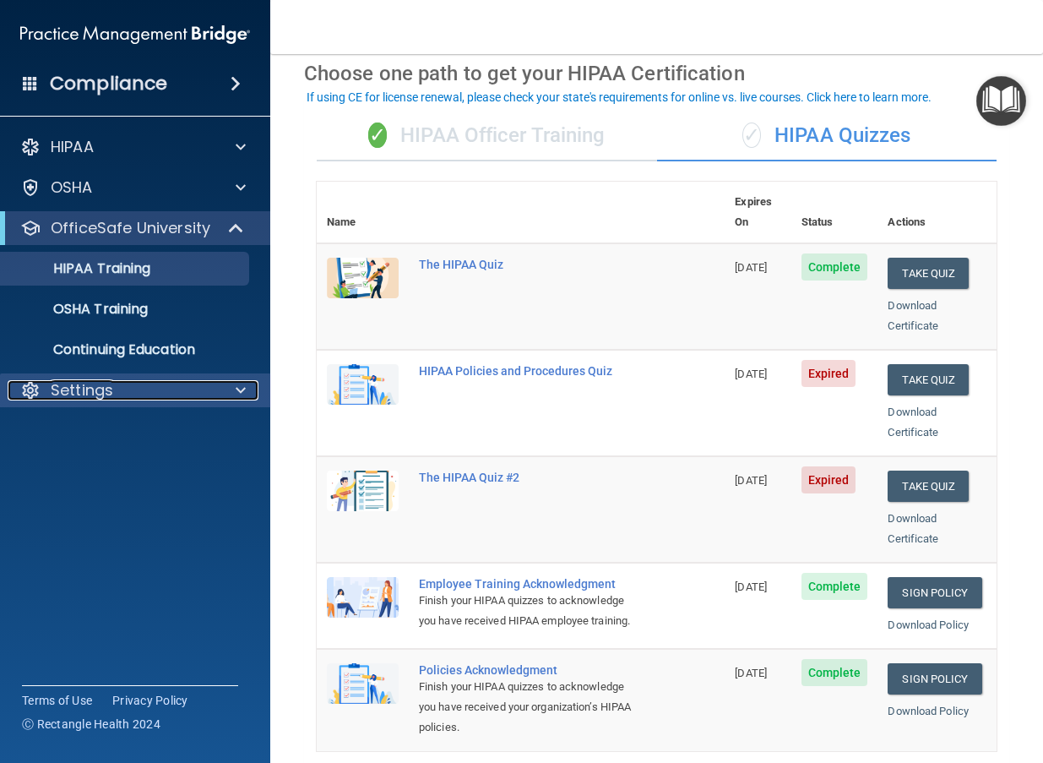
click at [243, 397] on span at bounding box center [241, 390] width 10 height 20
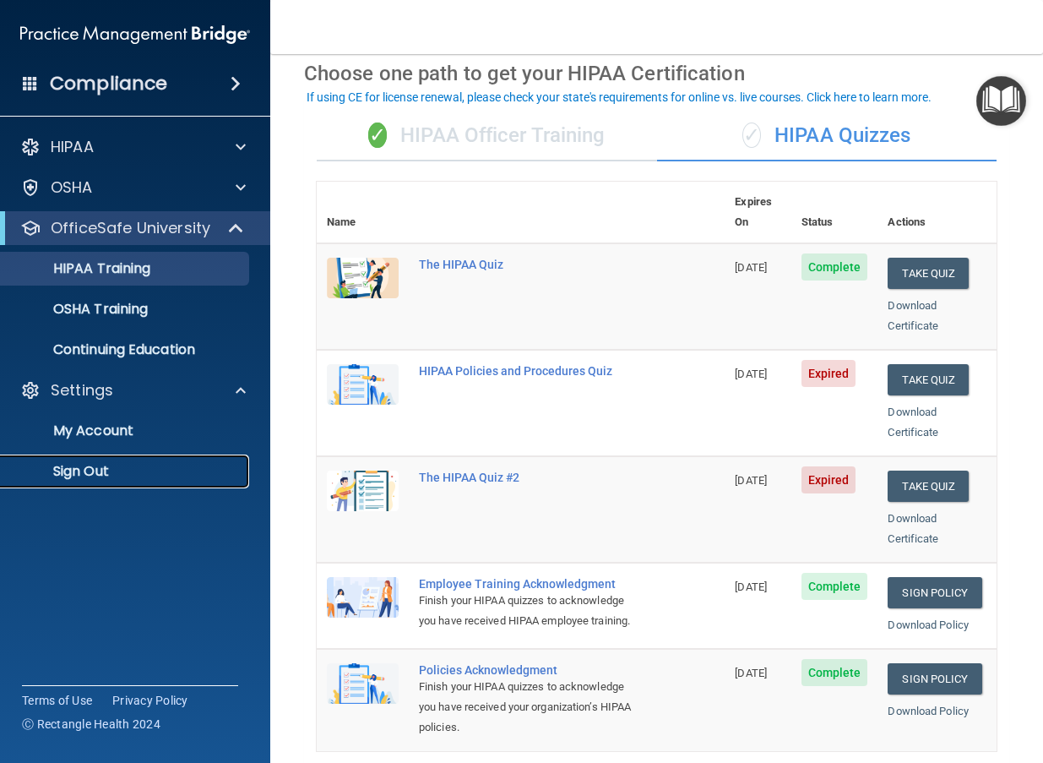
click at [101, 470] on p "Sign Out" at bounding box center [126, 471] width 231 height 17
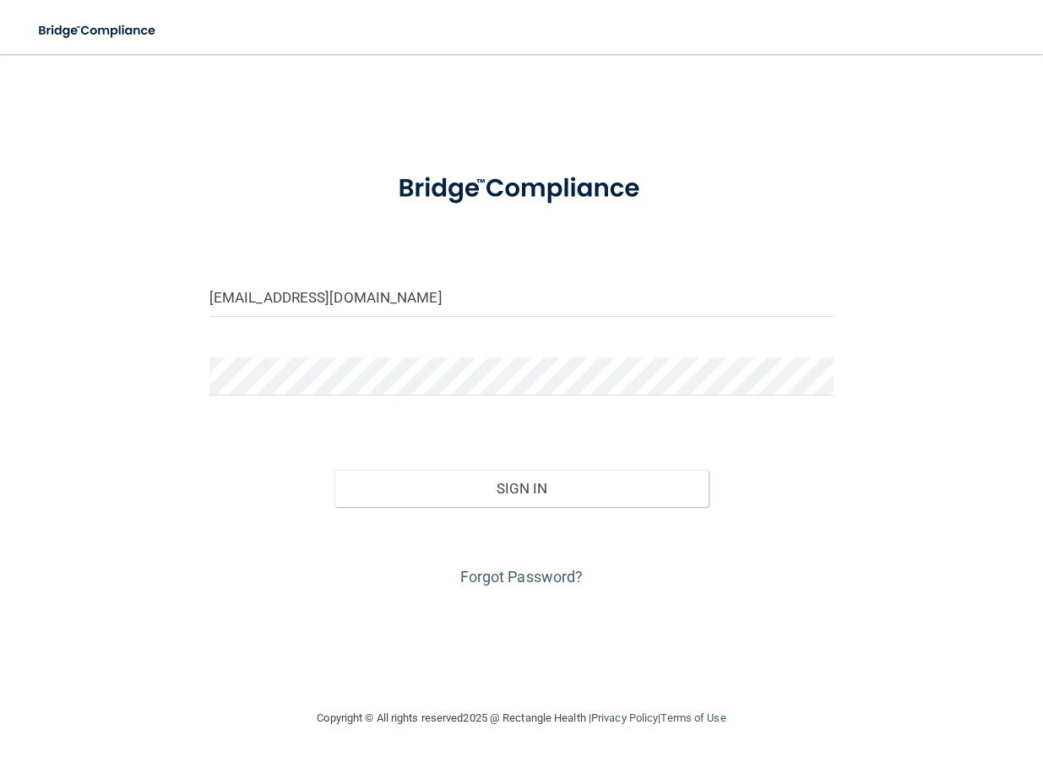
click at [0, 139] on main "[EMAIL_ADDRESS][DOMAIN_NAME] Invalid email/password. You don't have permission …" at bounding box center [521, 408] width 1043 height 709
click at [963, 78] on div "[EMAIL_ADDRESS][DOMAIN_NAME] Invalid email/password. You don't have permission …" at bounding box center [522, 381] width 976 height 620
